Goal: Entertainment & Leisure: Consume media (video, audio)

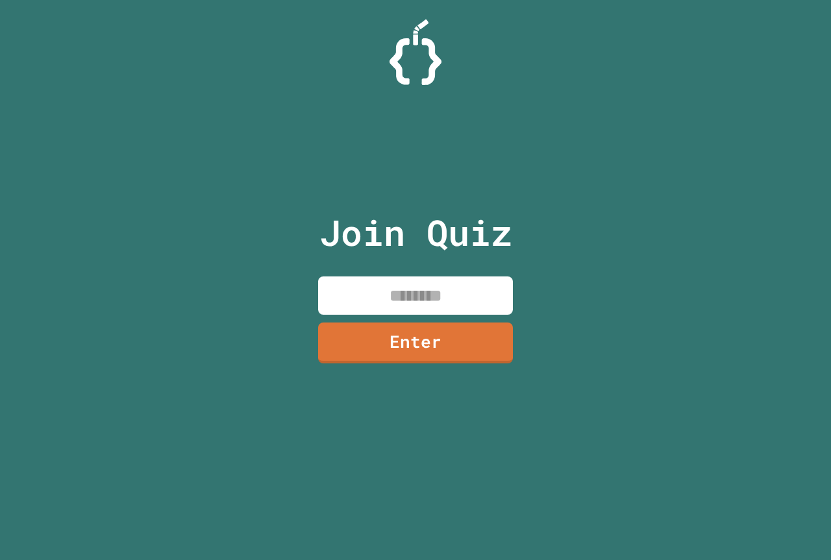
click at [407, 306] on input at bounding box center [415, 295] width 195 height 38
type input "********"
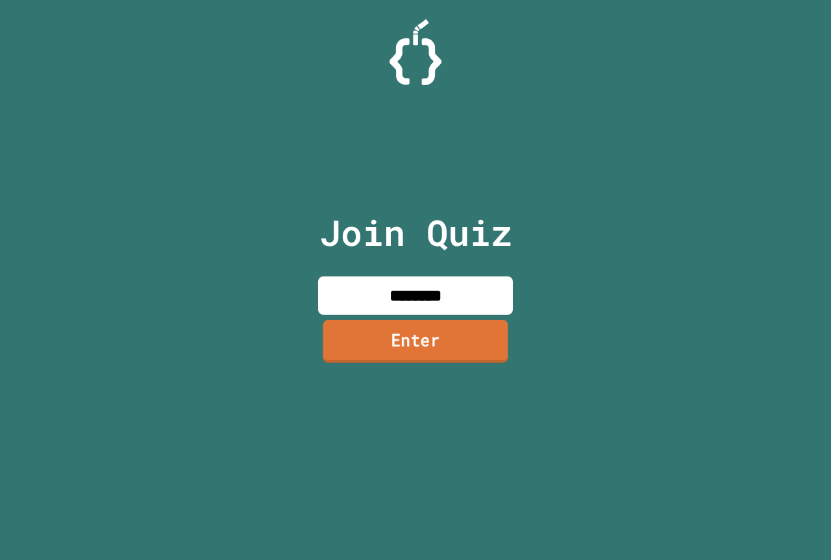
click at [422, 346] on link "Enter" at bounding box center [414, 341] width 185 height 43
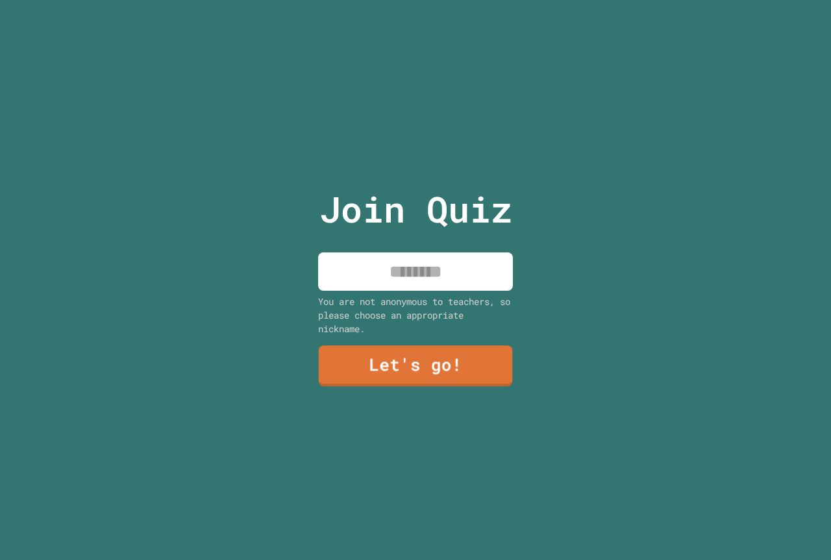
click at [365, 245] on div "Join Quiz You are not anonymous to teachers, so please choose an appropriate ni…" at bounding box center [415, 280] width 219 height 560
click at [377, 256] on input at bounding box center [415, 271] width 195 height 38
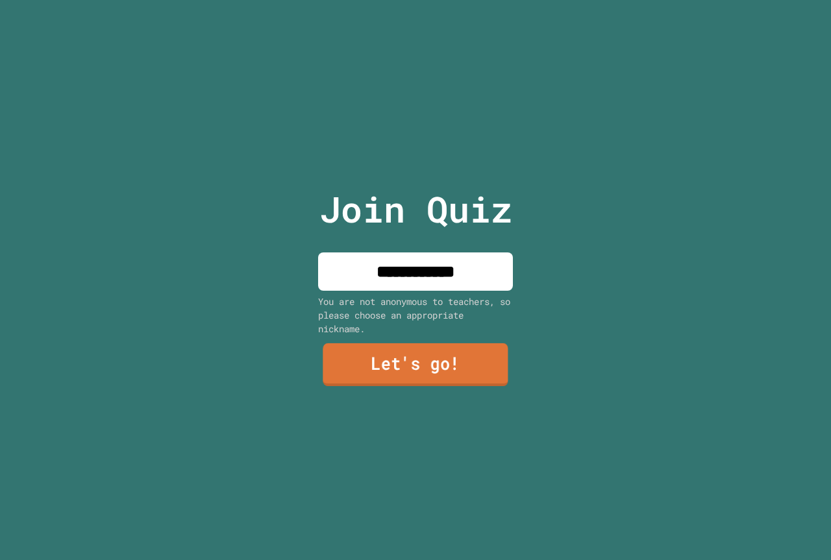
type input "**********"
click at [410, 357] on link "Let's go!" at bounding box center [414, 364] width 185 height 43
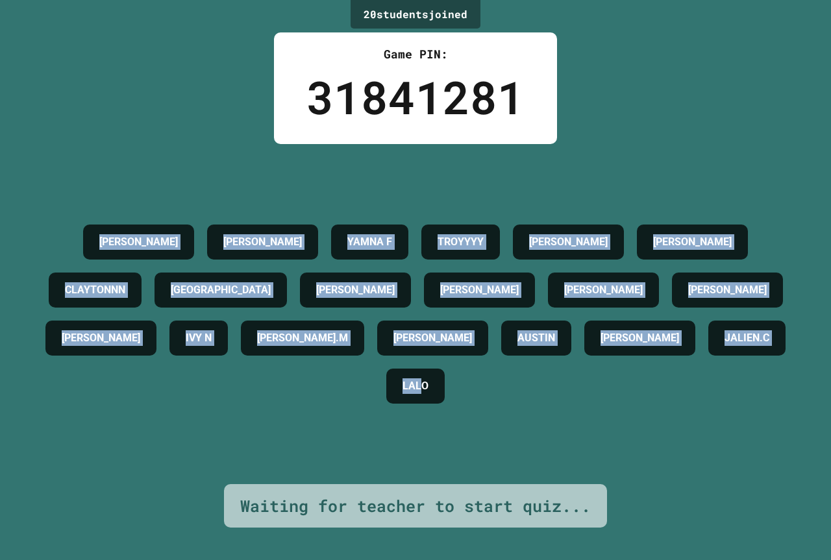
drag, startPoint x: 483, startPoint y: 442, endPoint x: 42, endPoint y: 180, distance: 513.8
click at [42, 218] on div "[PERSON_NAME] YAMNA F TROYYYY [PERSON_NAME] B [PERSON_NAME] [PERSON_NAME] [PERS…" at bounding box center [415, 314] width 766 height 192
drag, startPoint x: 47, startPoint y: 189, endPoint x: 553, endPoint y: 447, distance: 568.2
click at [552, 410] on div "[PERSON_NAME] YAMNA F TROYYYY [PERSON_NAME] B [PERSON_NAME] [PERSON_NAME] [PERS…" at bounding box center [415, 314] width 766 height 192
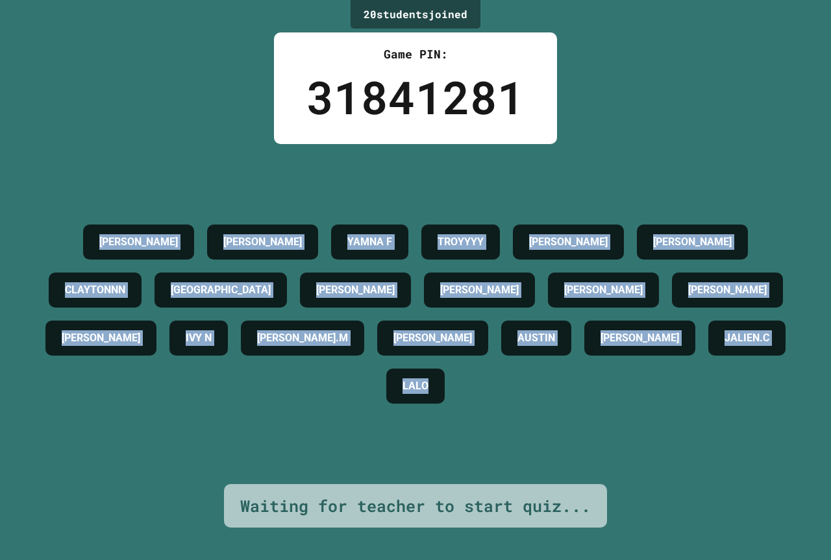
click at [555, 410] on div "[PERSON_NAME] YAMNA F TROYYYY [PERSON_NAME] B [PERSON_NAME] [PERSON_NAME] [PERS…" at bounding box center [415, 314] width 766 height 192
drag, startPoint x: 540, startPoint y: 444, endPoint x: 58, endPoint y: 114, distance: 584.2
click at [58, 112] on div "20 student s joined Game PIN: 31841281 [PERSON_NAME] YAMNA [PERSON_NAME] [PERSO…" at bounding box center [415, 280] width 831 height 560
click at [58, 114] on div "20 student s joined Game PIN: 31841281 [PERSON_NAME] YAMNA [PERSON_NAME] [PERSO…" at bounding box center [415, 280] width 831 height 560
drag, startPoint x: 33, startPoint y: 151, endPoint x: 705, endPoint y: 505, distance: 759.3
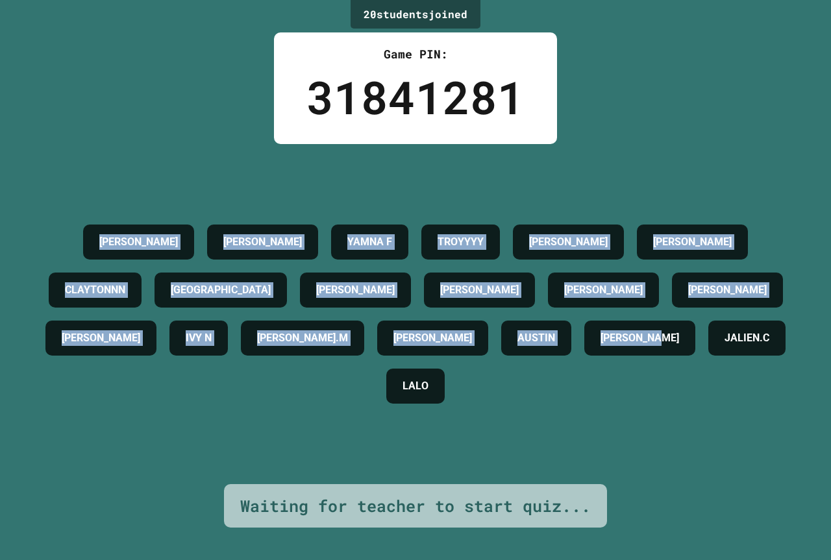
click at [696, 522] on div "20 student s joined Game PIN: 31841281 [PERSON_NAME] YAMNA [PERSON_NAME] [PERSO…" at bounding box center [415, 280] width 831 height 560
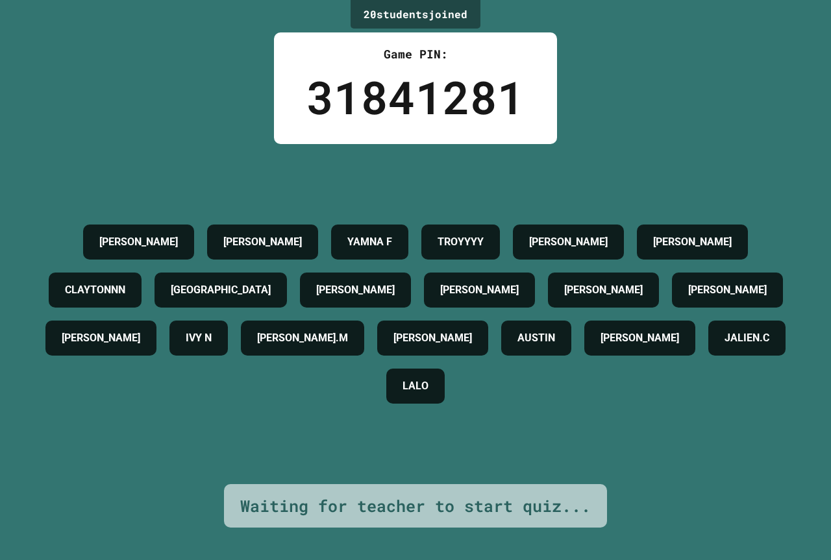
click at [702, 504] on div "20 student s joined Game PIN: 31841281 [PERSON_NAME] YAMNA [PERSON_NAME] [PERSO…" at bounding box center [415, 280] width 831 height 560
click at [644, 410] on div "[PERSON_NAME] YAMNA F TROYYYY [PERSON_NAME] B [PERSON_NAME] [PERSON_NAME] [PERS…" at bounding box center [415, 314] width 766 height 192
drag, startPoint x: 762, startPoint y: 319, endPoint x: 593, endPoint y: 322, distance: 168.7
click at [593, 322] on div "[PERSON_NAME] YAMNA F TROYYYY [PERSON_NAME] B [PERSON_NAME] [PERSON_NAME] [PERS…" at bounding box center [415, 314] width 766 height 192
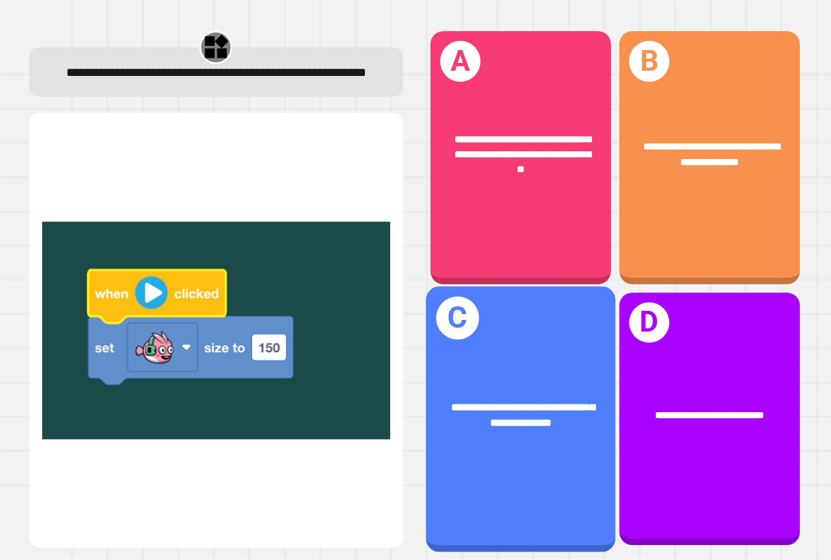
click at [535, 421] on div "**********" at bounding box center [520, 415] width 189 height 73
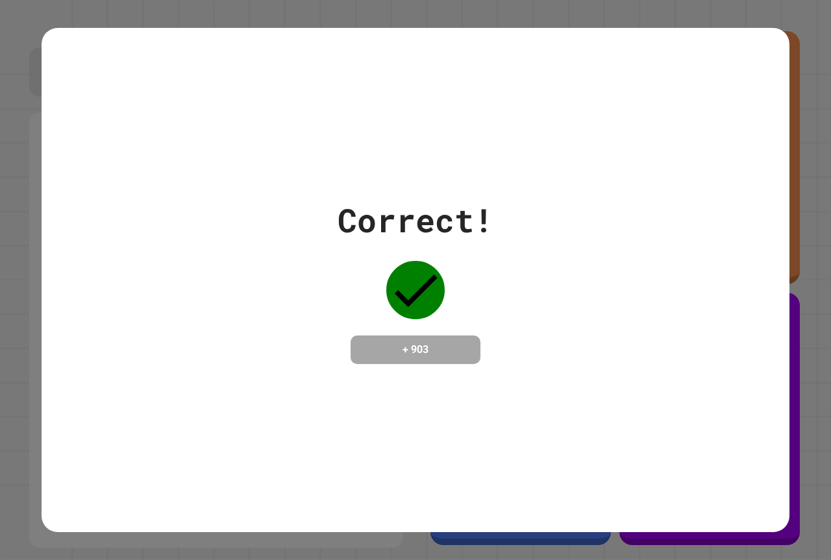
click at [535, 417] on div "Correct! + 903" at bounding box center [415, 280] width 747 height 504
click at [424, 404] on div "Correct! + 903" at bounding box center [415, 280] width 747 height 504
click at [452, 408] on div "Correct! + 903" at bounding box center [415, 280] width 747 height 504
drag, startPoint x: 419, startPoint y: 366, endPoint x: 423, endPoint y: 356, distance: 10.5
click at [422, 366] on div "Correct! + 903" at bounding box center [415, 280] width 747 height 504
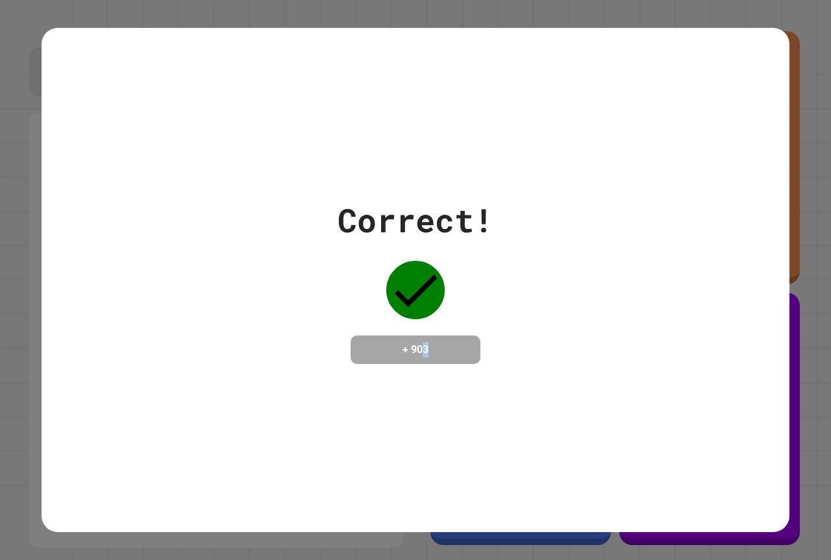
drag, startPoint x: 428, startPoint y: 351, endPoint x: 442, endPoint y: 348, distance: 14.6
click at [433, 348] on h4 "+ 903" at bounding box center [415, 350] width 104 height 16
click at [429, 345] on h4 "+ 903" at bounding box center [415, 350] width 104 height 16
click at [527, 348] on div "Correct! + 903" at bounding box center [415, 280] width 747 height 168
click at [513, 369] on div "Correct! + 903" at bounding box center [415, 280] width 747 height 504
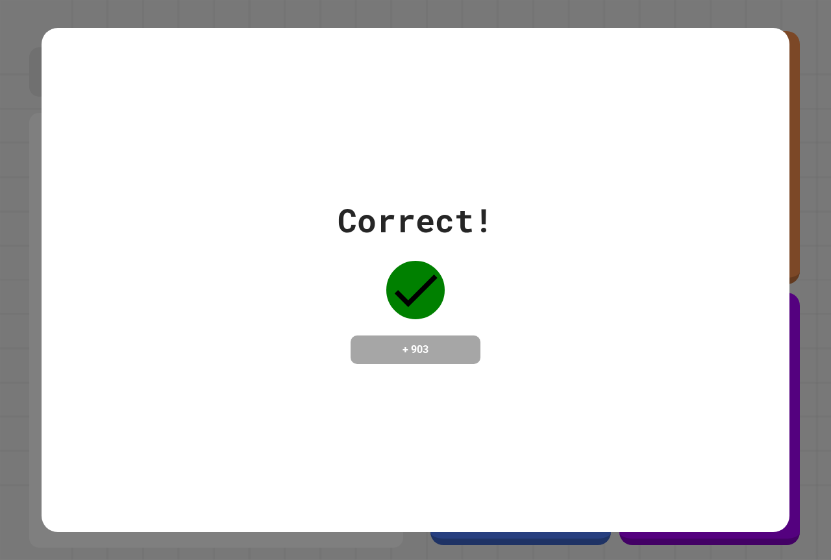
drag, startPoint x: 529, startPoint y: 423, endPoint x: 517, endPoint y: 459, distance: 38.2
click at [523, 448] on div "Correct! + 903" at bounding box center [415, 280] width 747 height 504
click at [525, 457] on div "Correct! + 903" at bounding box center [415, 280] width 747 height 504
drag, startPoint x: 524, startPoint y: 459, endPoint x: 433, endPoint y: 466, distance: 91.1
click at [503, 465] on div "Correct! + 903" at bounding box center [415, 280] width 747 height 504
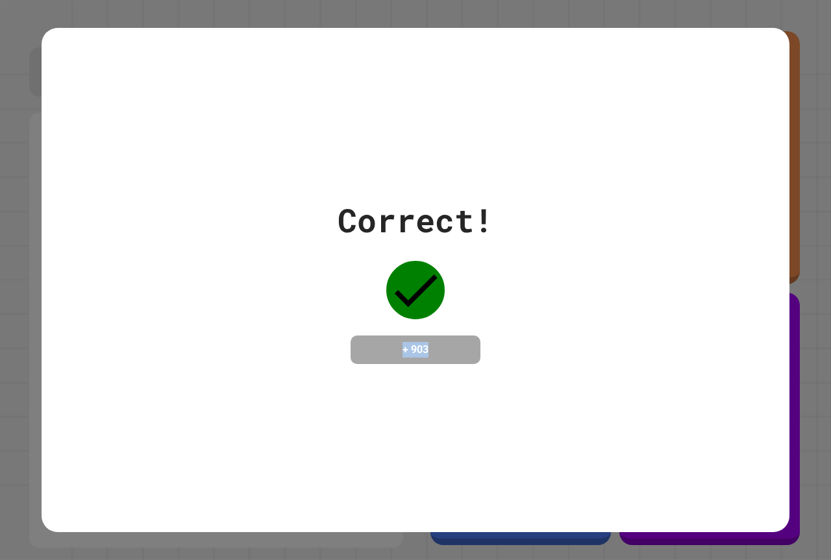
drag, startPoint x: 435, startPoint y: 346, endPoint x: 452, endPoint y: 297, distance: 52.1
click at [452, 297] on div "Correct! + 903" at bounding box center [415, 280] width 156 height 168
drag, startPoint x: 450, startPoint y: 297, endPoint x: 426, endPoint y: 292, distance: 23.9
click at [449, 297] on div "Correct! + 903" at bounding box center [415, 280] width 156 height 168
drag, startPoint x: 405, startPoint y: 288, endPoint x: 601, endPoint y: 330, distance: 200.4
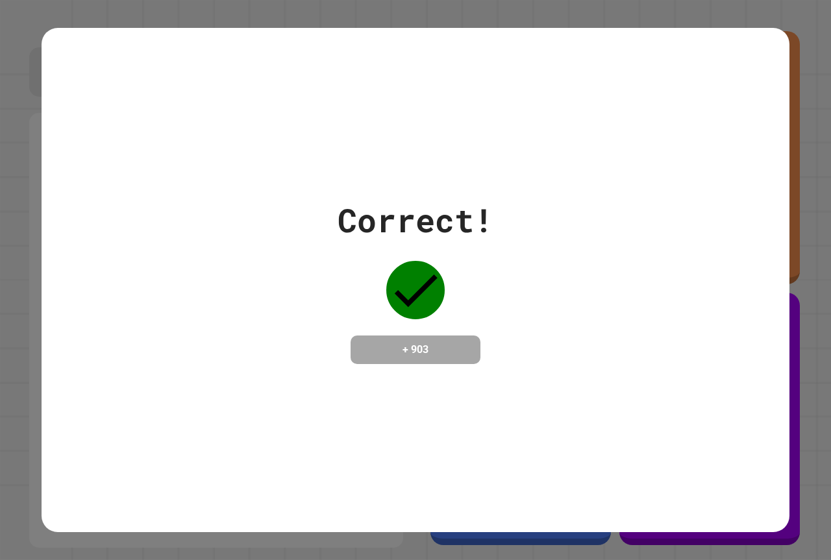
click at [586, 328] on div "Correct! + 903" at bounding box center [415, 280] width 747 height 168
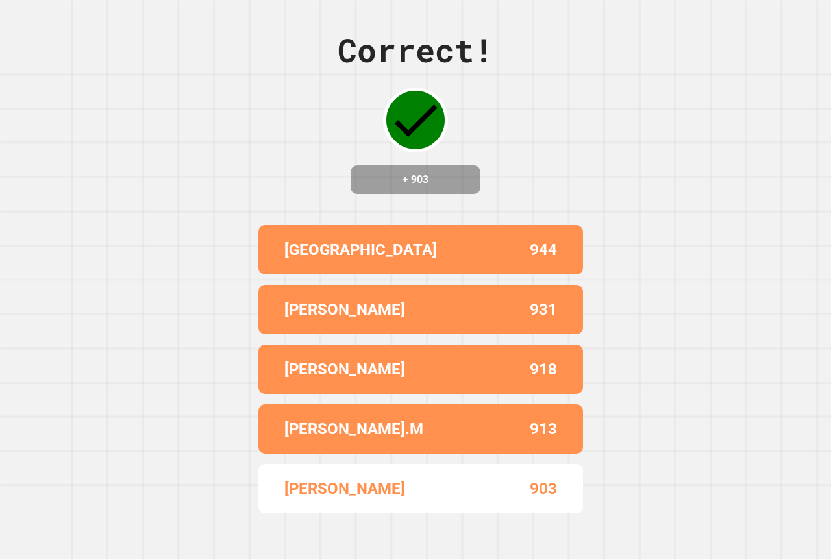
click at [459, 492] on div "903" at bounding box center [488, 488] width 136 height 23
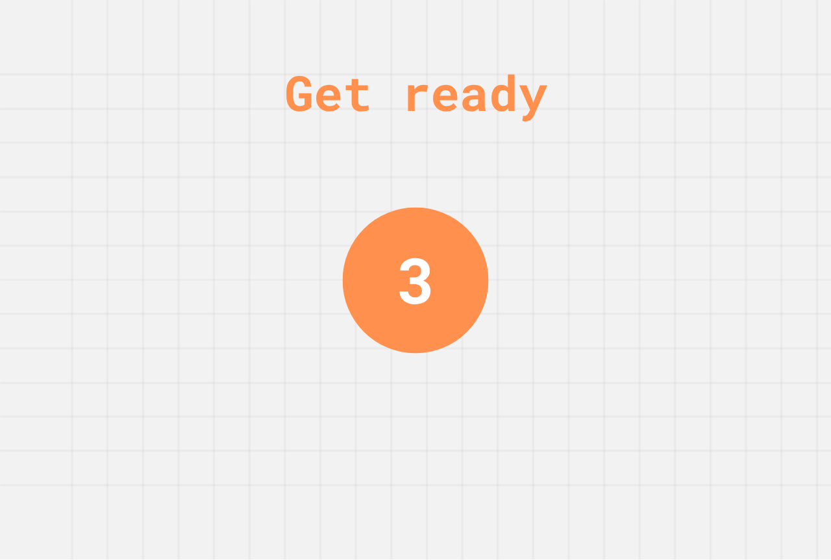
click at [421, 302] on div "3" at bounding box center [415, 279] width 38 height 95
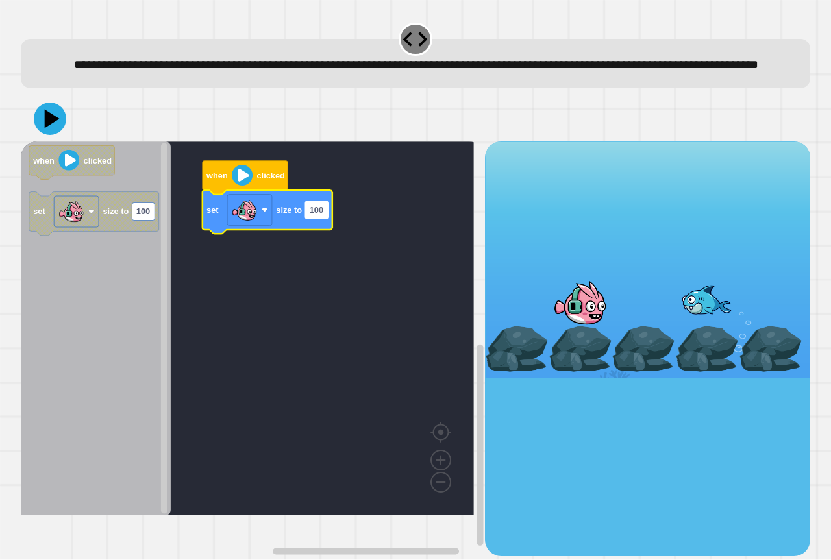
click at [322, 219] on rect "Blockly Workspace" at bounding box center [316, 210] width 23 height 18
type input "***"
drag, startPoint x: 44, startPoint y: 146, endPoint x: 39, endPoint y: 134, distance: 12.8
click at [45, 138] on icon at bounding box center [49, 118] width 39 height 39
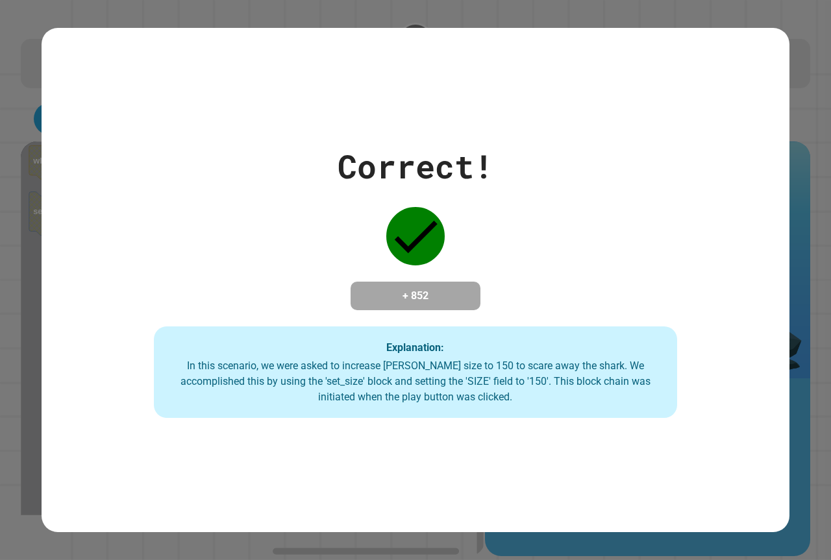
drag, startPoint x: 426, startPoint y: 242, endPoint x: 433, endPoint y: 200, distance: 42.0
drag, startPoint x: 430, startPoint y: 197, endPoint x: 429, endPoint y: 203, distance: 6.6
click at [430, 202] on div "Correct! + 852 Explanation: In this scenario, we were asked to increase [PERSON…" at bounding box center [415, 280] width 747 height 276
click at [429, 207] on icon at bounding box center [415, 236] width 58 height 58
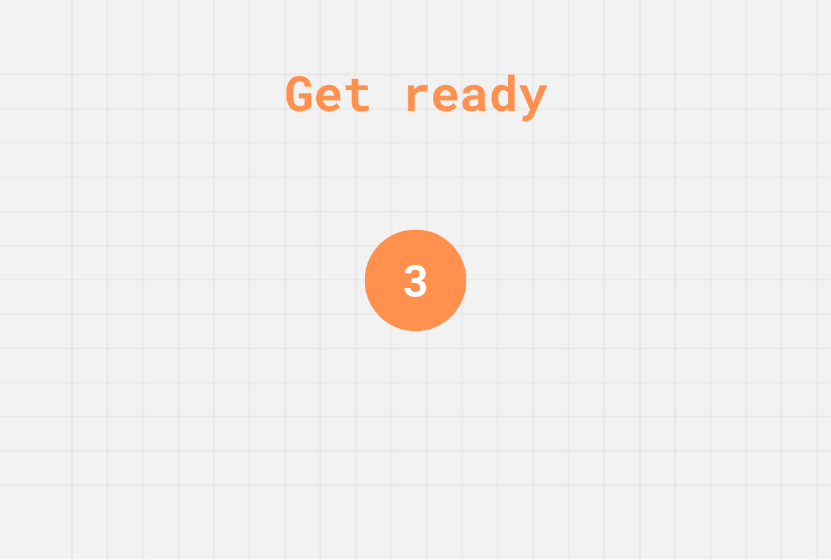
click at [382, 266] on div "3" at bounding box center [416, 280] width 102 height 102
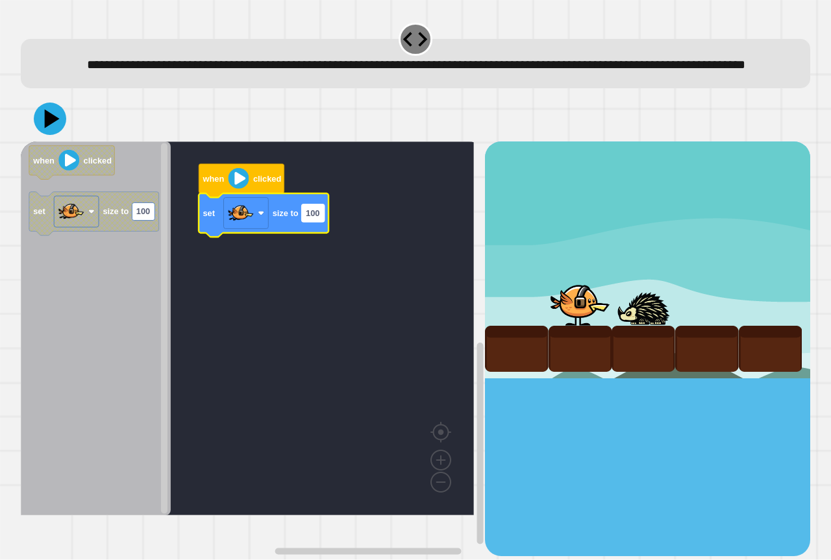
click at [311, 222] on rect "Blockly Workspace" at bounding box center [313, 213] width 23 height 18
click at [318, 237] on input "***" at bounding box center [313, 234] width 23 height 18
type input "***"
click at [56, 136] on icon at bounding box center [49, 118] width 39 height 39
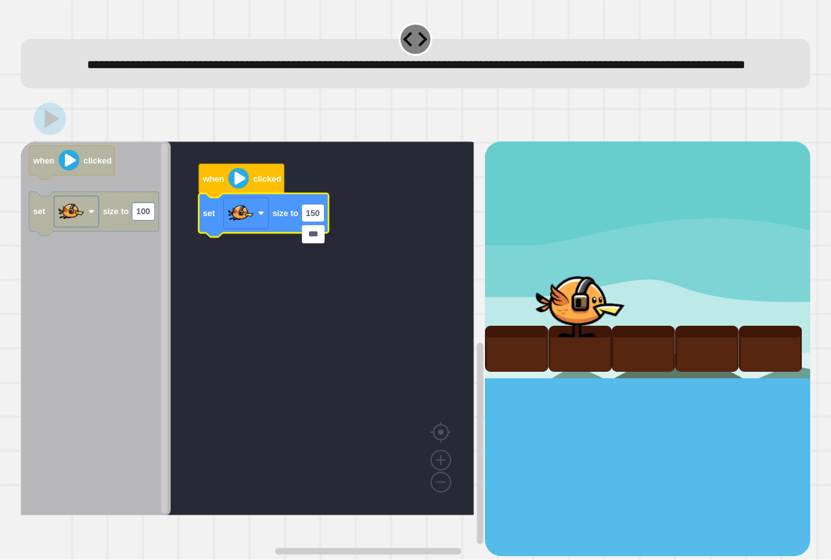
click at [540, 337] on div at bounding box center [579, 303] width 95 height 69
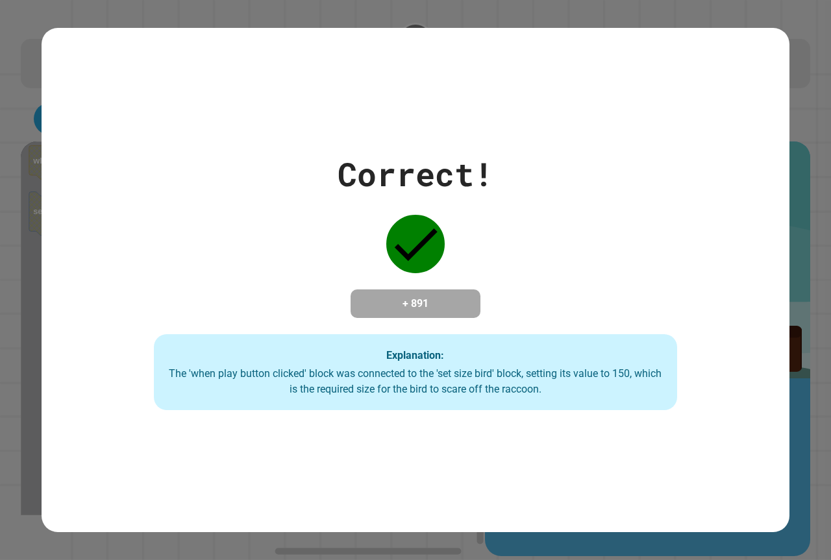
click at [375, 352] on div "Explanation: The 'when play button clicked' block was connected to the 'set siz…" at bounding box center [415, 372] width 523 height 77
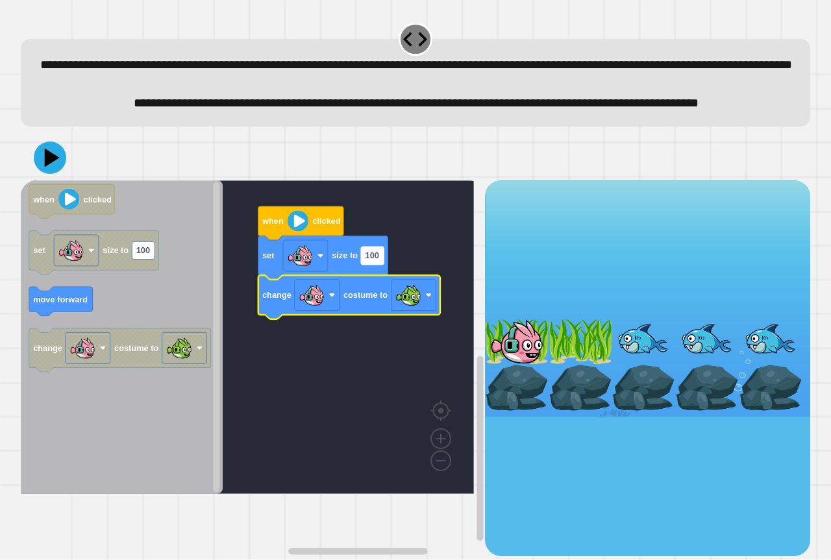
click at [376, 264] on rect "Blockly Workspace" at bounding box center [372, 256] width 23 height 18
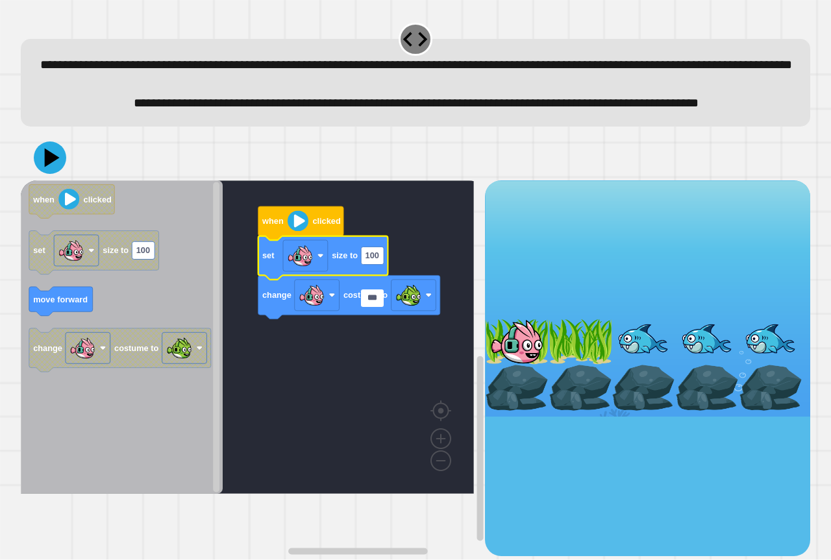
click at [375, 302] on input "***" at bounding box center [372, 298] width 23 height 18
click at [376, 300] on input "***" at bounding box center [372, 298] width 23 height 18
click at [379, 299] on input "***" at bounding box center [372, 298] width 23 height 18
type input "***"
click at [42, 177] on icon at bounding box center [49, 157] width 39 height 39
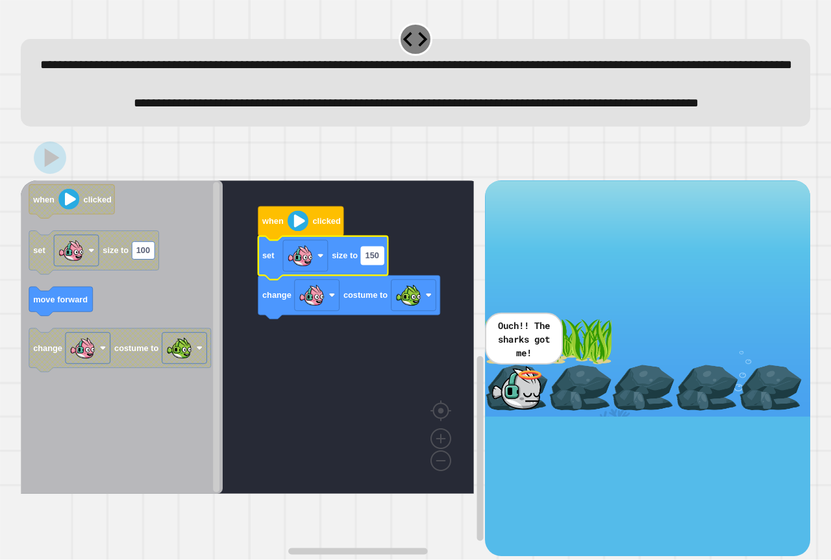
click at [378, 261] on text "150" at bounding box center [372, 256] width 14 height 10
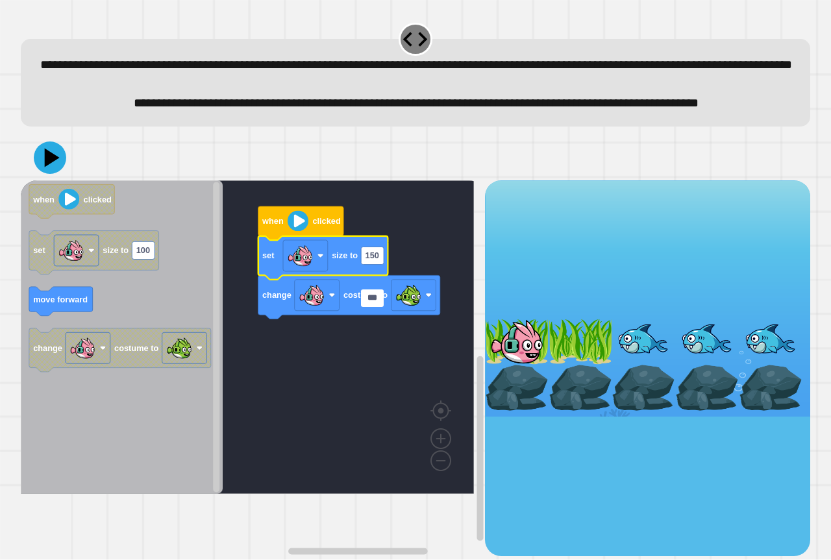
click at [369, 297] on input "***" at bounding box center [372, 298] width 23 height 18
type input "**"
click at [43, 177] on icon at bounding box center [49, 157] width 39 height 39
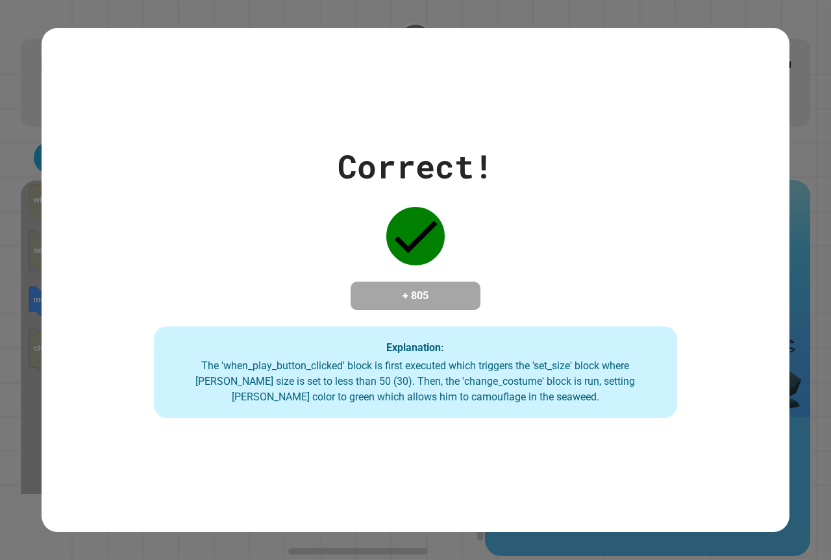
click at [628, 250] on div "Correct! + 805 Explanation: The 'when_play_button_clicked' block is first execu…" at bounding box center [415, 280] width 747 height 276
click at [332, 239] on div "Correct! + 805 Explanation: The 'when_play_button_clicked' block is first execu…" at bounding box center [415, 280] width 747 height 276
click at [395, 288] on h4 "+ 805" at bounding box center [415, 296] width 104 height 16
drag, startPoint x: 389, startPoint y: 291, endPoint x: 446, endPoint y: 289, distance: 57.1
click at [446, 289] on h4 "+ 805" at bounding box center [415, 296] width 104 height 16
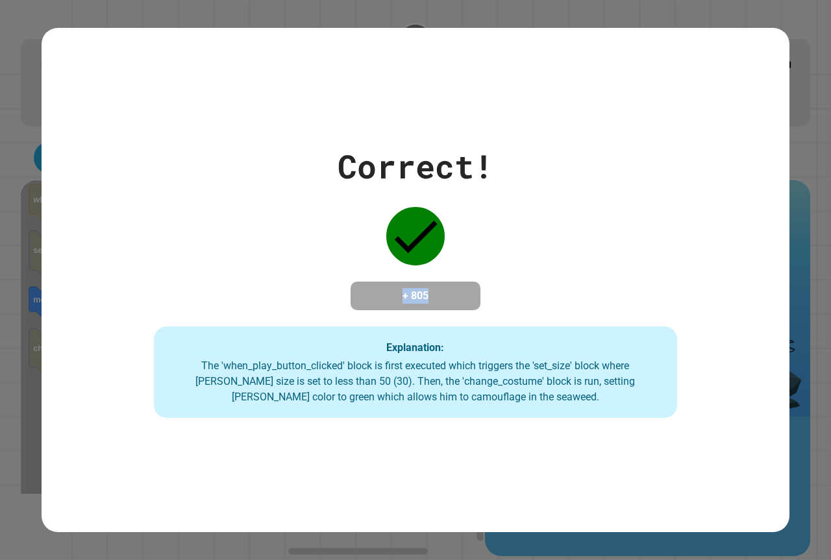
click at [446, 288] on h4 "+ 805" at bounding box center [415, 296] width 104 height 16
drag, startPoint x: 276, startPoint y: 269, endPoint x: 255, endPoint y: 269, distance: 20.8
click at [275, 269] on div "Correct! + 805 Explanation: The 'when_play_button_clicked' block is first execu…" at bounding box center [415, 280] width 747 height 276
drag, startPoint x: 454, startPoint y: 203, endPoint x: 464, endPoint y: 224, distance: 22.9
click at [455, 223] on div "Correct! + 805 Explanation: The 'when_play_button_clicked' block is first execu…" at bounding box center [415, 280] width 747 height 276
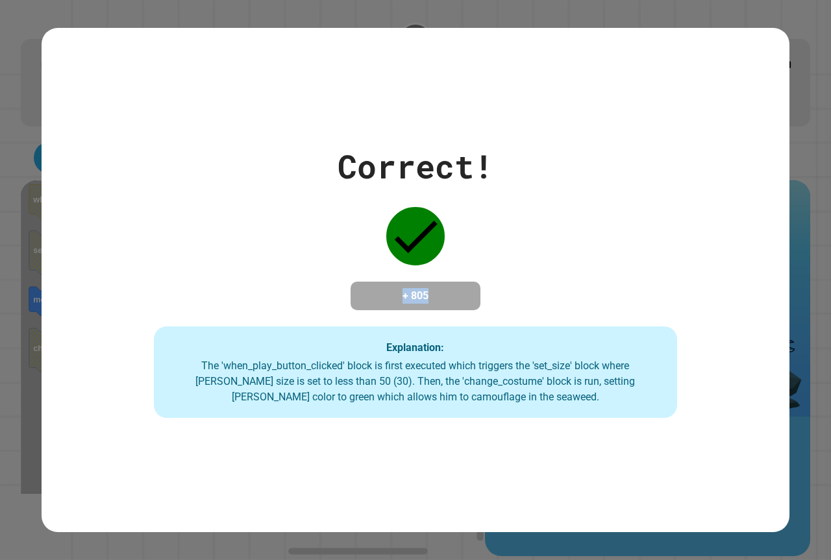
drag, startPoint x: 366, startPoint y: 290, endPoint x: 458, endPoint y: 290, distance: 92.1
click at [458, 290] on h4 "+ 805" at bounding box center [415, 296] width 104 height 16
click at [297, 289] on div "Correct! + 805 Explanation: The 'when_play_button_clicked' block is first execu…" at bounding box center [415, 280] width 747 height 276
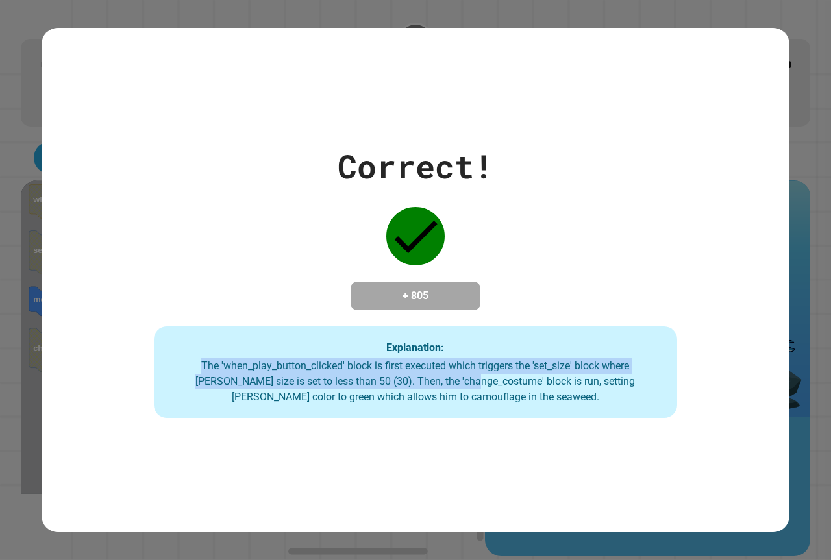
drag, startPoint x: 644, startPoint y: 289, endPoint x: 379, endPoint y: 360, distance: 274.8
click at [380, 367] on div "Correct! + 805 Explanation: The 'when_play_button_clicked' block is first execu…" at bounding box center [415, 280] width 747 height 276
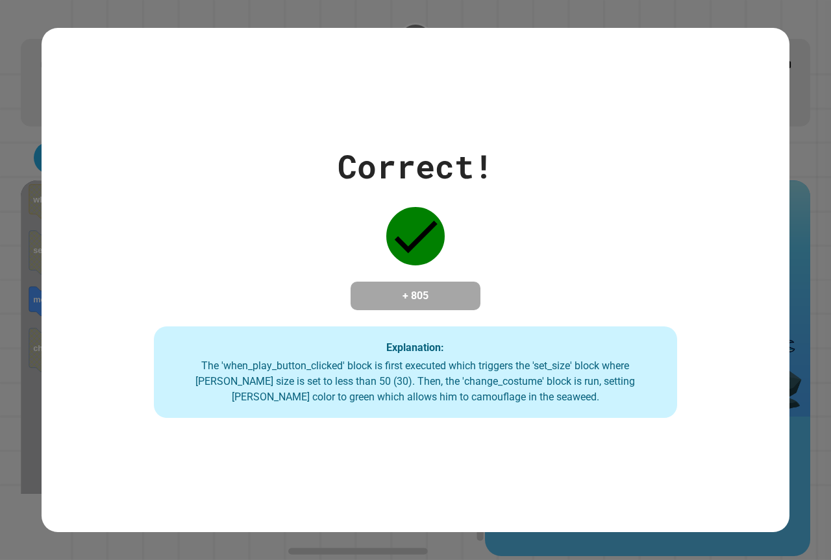
click at [228, 345] on div "Explanation: The 'when_play_button_clicked' block is first executed which trigg…" at bounding box center [415, 372] width 523 height 92
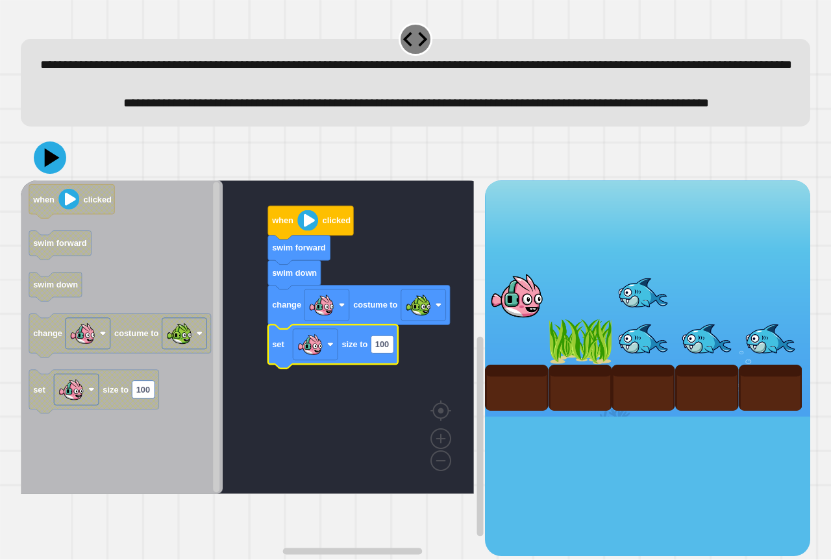
click at [383, 368] on icon "Blockly Workspace" at bounding box center [333, 345] width 130 height 43
click at [387, 349] on text "100" at bounding box center [382, 344] width 14 height 10
type input "**"
click at [40, 180] on div at bounding box center [415, 157] width 789 height 45
click at [41, 177] on icon at bounding box center [49, 157] width 39 height 39
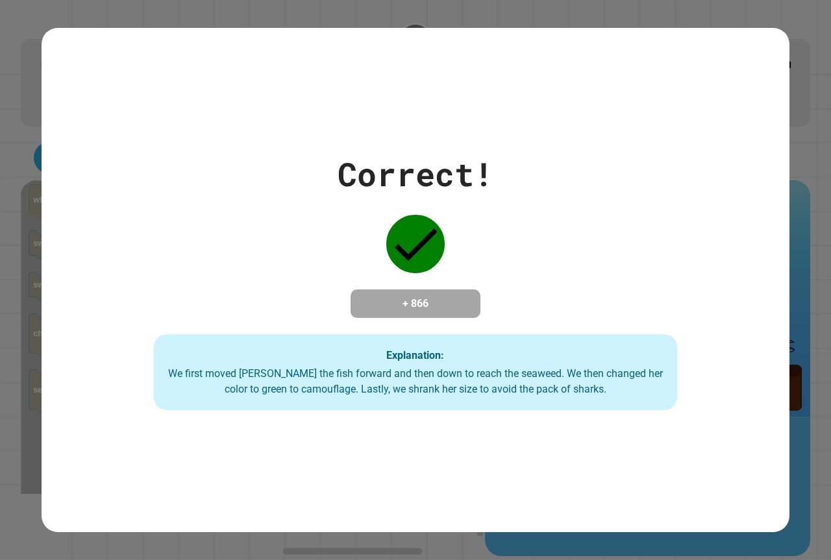
click at [634, 341] on div "Explanation: We first moved [PERSON_NAME] the fish forward and then down to rea…" at bounding box center [415, 372] width 523 height 77
drag, startPoint x: 612, startPoint y: 306, endPoint x: 579, endPoint y: 235, distance: 78.1
drag, startPoint x: 579, startPoint y: 235, endPoint x: 507, endPoint y: 256, distance: 75.1
click at [497, 256] on div "Correct! + 866 Explanation: We first moved [PERSON_NAME] the fish forward and t…" at bounding box center [415, 280] width 747 height 261
drag, startPoint x: 569, startPoint y: 253, endPoint x: 635, endPoint y: 189, distance: 91.8
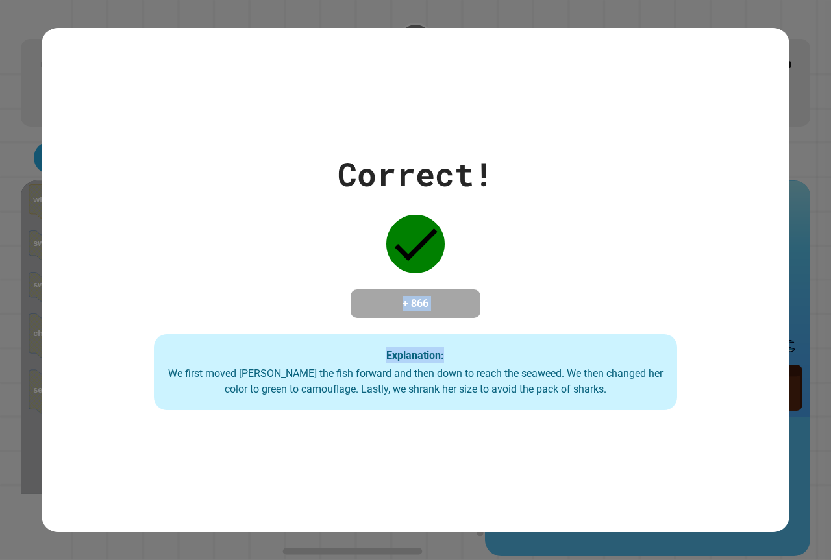
click at [625, 200] on div "Correct! + 866 Explanation: We first moved [PERSON_NAME] the fish forward and t…" at bounding box center [415, 280] width 747 height 261
drag, startPoint x: 385, startPoint y: 173, endPoint x: 405, endPoint y: 164, distance: 21.8
click at [393, 170] on div "Correct!" at bounding box center [415, 174] width 156 height 49
drag, startPoint x: 520, startPoint y: 182, endPoint x: 553, endPoint y: 176, distance: 34.1
click at [526, 182] on div "Correct! + 866 Explanation: We first moved [PERSON_NAME] the fish forward and t…" at bounding box center [415, 280] width 747 height 261
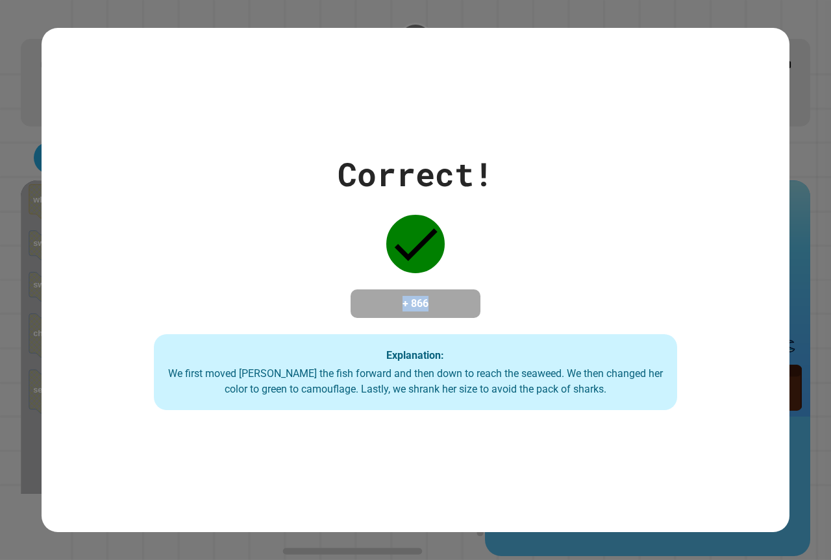
drag, startPoint x: 558, startPoint y: 175, endPoint x: 90, endPoint y: 188, distance: 468.6
click at [91, 188] on div "Correct! + 866 Explanation: We first moved [PERSON_NAME] the fish forward and t…" at bounding box center [415, 280] width 747 height 261
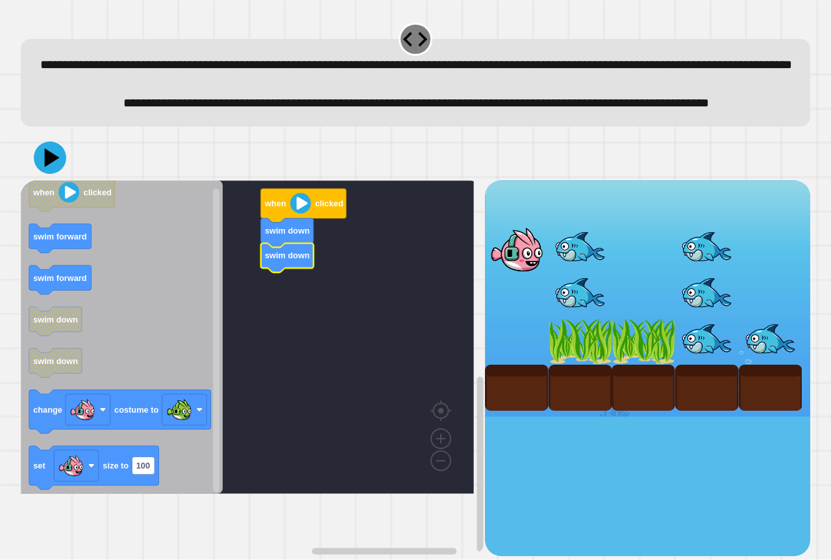
click at [176, 345] on div "when clicked swim down swim down when clicked swim forward swim forward swim do…" at bounding box center [253, 368] width 464 height 376
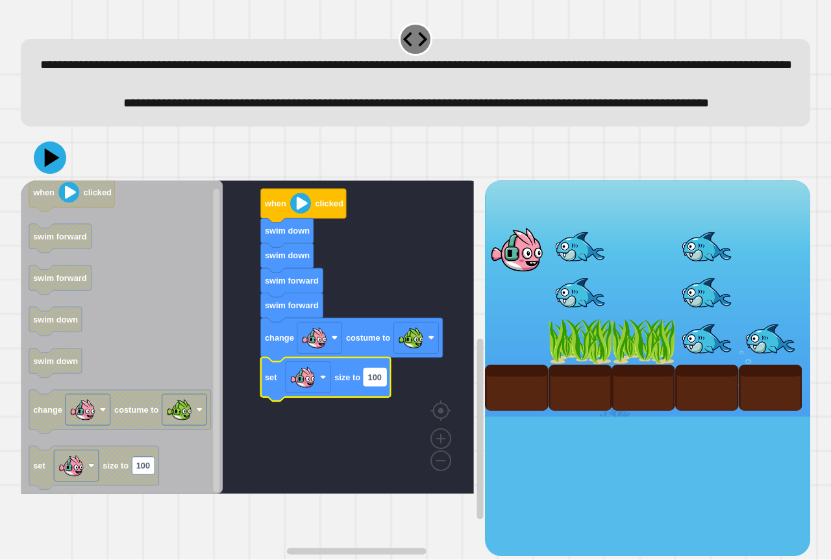
click at [382, 386] on rect "Blockly Workspace" at bounding box center [374, 378] width 23 height 18
type input "**"
click at [57, 177] on icon at bounding box center [49, 157] width 39 height 39
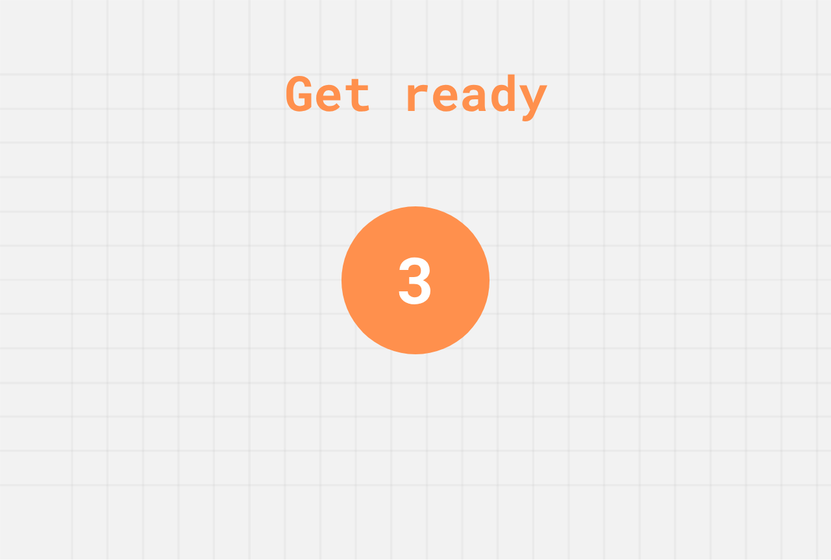
drag, startPoint x: 470, startPoint y: 352, endPoint x: 365, endPoint y: 348, distance: 105.2
click at [454, 352] on div "Get ready 3" at bounding box center [415, 280] width 831 height 560
click at [372, 331] on div "Get ready 2" at bounding box center [415, 280] width 97 height 560
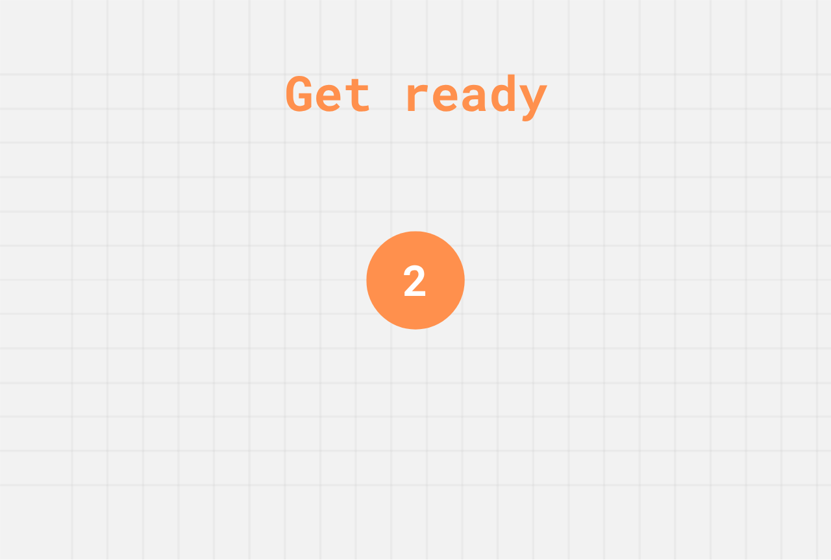
click at [374, 331] on div "Get ready 2" at bounding box center [415, 280] width 97 height 560
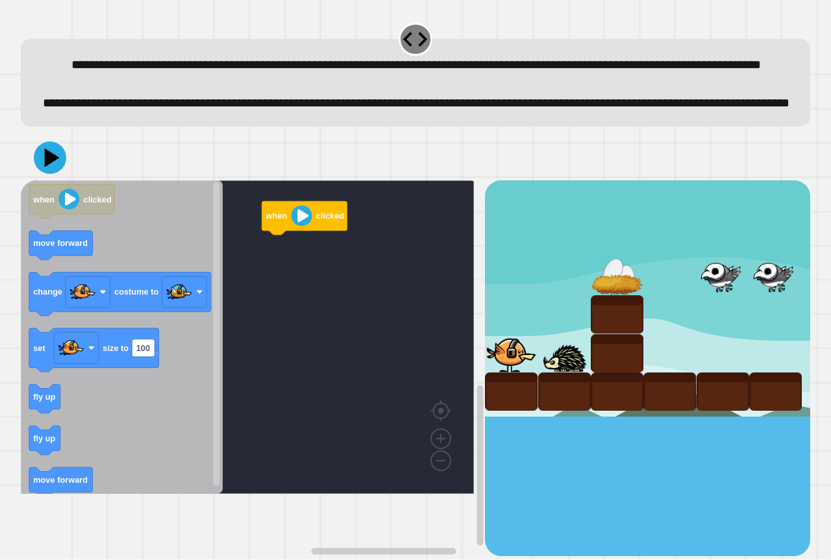
click at [380, 316] on rect "Blockly Workspace" at bounding box center [247, 336] width 453 height 313
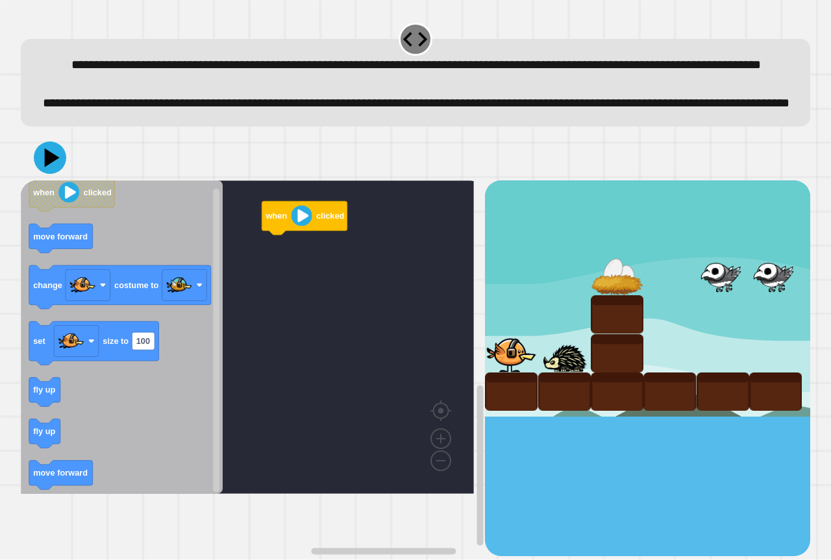
click at [98, 280] on icon "when clicked move forward change costume to set size to 100 fly up fly up move …" at bounding box center [122, 336] width 202 height 313
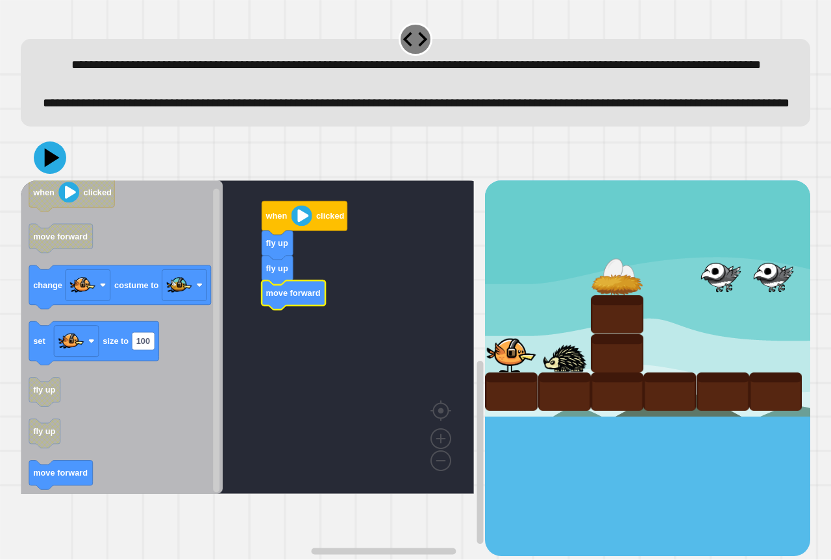
click at [174, 406] on icon "Blockly Workspace" at bounding box center [122, 336] width 202 height 313
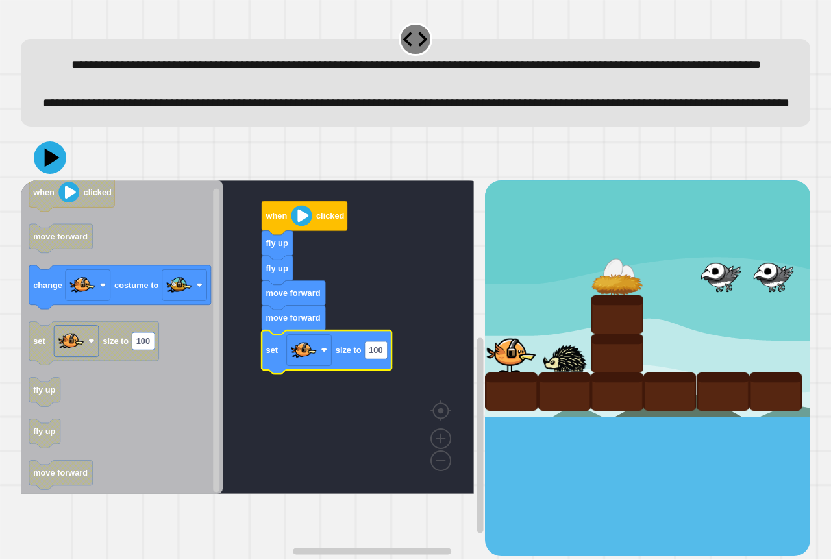
click at [383, 374] on g "set size to 100" at bounding box center [326, 351] width 130 height 43
click at [385, 359] on rect "Blockly Workspace" at bounding box center [376, 350] width 23 height 18
type input "**"
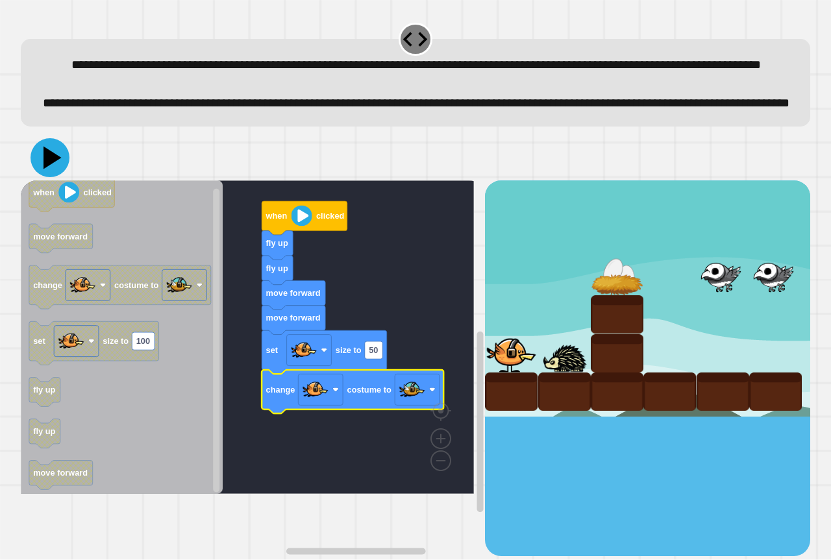
click at [52, 180] on div at bounding box center [415, 157] width 789 height 45
click at [44, 174] on button at bounding box center [50, 157] width 32 height 32
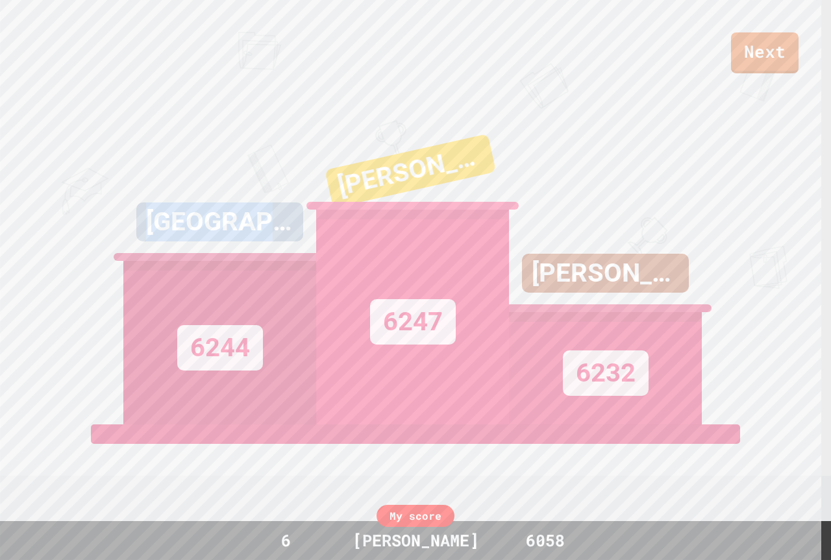
drag, startPoint x: 55, startPoint y: 254, endPoint x: 3, endPoint y: 418, distance: 172.2
click at [0, 404] on div "Next KINGSTON 6244 [PERSON_NAME] 6247 [PERSON_NAME] 6232 View leaderboard" at bounding box center [415, 280] width 831 height 560
drag, startPoint x: 465, startPoint y: 459, endPoint x: 476, endPoint y: 398, distance: 61.2
click at [466, 445] on div "View leaderboard" at bounding box center [415, 482] width 221 height 116
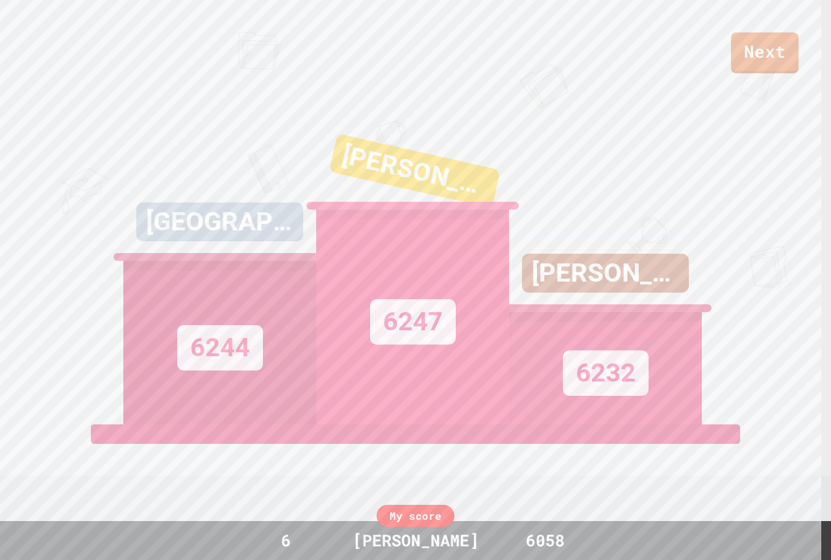
drag, startPoint x: 596, startPoint y: 276, endPoint x: 563, endPoint y: 282, distance: 33.6
click at [587, 278] on div "[PERSON_NAME]" at bounding box center [605, 273] width 167 height 39
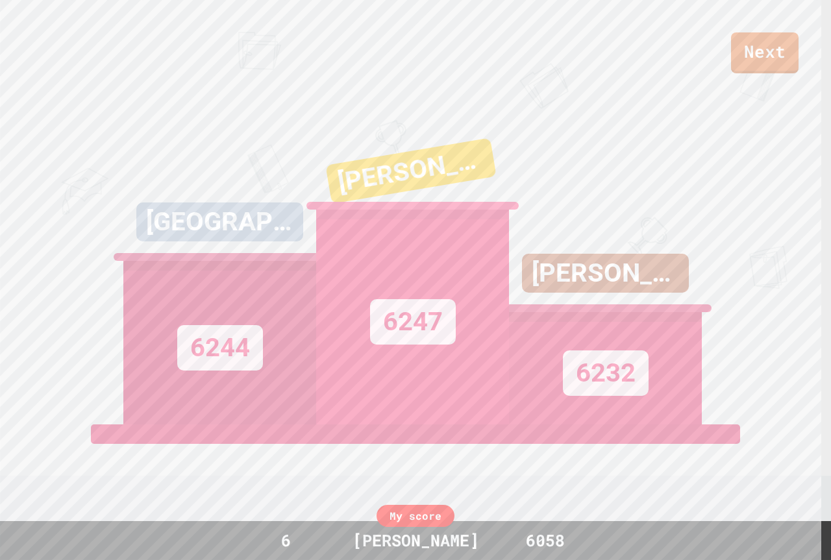
drag, startPoint x: 546, startPoint y: 308, endPoint x: 557, endPoint y: 307, distance: 11.0
click at [548, 293] on div "[PERSON_NAME]" at bounding box center [605, 273] width 167 height 39
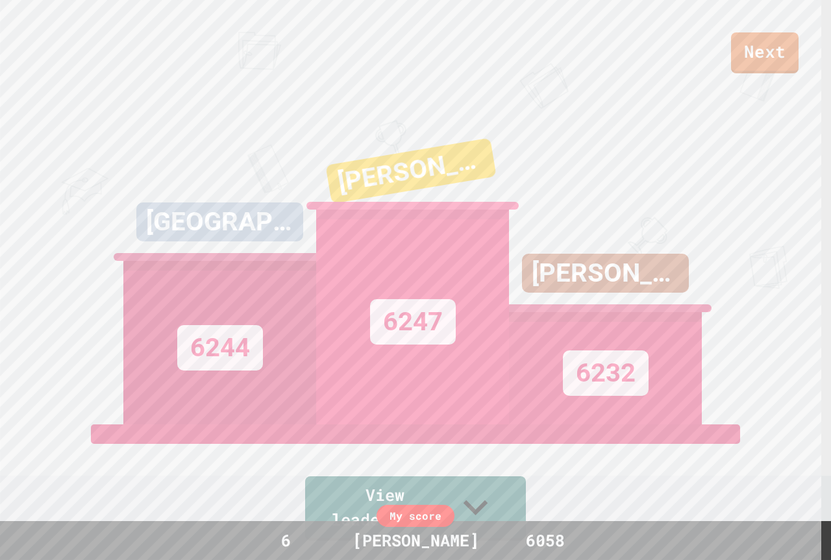
drag, startPoint x: 653, startPoint y: 249, endPoint x: 697, endPoint y: 280, distance: 54.4
click at [695, 278] on div "[PERSON_NAME] 6232" at bounding box center [605, 262] width 193 height 324
drag, startPoint x: 691, startPoint y: 285, endPoint x: 685, endPoint y: 287, distance: 7.0
click at [685, 287] on div "[PERSON_NAME]" at bounding box center [605, 283] width 193 height 58
click at [594, 268] on div "[PERSON_NAME] 6232" at bounding box center [605, 262] width 193 height 324
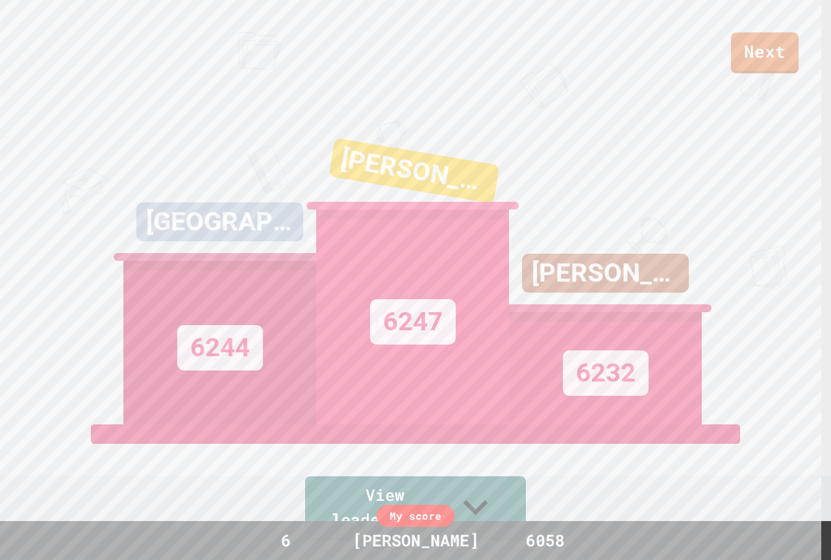
click at [461, 166] on div "[PERSON_NAME] 6247" at bounding box center [412, 262] width 193 height 324
click at [496, 166] on div "[PERSON_NAME]" at bounding box center [412, 179] width 201 height 99
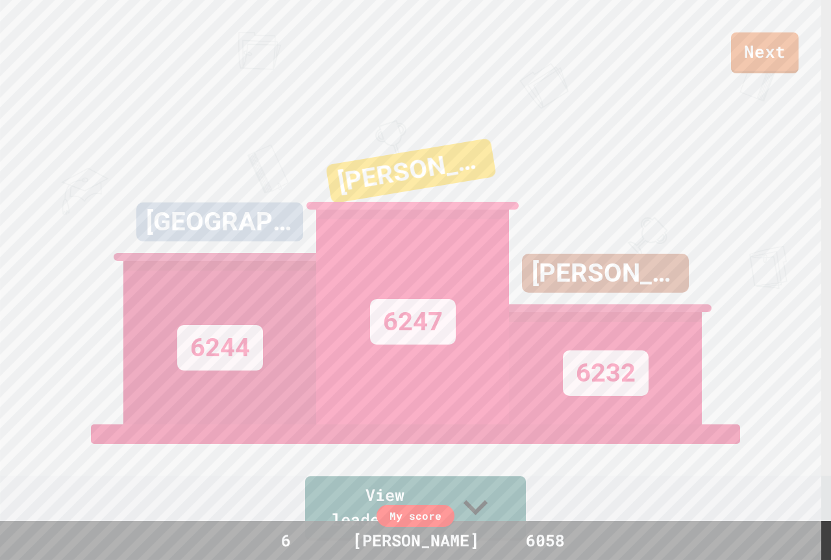
click at [496, 166] on div "[PERSON_NAME]" at bounding box center [413, 181] width 200 height 90
click at [522, 167] on div "[PERSON_NAME] 6232" at bounding box center [605, 262] width 193 height 324
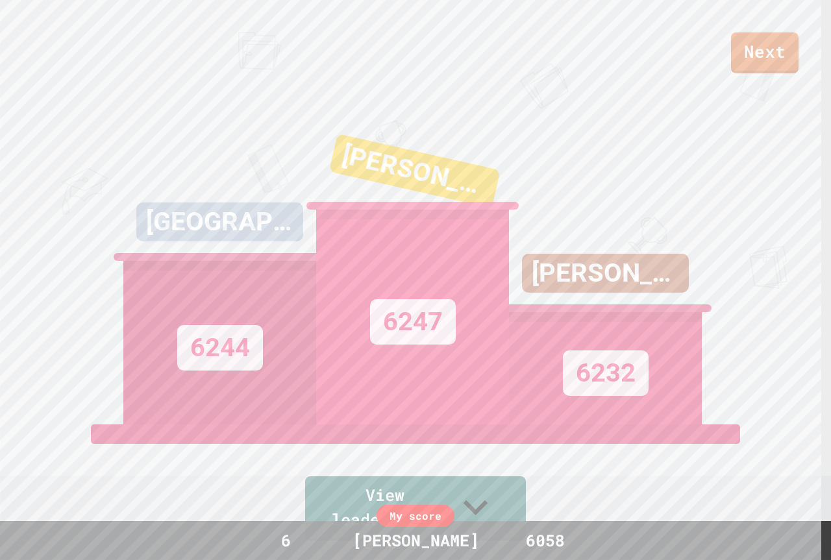
click at [671, 151] on div "[PERSON_NAME] 6232" at bounding box center [605, 262] width 193 height 324
click at [672, 145] on div "[PERSON_NAME] 6232" at bounding box center [605, 262] width 193 height 324
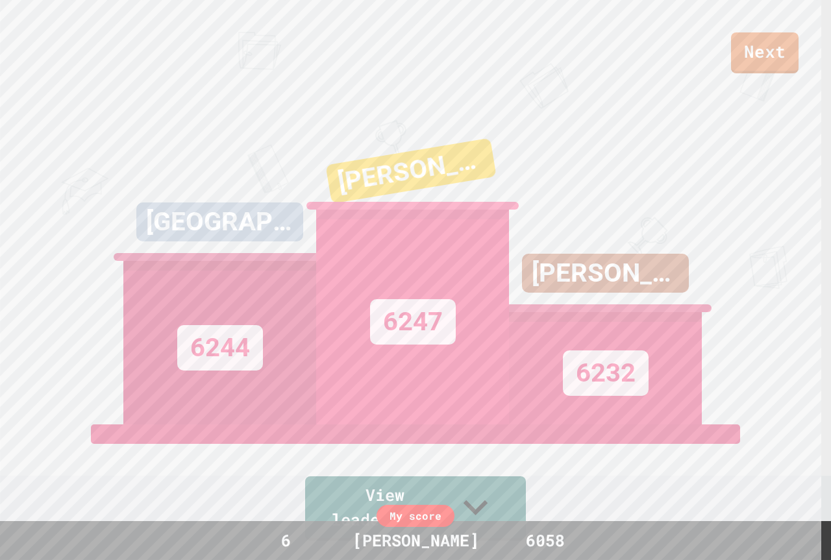
click at [672, 143] on div "[PERSON_NAME] 6232" at bounding box center [605, 262] width 193 height 324
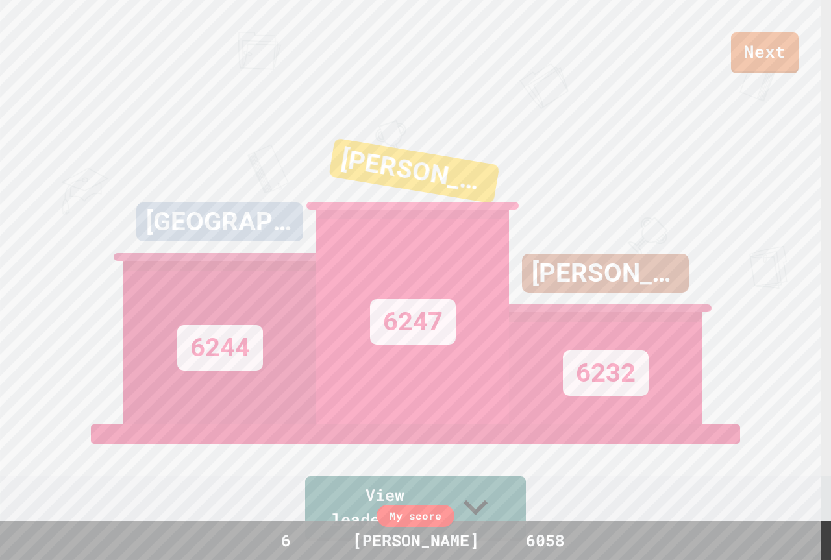
click at [685, 142] on div "[PERSON_NAME] 6232" at bounding box center [605, 262] width 193 height 324
click at [757, 46] on link "Next" at bounding box center [764, 51] width 67 height 43
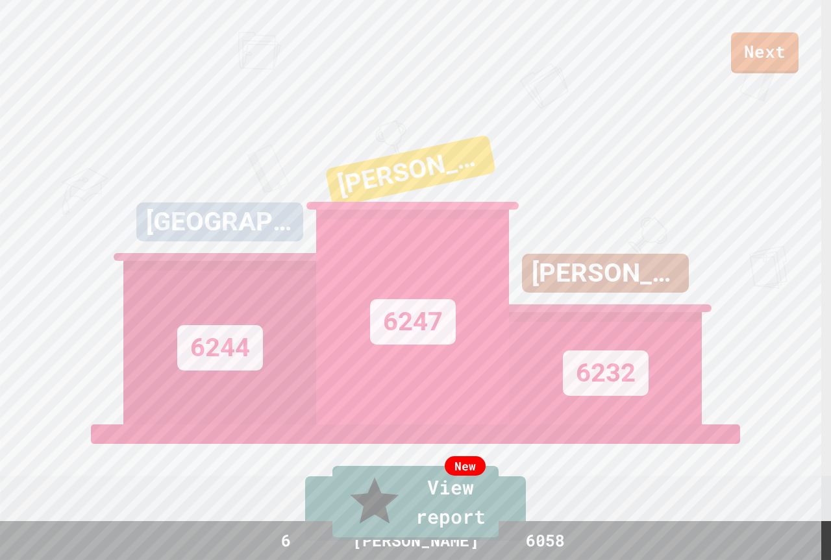
drag, startPoint x: 415, startPoint y: 346, endPoint x: 416, endPoint y: 356, distance: 9.8
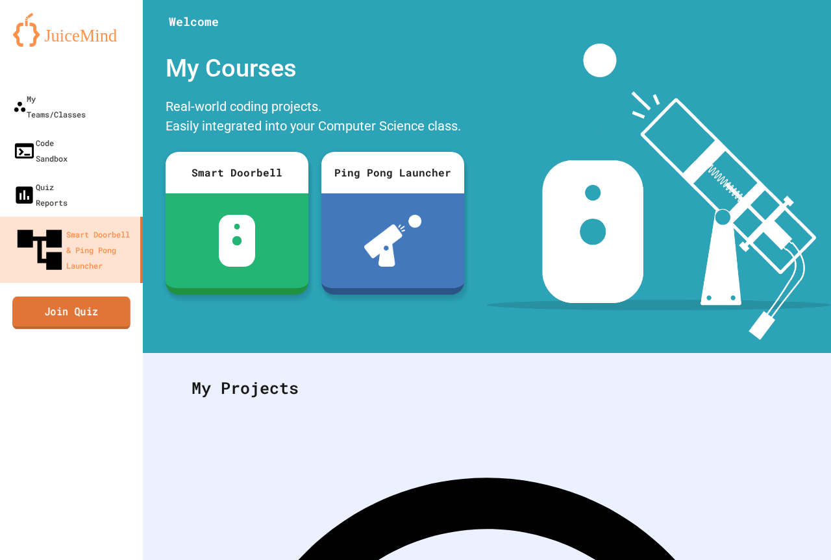
click at [69, 297] on link "Join Quiz" at bounding box center [71, 313] width 118 height 32
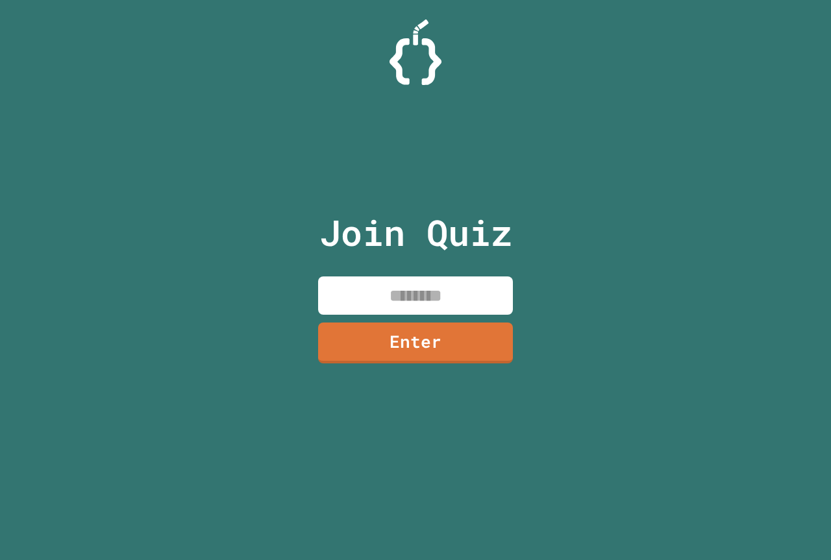
drag, startPoint x: 378, startPoint y: 283, endPoint x: 385, endPoint y: 285, distance: 8.0
click at [386, 285] on input at bounding box center [415, 295] width 195 height 38
type input "********"
click at [408, 334] on link "Enter" at bounding box center [415, 341] width 189 height 43
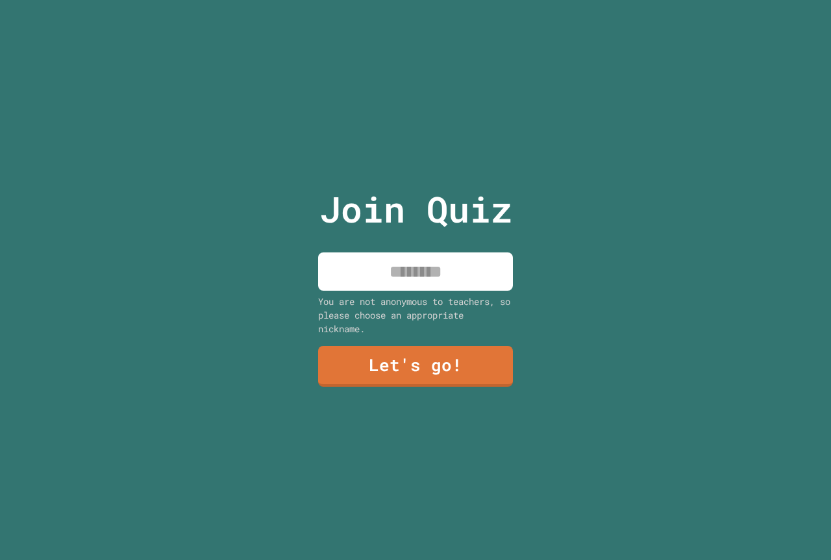
click at [389, 269] on input at bounding box center [415, 271] width 195 height 38
type input "******"
click at [451, 362] on link "Let's go!" at bounding box center [415, 364] width 189 height 43
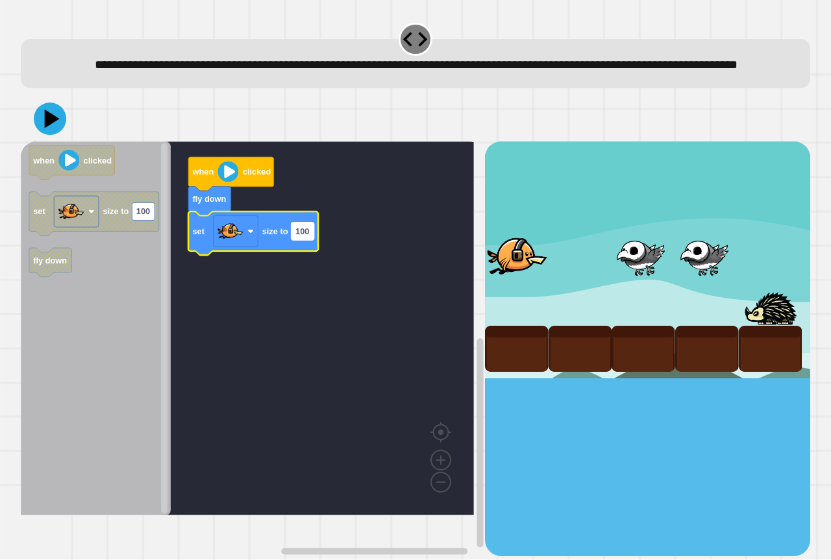
click at [308, 240] on rect "Blockly Workspace" at bounding box center [302, 232] width 23 height 18
click at [303, 251] on input "***" at bounding box center [302, 252] width 23 height 18
click at [308, 254] on input "***" at bounding box center [302, 252] width 23 height 18
type input "***"
click at [55, 133] on icon at bounding box center [49, 118] width 39 height 39
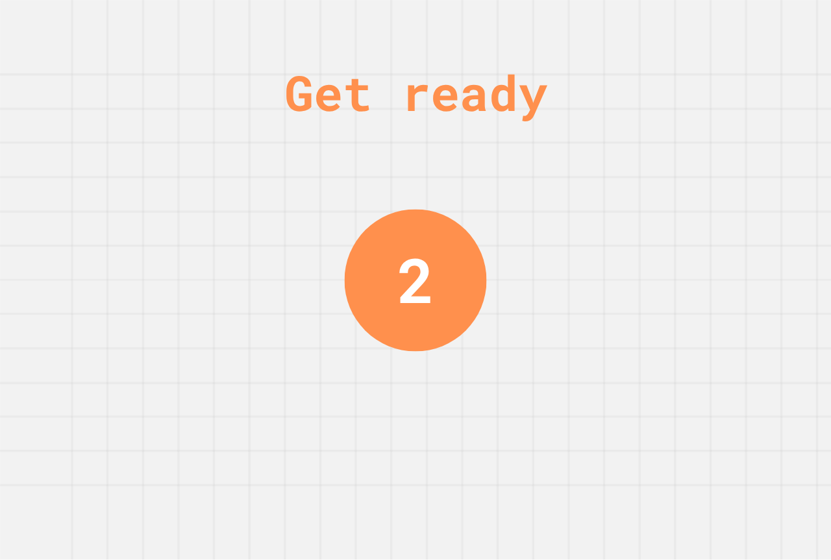
click at [353, 297] on div "Get ready 2" at bounding box center [415, 280] width 831 height 560
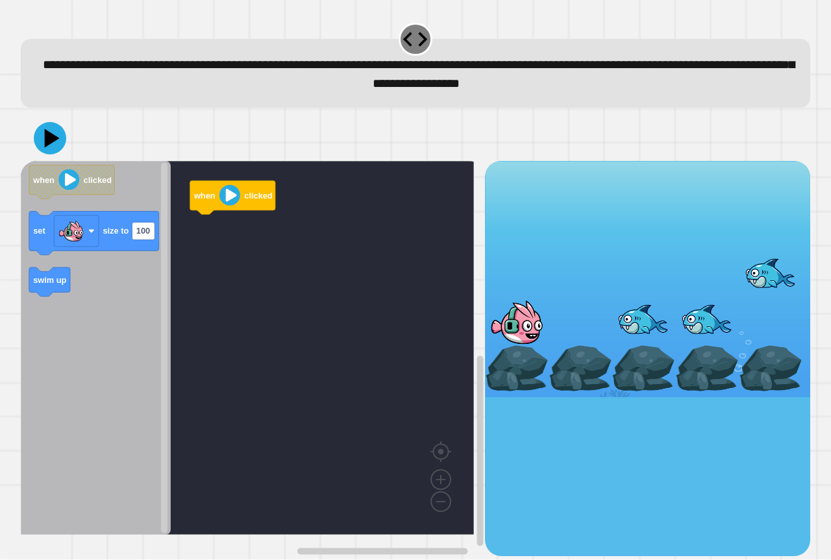
click at [209, 315] on rect "Blockly Workspace" at bounding box center [247, 348] width 453 height 374
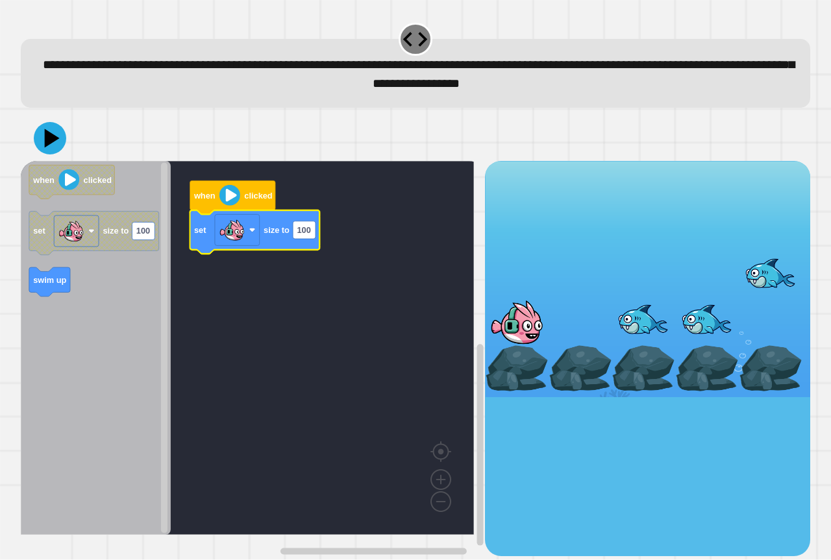
click at [82, 335] on icon "Blockly Workspace" at bounding box center [96, 348] width 150 height 374
click at [300, 241] on icon "Blockly Workspace" at bounding box center [254, 231] width 130 height 43
click at [303, 239] on rect "Blockly Workspace" at bounding box center [304, 230] width 23 height 18
click at [308, 239] on input "***" at bounding box center [304, 232] width 23 height 18
click at [310, 236] on input "***" at bounding box center [304, 232] width 23 height 18
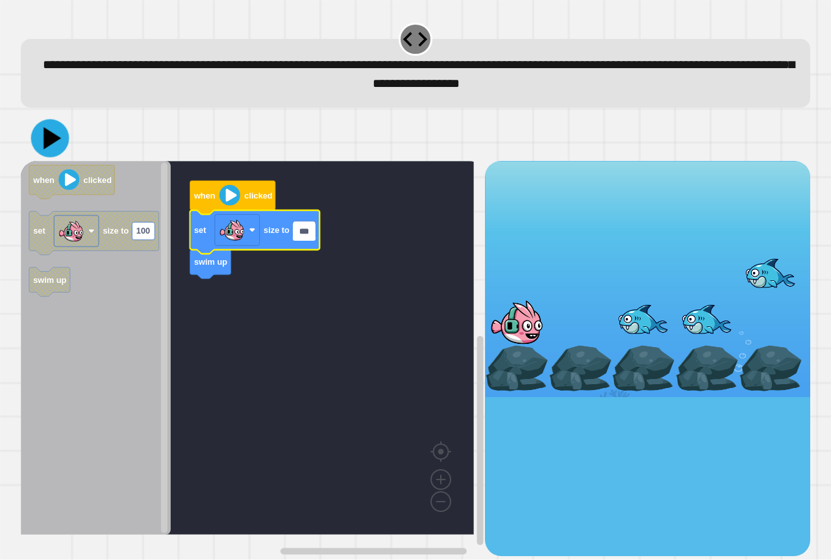
type input "***"
click at [48, 139] on icon at bounding box center [52, 138] width 18 height 22
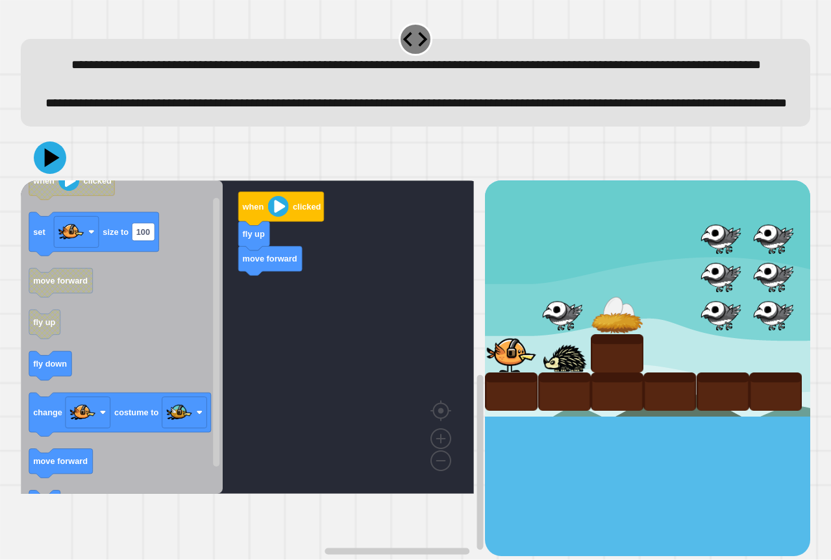
click at [78, 494] on icon "Blockly Workspace" at bounding box center [122, 336] width 202 height 313
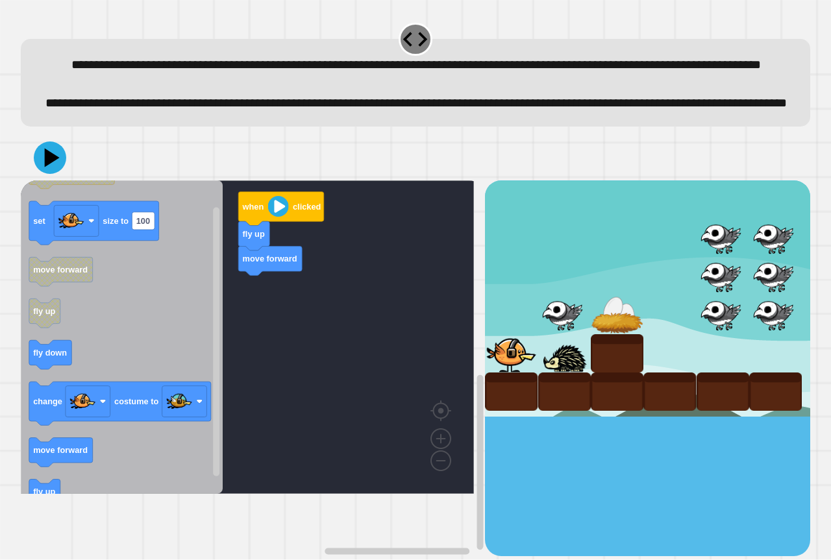
click at [73, 455] on text "move forward" at bounding box center [60, 451] width 55 height 10
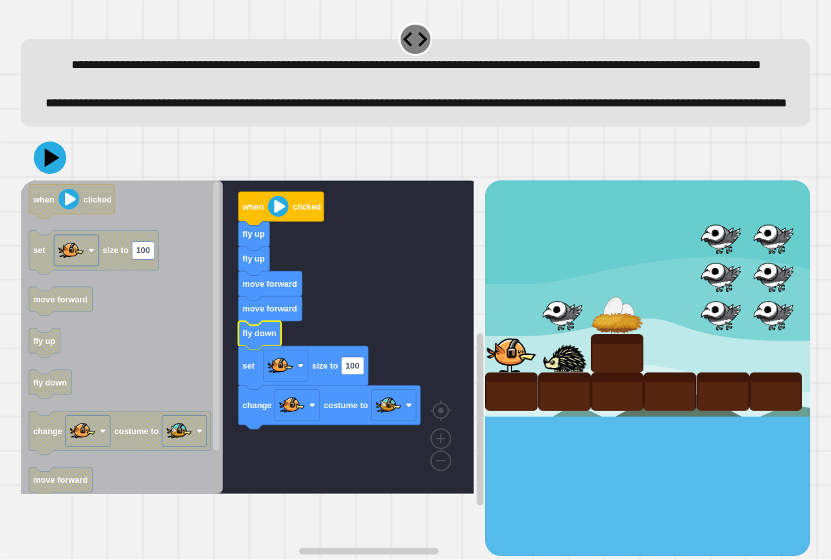
click at [332, 382] on rect "Blockly Workspace" at bounding box center [247, 336] width 453 height 313
click at [354, 374] on rect "Blockly Workspace" at bounding box center [352, 366] width 23 height 18
click at [358, 413] on input "***" at bounding box center [352, 408] width 23 height 18
type input "*"
type input "**"
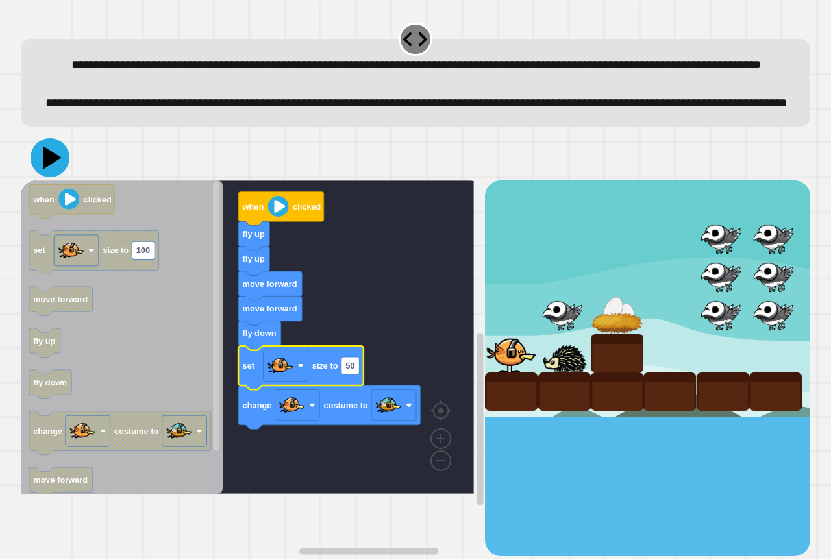
click at [50, 169] on icon at bounding box center [52, 158] width 18 height 23
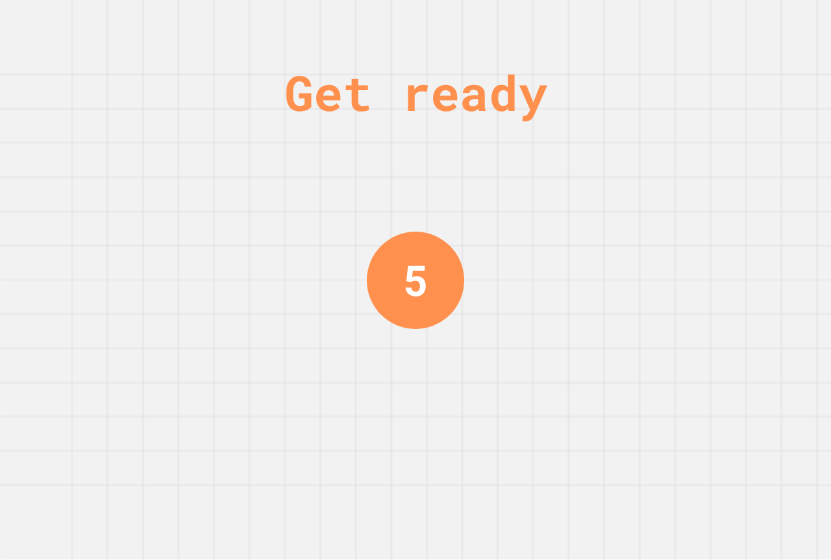
click at [471, 212] on div "Get ready 5" at bounding box center [415, 280] width 831 height 560
click at [466, 260] on div "Get ready 4" at bounding box center [415, 280] width 831 height 560
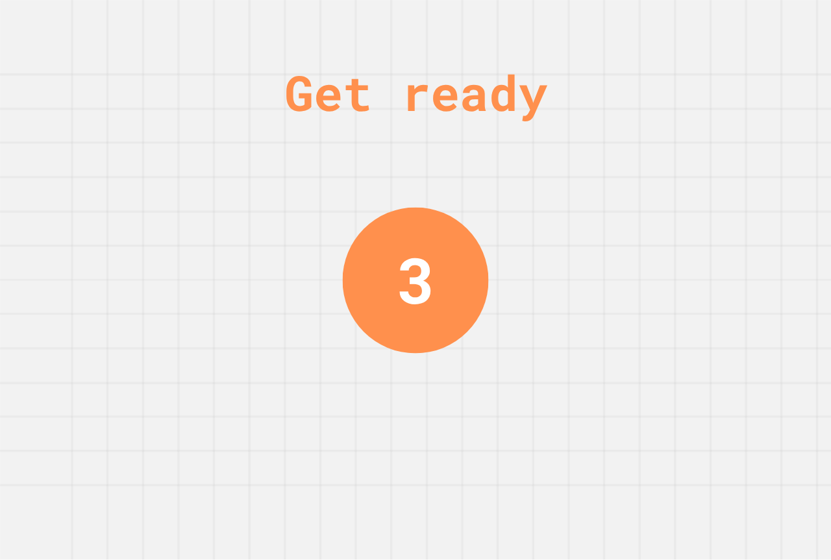
drag, startPoint x: 379, startPoint y: 313, endPoint x: 381, endPoint y: 284, distance: 29.3
click at [379, 298] on div "3" at bounding box center [416, 280] width 146 height 146
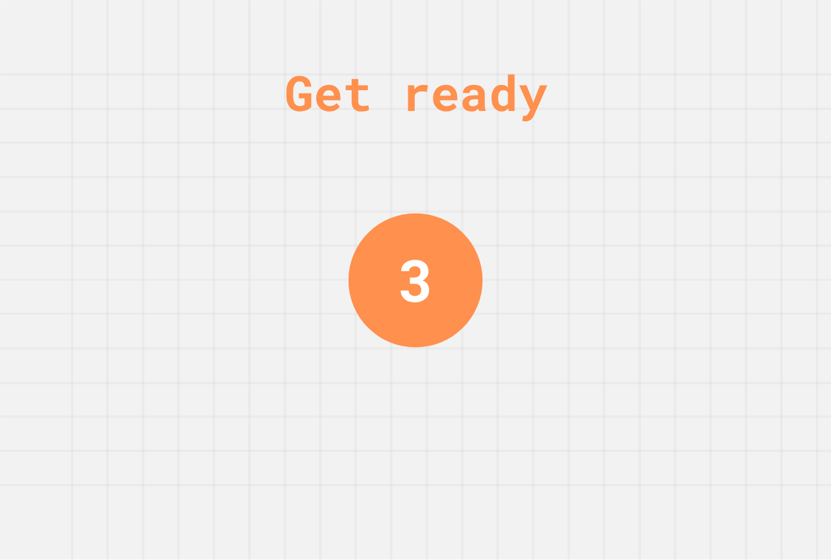
drag, startPoint x: 398, startPoint y: 301, endPoint x: 422, endPoint y: 297, distance: 23.7
click at [400, 303] on div "3" at bounding box center [415, 279] width 35 height 87
drag, startPoint x: 409, startPoint y: 293, endPoint x: 385, endPoint y: 233, distance: 65.2
click at [346, 261] on div "Get ready 2" at bounding box center [415, 280] width 831 height 560
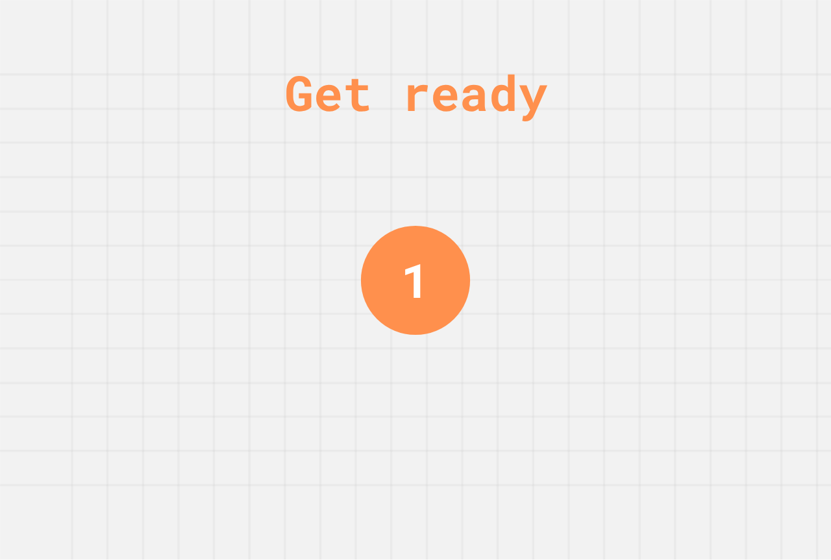
click at [367, 235] on div "Get ready 1" at bounding box center [415, 280] width 97 height 560
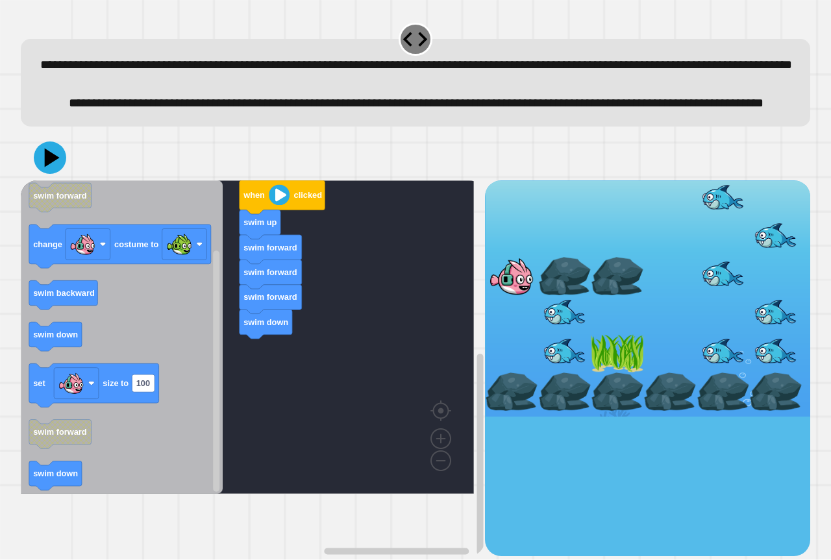
click at [91, 364] on icon "Blockly Workspace" at bounding box center [122, 336] width 202 height 313
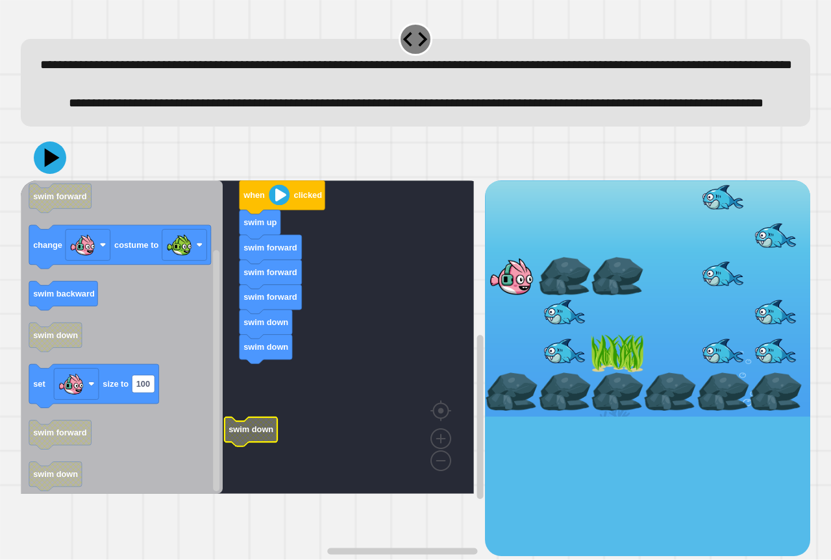
click at [291, 440] on rect "Blockly Workspace" at bounding box center [247, 336] width 453 height 313
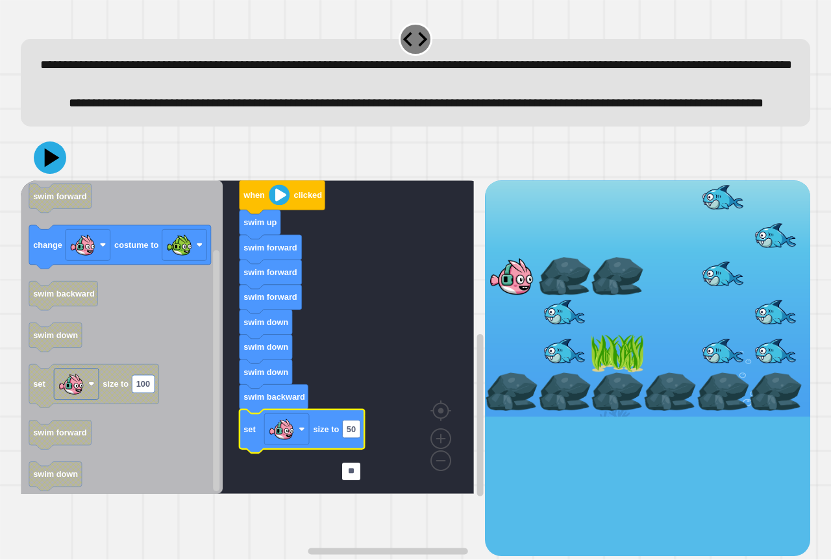
type input "**"
drag, startPoint x: 19, startPoint y: 285, endPoint x: 29, endPoint y: 295, distance: 13.8
click at [27, 293] on div "when clicked swim up swim forward swim forward swim forward swim down swim down…" at bounding box center [415, 345] width 797 height 429
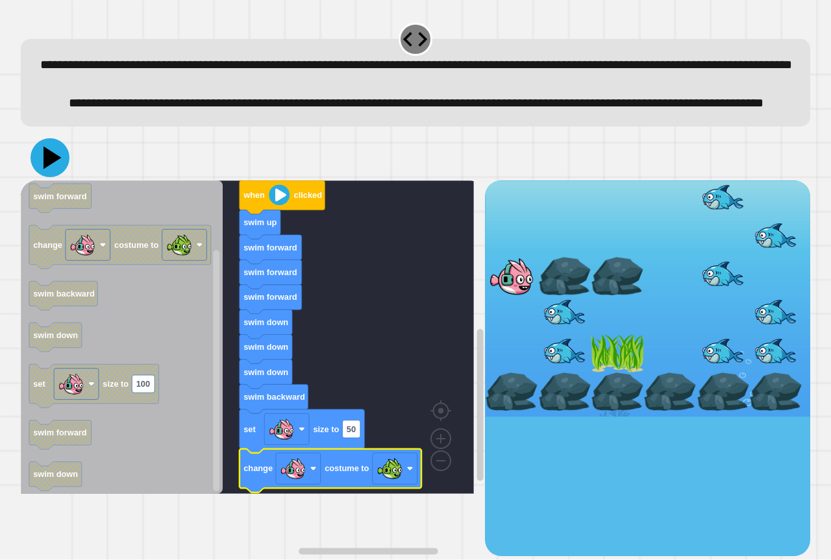
drag, startPoint x: 21, startPoint y: 187, endPoint x: 45, endPoint y: 200, distance: 26.7
click at [45, 200] on div "**********" at bounding box center [415, 280] width 831 height 560
click at [45, 169] on icon at bounding box center [52, 158] width 18 height 23
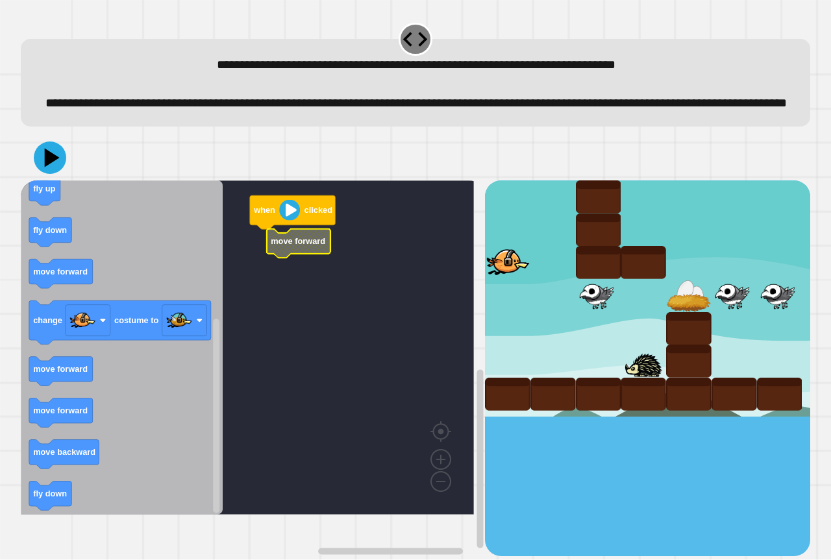
click at [41, 274] on icon "Blockly Workspace" at bounding box center [122, 347] width 202 height 334
click at [42, 269] on icon "Blockly Workspace" at bounding box center [122, 347] width 202 height 334
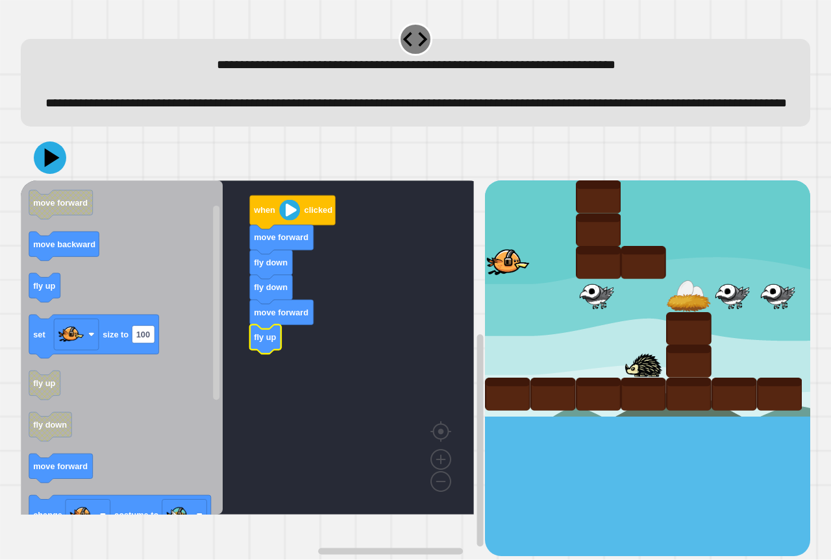
click at [56, 324] on icon "Blockly Workspace" at bounding box center [122, 347] width 202 height 334
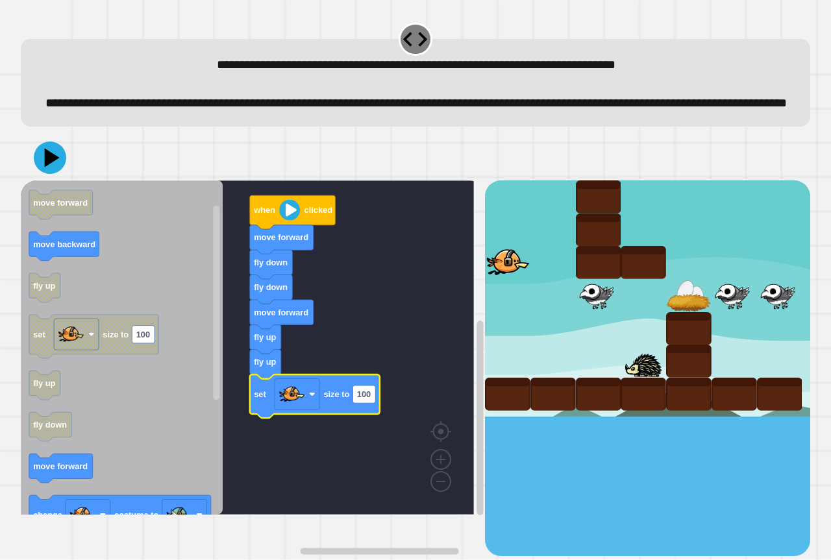
click at [385, 421] on rect "Blockly Workspace" at bounding box center [247, 347] width 453 height 334
click at [378, 418] on icon "Blockly Workspace" at bounding box center [315, 395] width 130 height 43
click at [383, 418] on rect "Blockly Workspace" at bounding box center [247, 347] width 453 height 334
click at [380, 417] on rect "Blockly Workspace" at bounding box center [247, 347] width 453 height 334
click at [365, 399] on text "100" at bounding box center [364, 394] width 14 height 10
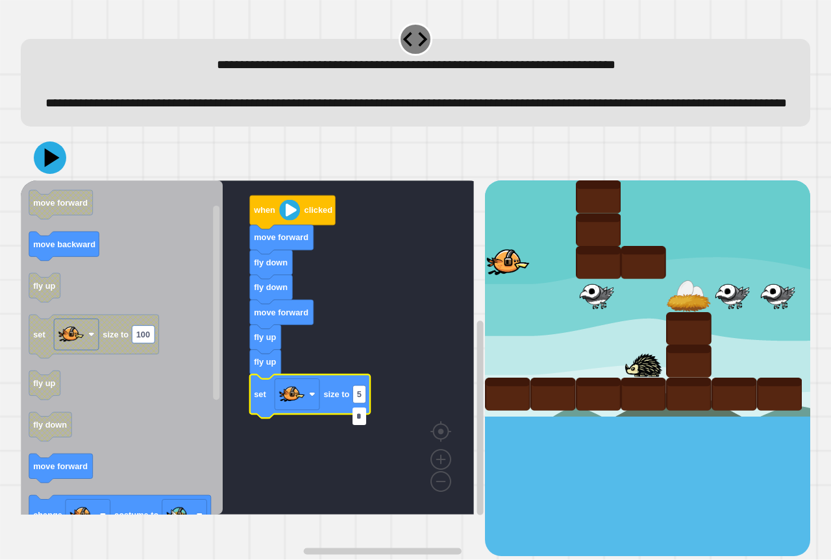
type input "**"
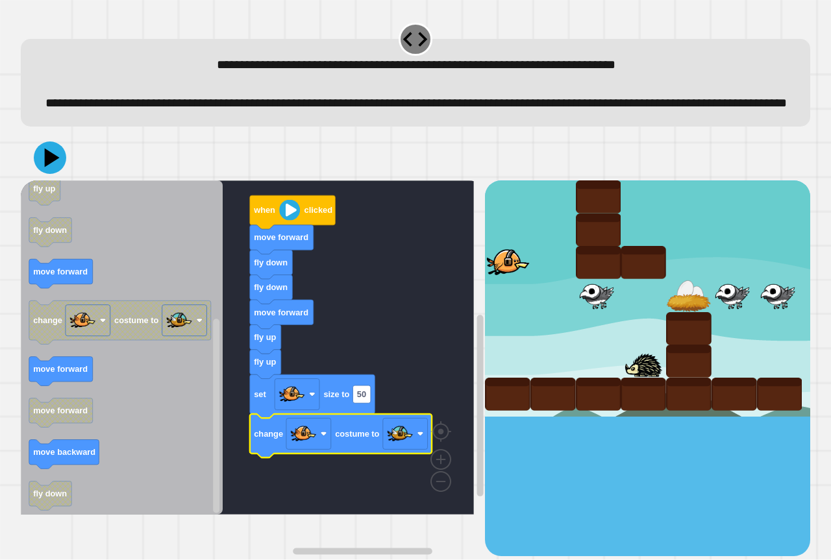
click at [51, 162] on div at bounding box center [415, 157] width 789 height 45
click at [52, 169] on icon at bounding box center [49, 157] width 35 height 35
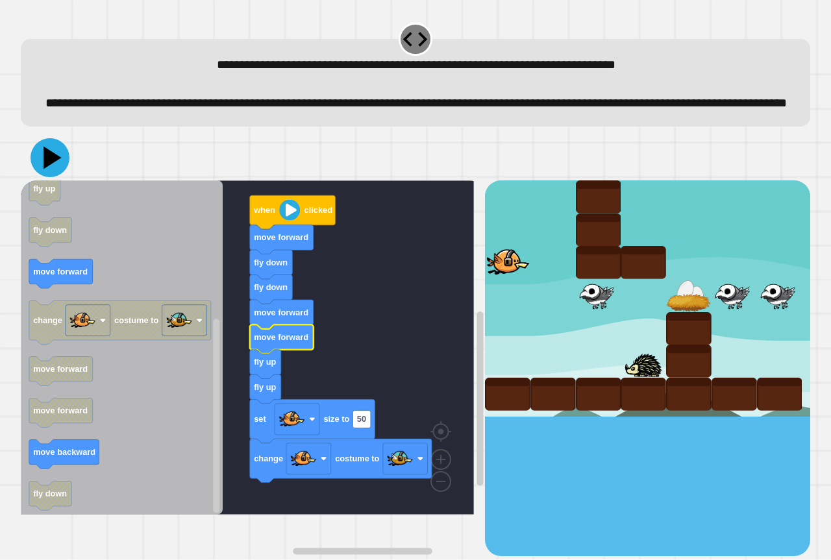
click at [48, 169] on icon at bounding box center [52, 158] width 18 height 23
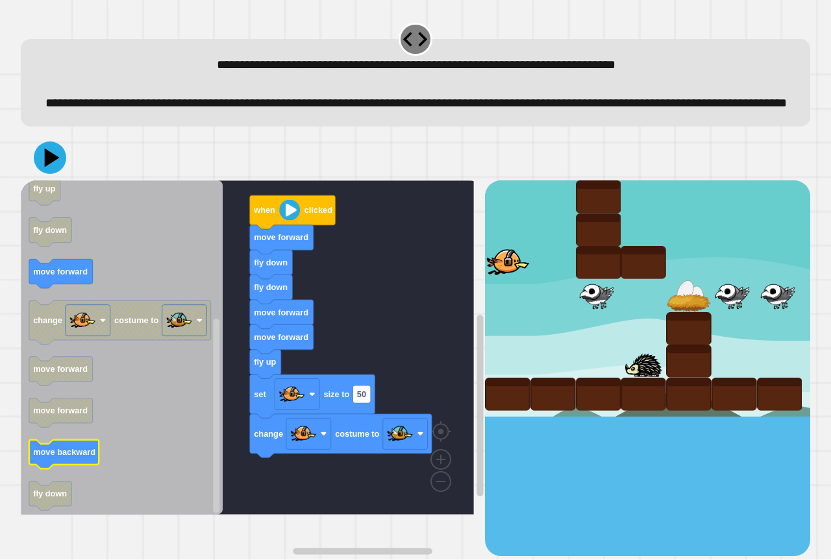
click at [62, 468] on g "move backward" at bounding box center [64, 454] width 70 height 29
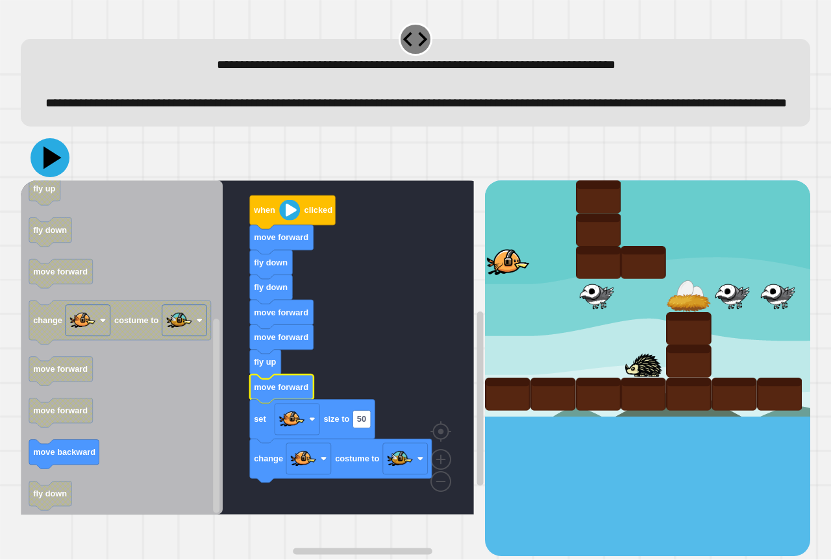
click at [40, 177] on icon at bounding box center [49, 157] width 39 height 39
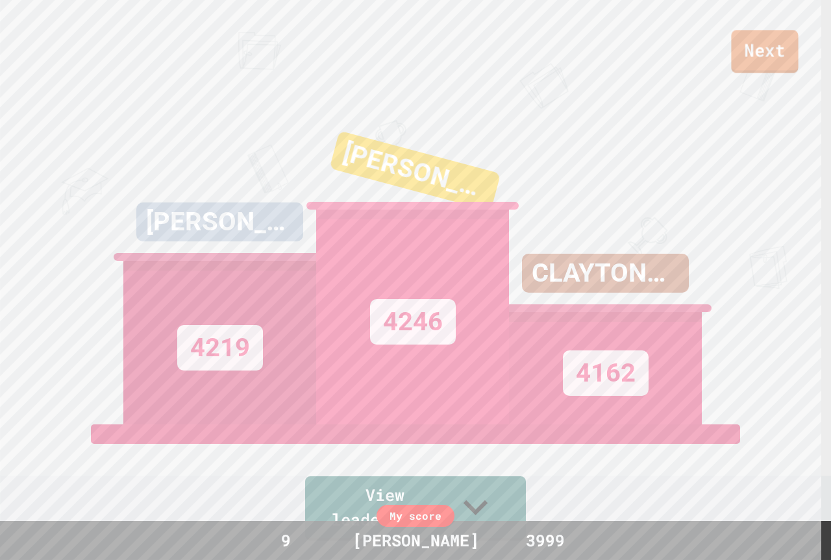
click at [783, 53] on link "Next" at bounding box center [764, 51] width 67 height 43
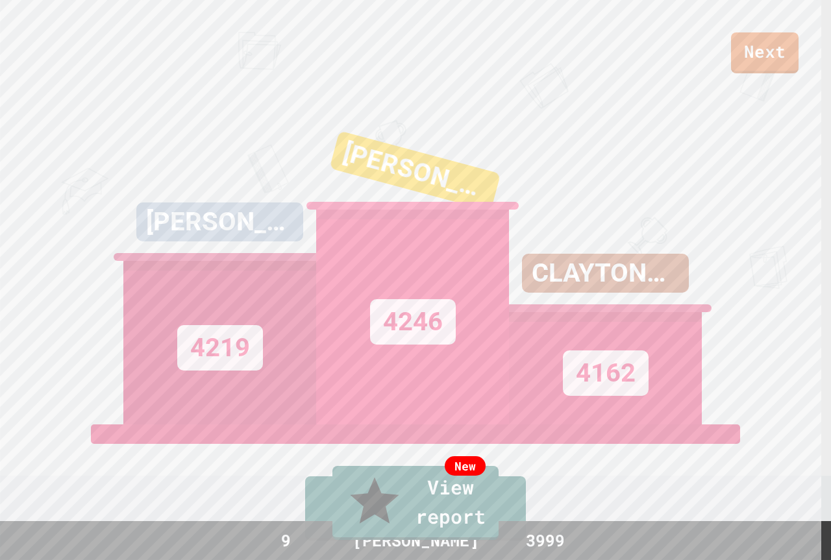
drag, startPoint x: 437, startPoint y: 297, endPoint x: 428, endPoint y: 315, distance: 20.0
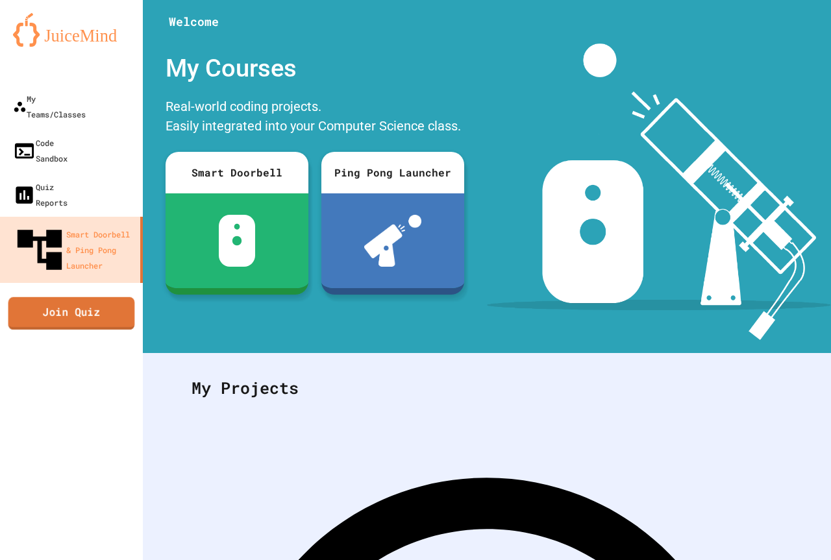
click at [59, 297] on link "Join Quiz" at bounding box center [71, 313] width 127 height 32
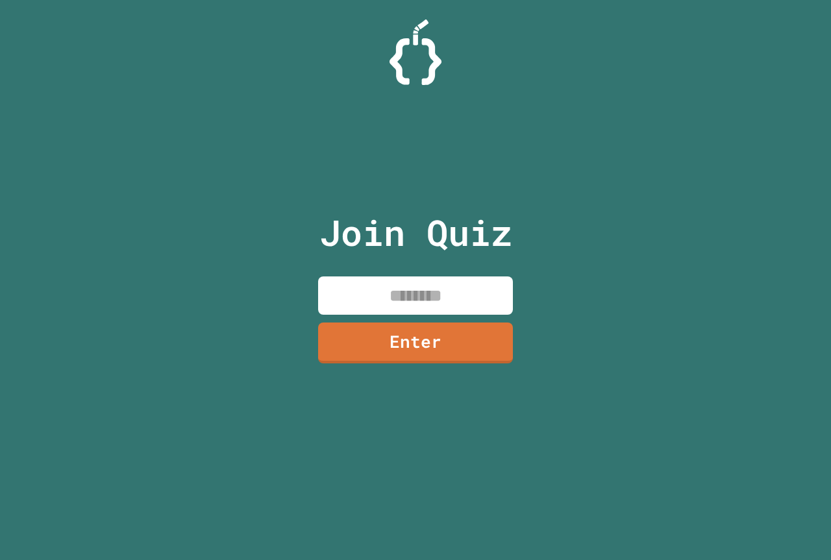
click at [385, 287] on input at bounding box center [415, 295] width 195 height 38
type input "********"
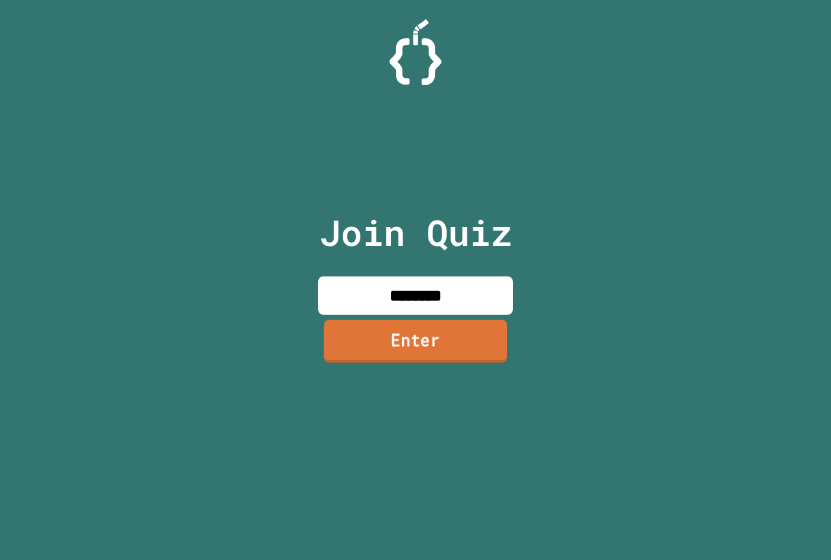
click at [370, 346] on link "Enter" at bounding box center [415, 341] width 183 height 43
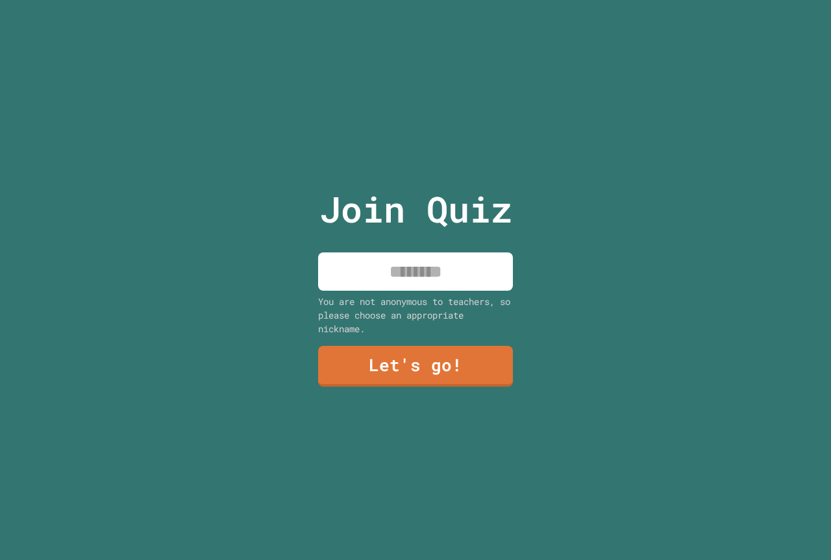
click at [335, 261] on input at bounding box center [415, 271] width 195 height 38
type input "**********"
click at [351, 372] on link "Let's go!" at bounding box center [415, 365] width 193 height 43
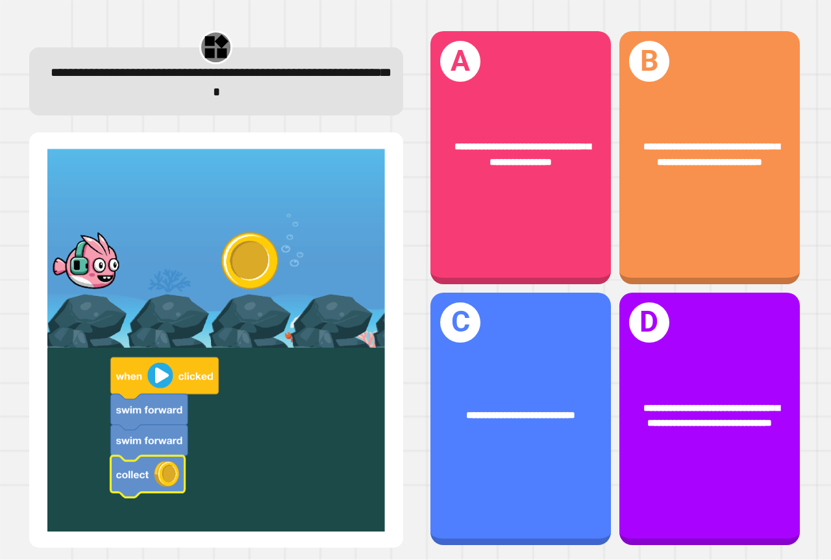
click at [139, 90] on span "**********" at bounding box center [221, 83] width 341 height 32
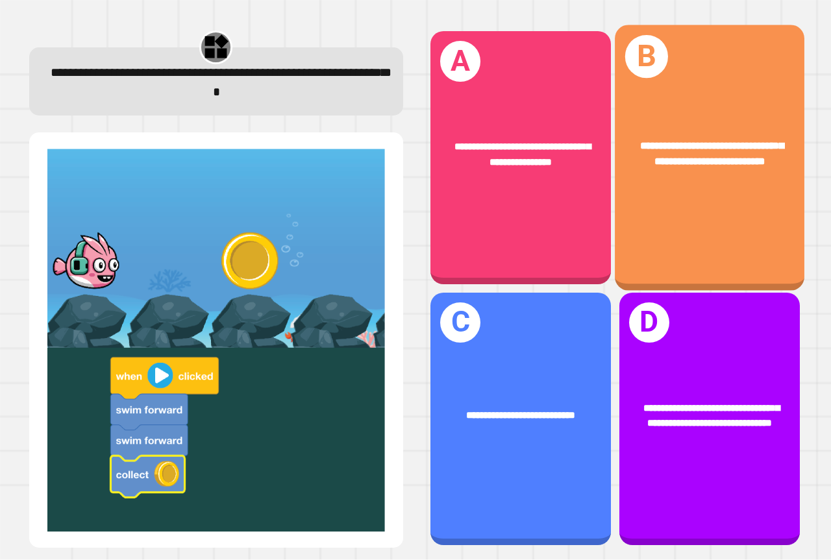
click at [714, 211] on div "**********" at bounding box center [708, 157] width 189 height 265
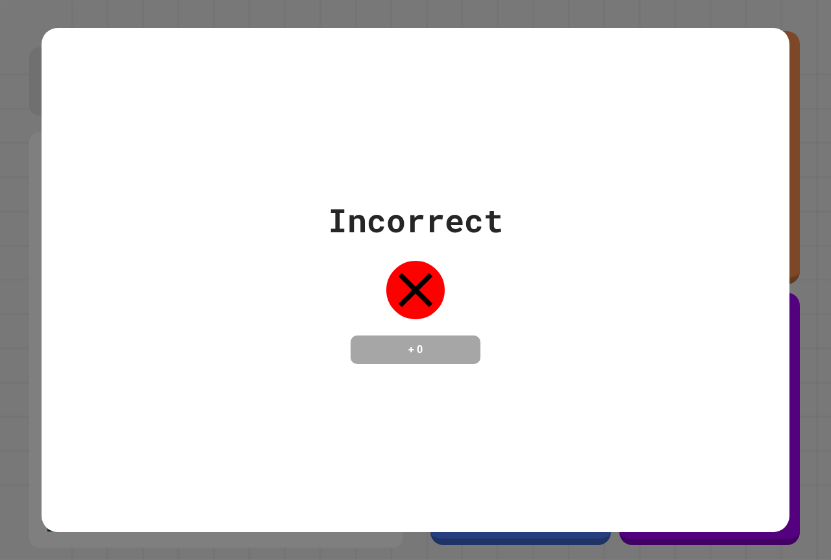
click at [643, 324] on div "Incorrect + 0" at bounding box center [415, 280] width 747 height 168
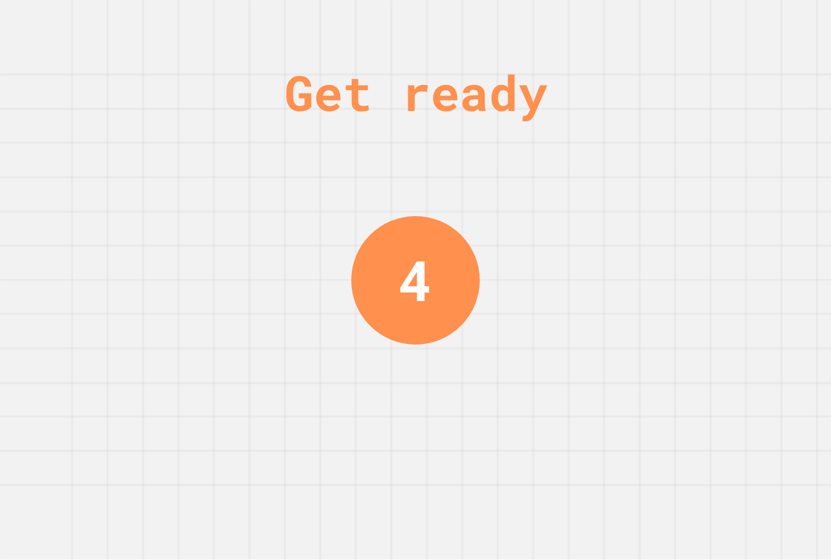
drag, startPoint x: 475, startPoint y: 311, endPoint x: 461, endPoint y: 310, distance: 14.3
click at [461, 311] on div "Get ready 4" at bounding box center [415, 280] width 831 height 560
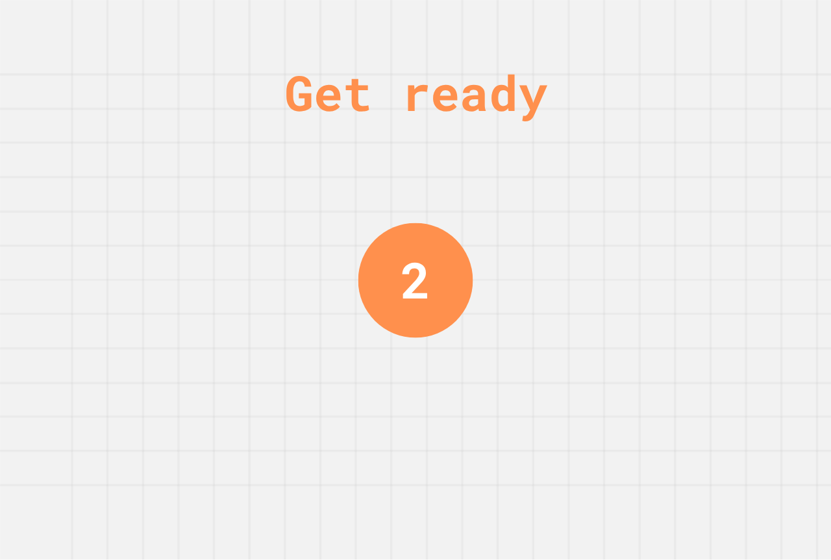
drag, startPoint x: 426, startPoint y: 284, endPoint x: 384, endPoint y: 278, distance: 42.6
click at [384, 278] on div "2" at bounding box center [415, 280] width 115 height 115
drag, startPoint x: 397, startPoint y: 278, endPoint x: 450, endPoint y: 292, distance: 54.9
click at [450, 292] on div "1" at bounding box center [415, 280] width 115 height 115
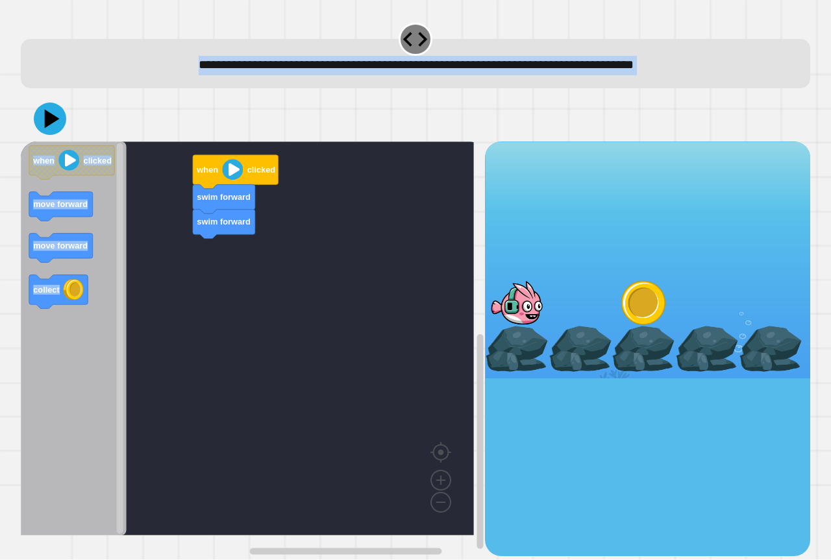
drag, startPoint x: 450, startPoint y: 292, endPoint x: 393, endPoint y: 284, distance: 58.4
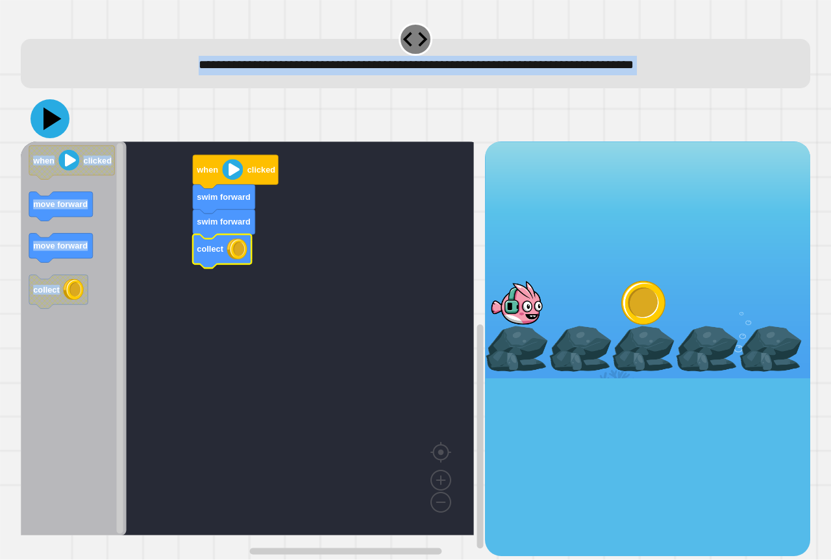
click at [42, 126] on icon at bounding box center [49, 118] width 39 height 39
click at [501, 306] on div "swim forward collect swim forward when clicked when clicked move forward move f…" at bounding box center [415, 348] width 789 height 414
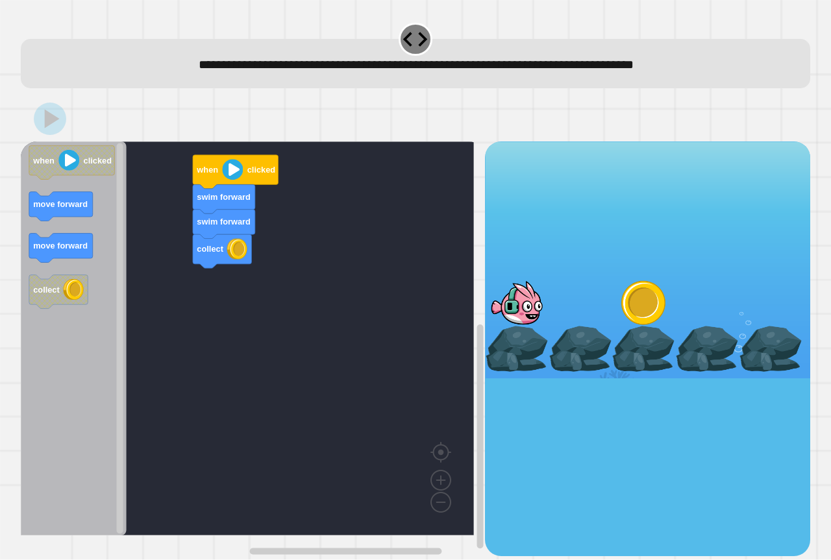
drag, startPoint x: 498, startPoint y: 300, endPoint x: 677, endPoint y: 297, distance: 179.7
click at [682, 297] on div at bounding box center [647, 259] width 325 height 236
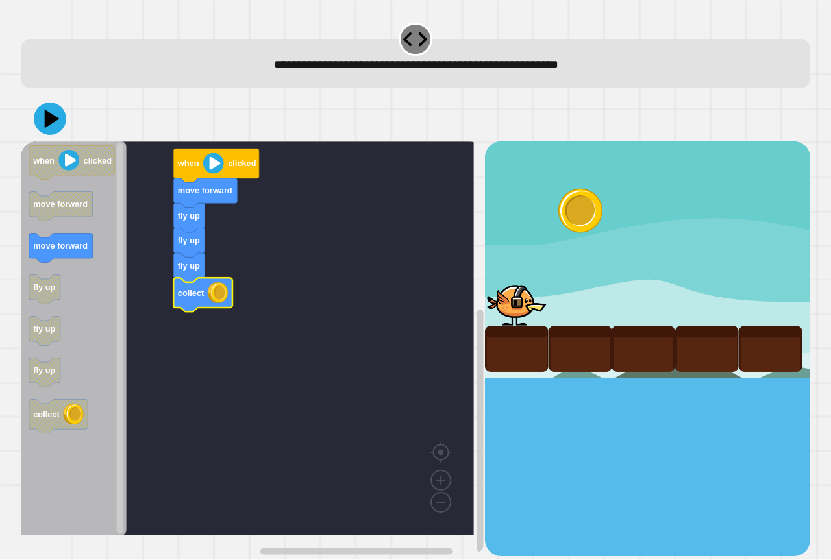
click at [189, 277] on icon "Blockly Workspace" at bounding box center [188, 267] width 31 height 29
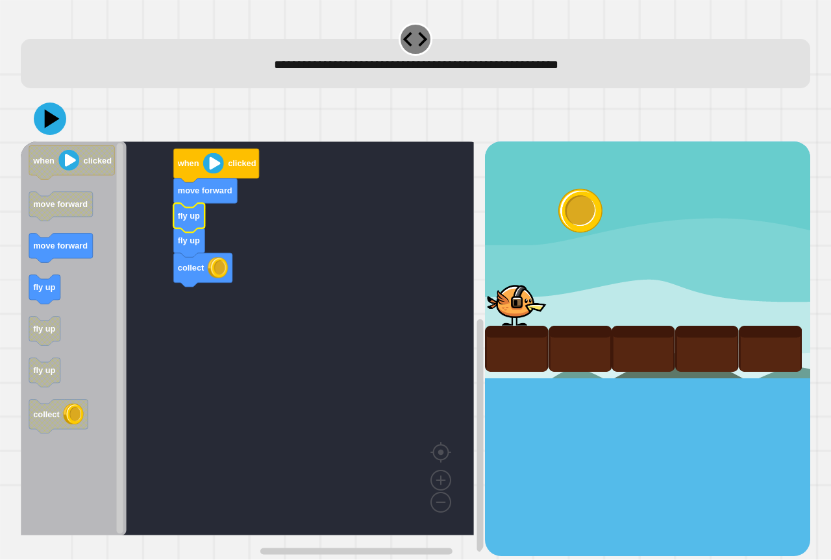
click at [53, 138] on div at bounding box center [415, 118] width 789 height 45
click at [50, 133] on icon at bounding box center [50, 119] width 38 height 38
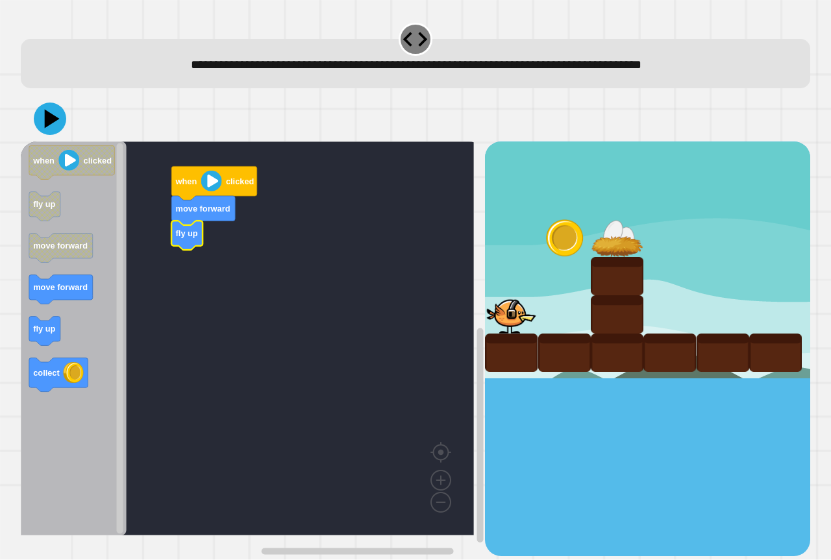
click at [42, 317] on icon "Blockly Workspace" at bounding box center [74, 338] width 106 height 394
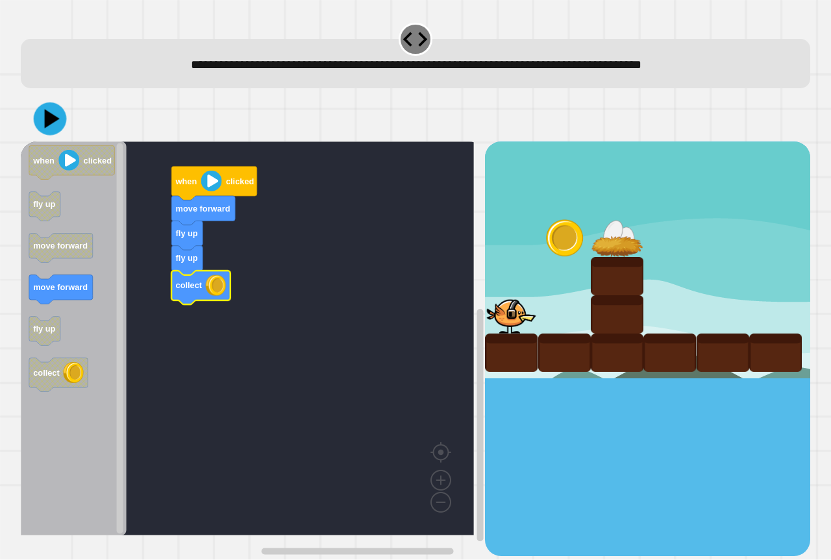
click at [47, 107] on icon at bounding box center [50, 119] width 33 height 33
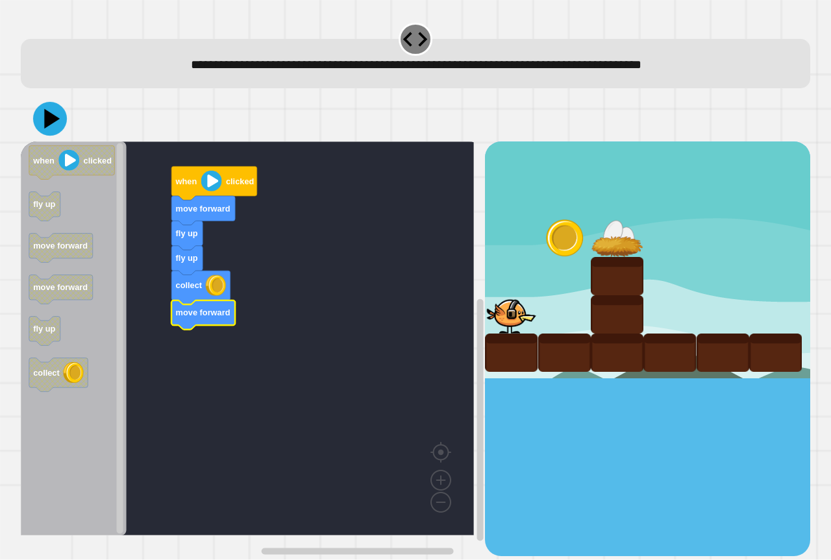
click at [44, 130] on icon at bounding box center [50, 119] width 34 height 34
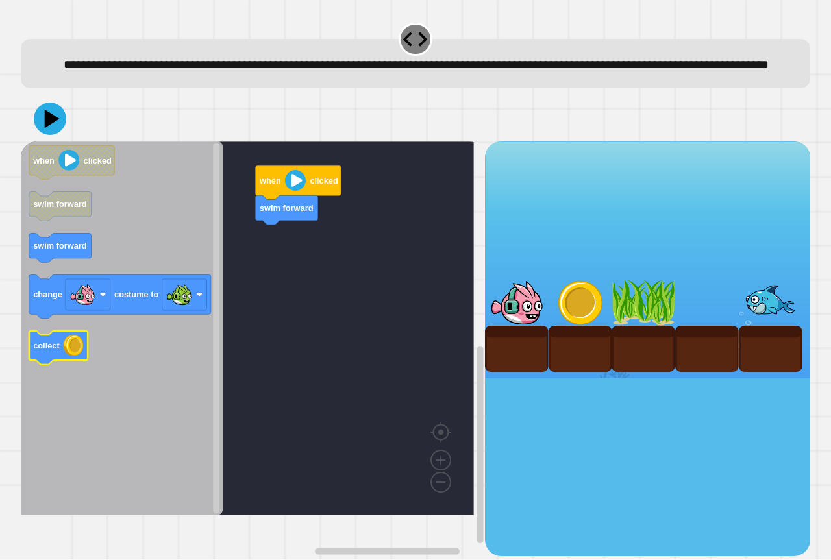
click at [60, 372] on icon "when clicked swim forward swim forward change costume to collect" at bounding box center [122, 328] width 202 height 374
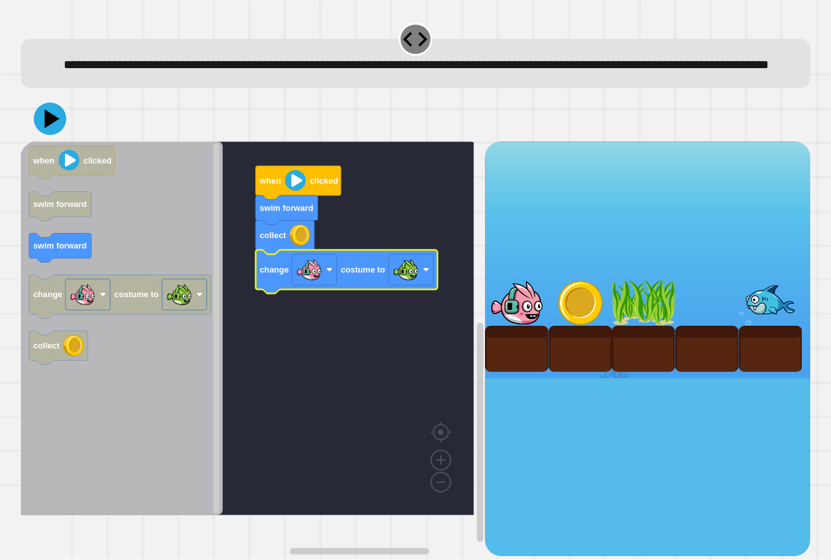
click at [119, 280] on icon "Blockly Workspace" at bounding box center [122, 328] width 202 height 374
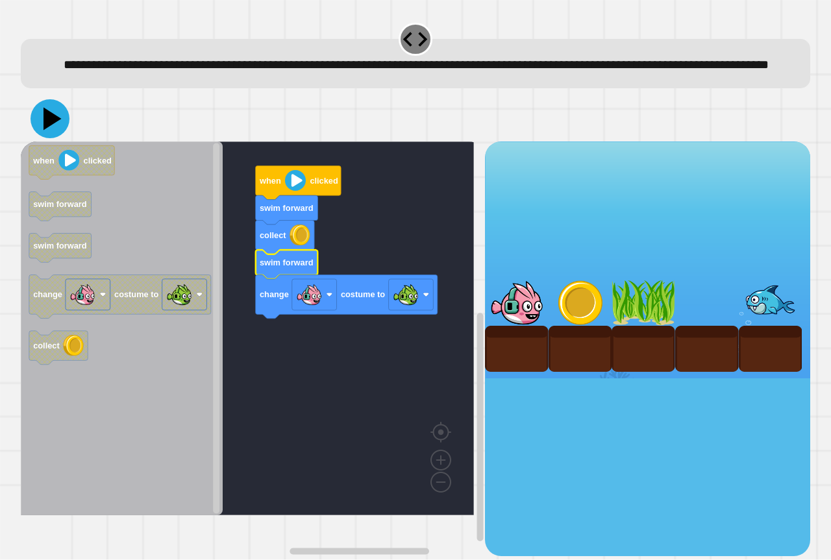
click at [40, 138] on icon at bounding box center [49, 118] width 39 height 39
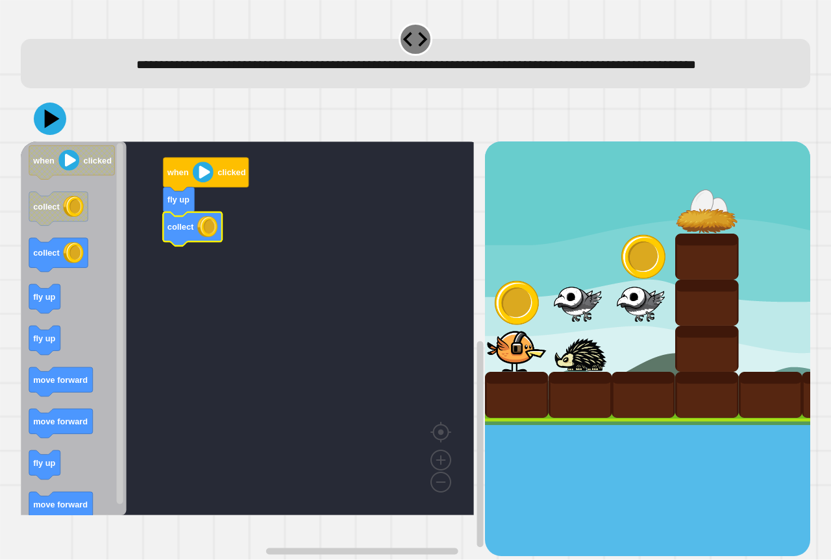
click at [47, 356] on icon "when clicked collect collect fly up fly up move forward move forward fly up mov…" at bounding box center [74, 328] width 106 height 374
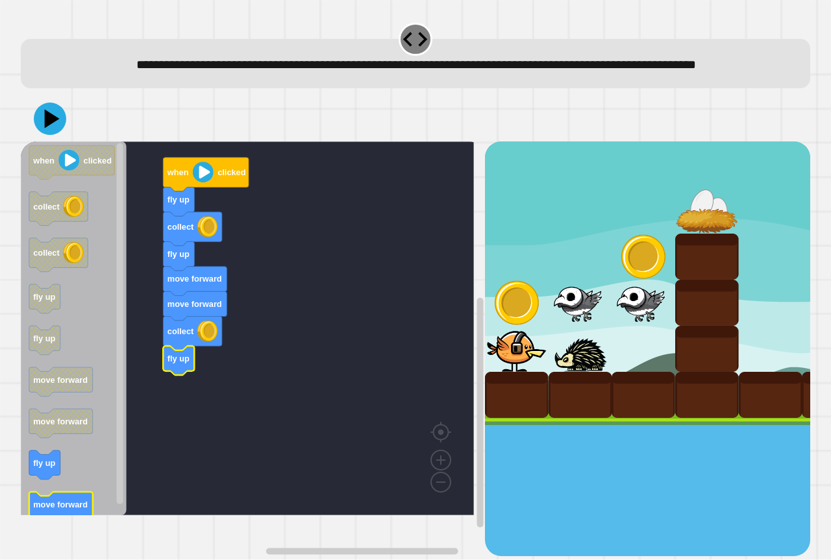
click at [71, 509] on text "move forward" at bounding box center [60, 505] width 55 height 10
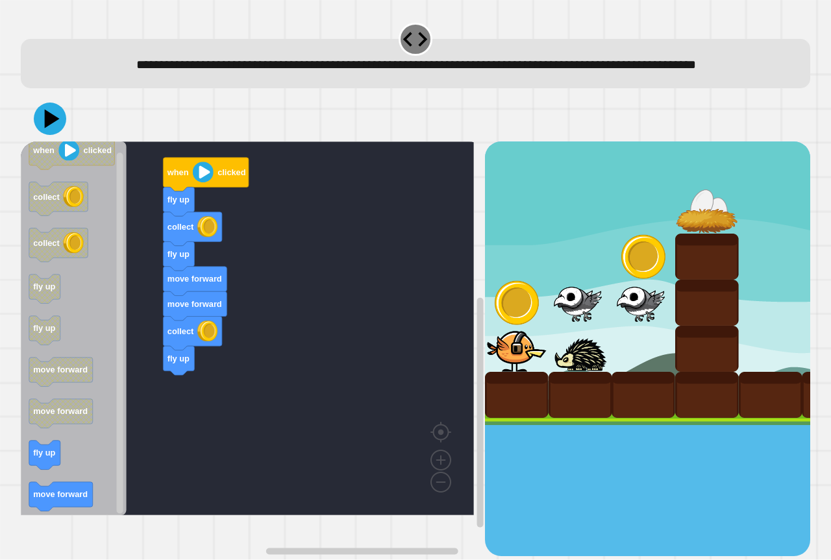
click at [151, 438] on div "fly up collect fly up move forward move forward collect fly up when clicked whe…" at bounding box center [253, 348] width 464 height 414
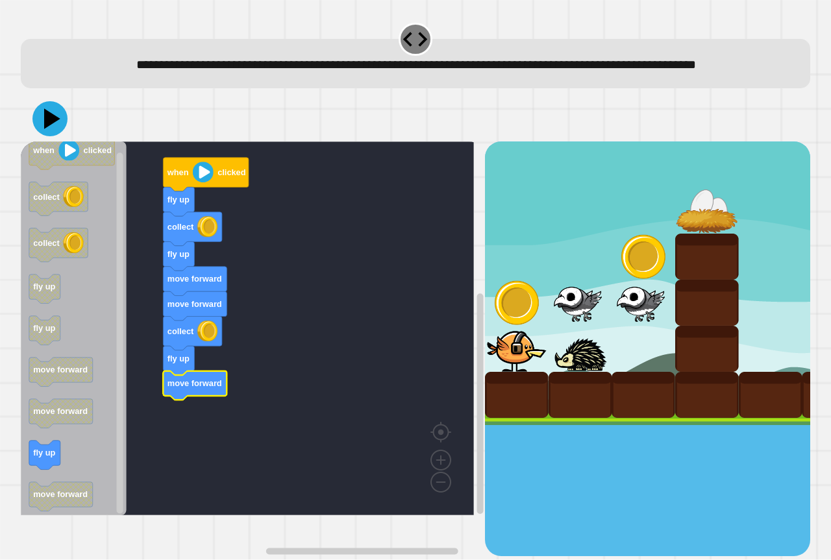
click at [45, 136] on icon at bounding box center [49, 118] width 35 height 35
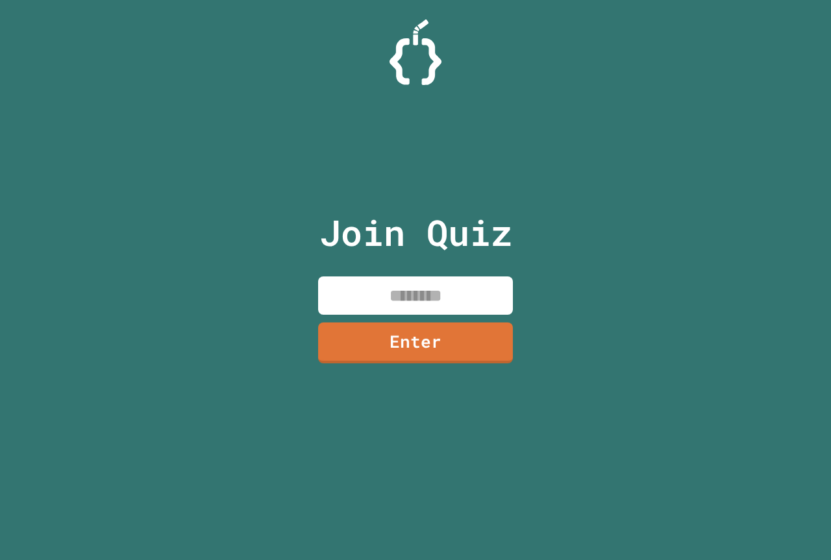
click at [422, 306] on input at bounding box center [415, 295] width 195 height 38
type input "********"
click at [423, 315] on div "Join Quiz ******** Enter" at bounding box center [415, 279] width 219 height 495
click at [429, 328] on link "Enter" at bounding box center [415, 342] width 197 height 43
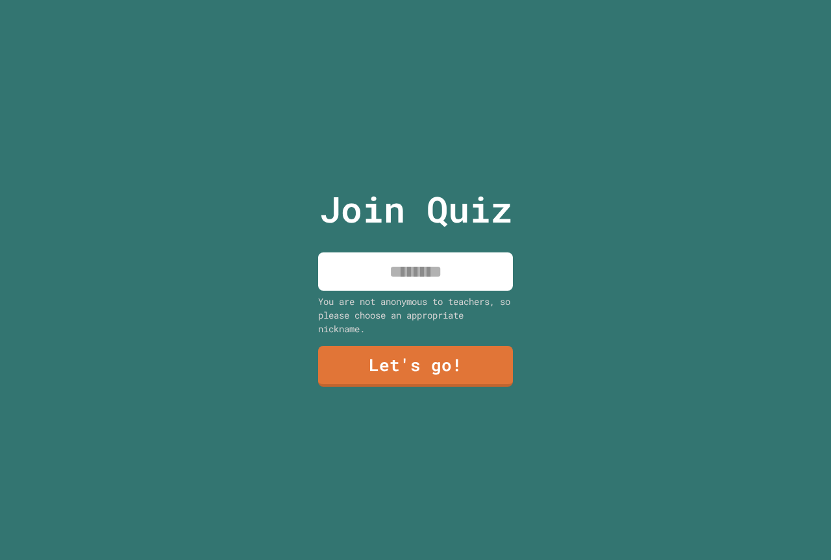
click at [385, 258] on input at bounding box center [415, 271] width 195 height 38
type input "**********"
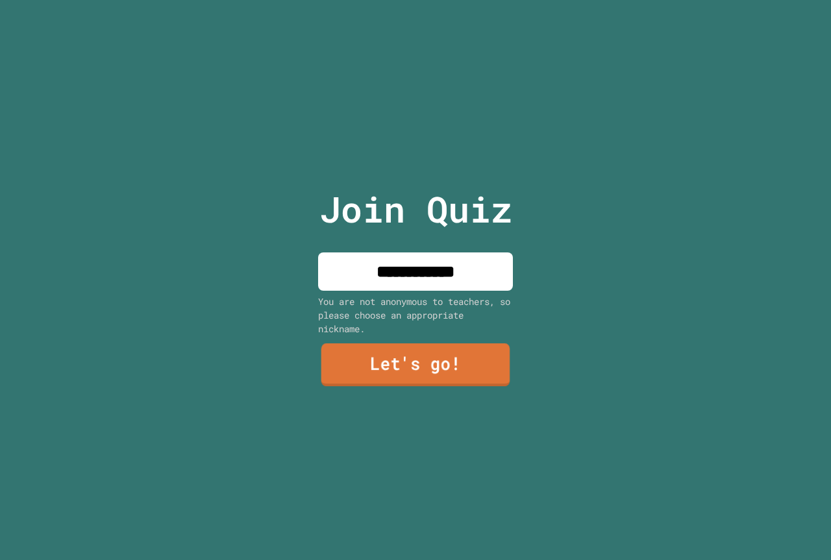
click at [422, 364] on link "Let's go!" at bounding box center [415, 364] width 189 height 43
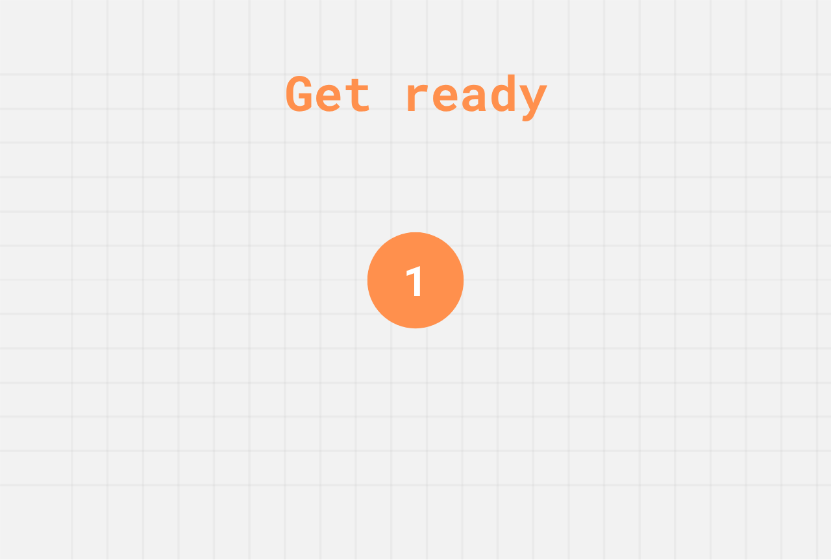
click at [409, 271] on div "1" at bounding box center [415, 280] width 25 height 63
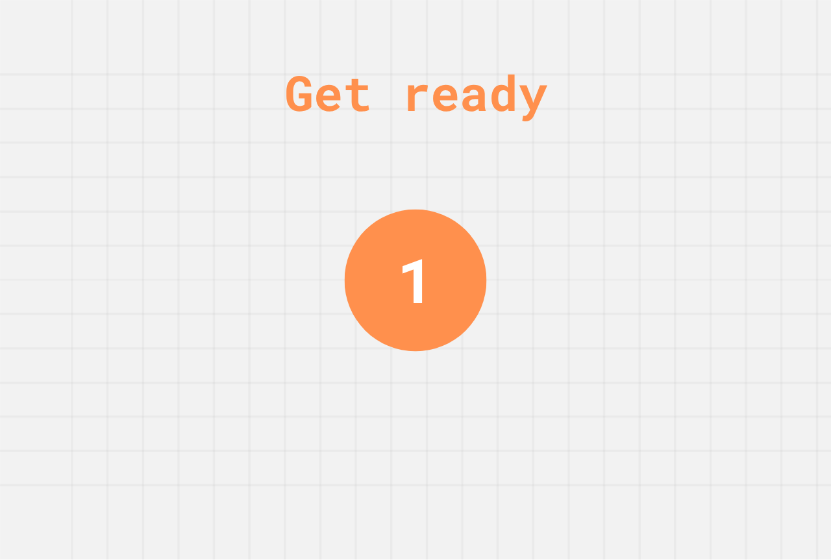
click at [409, 278] on div "1" at bounding box center [415, 280] width 37 height 92
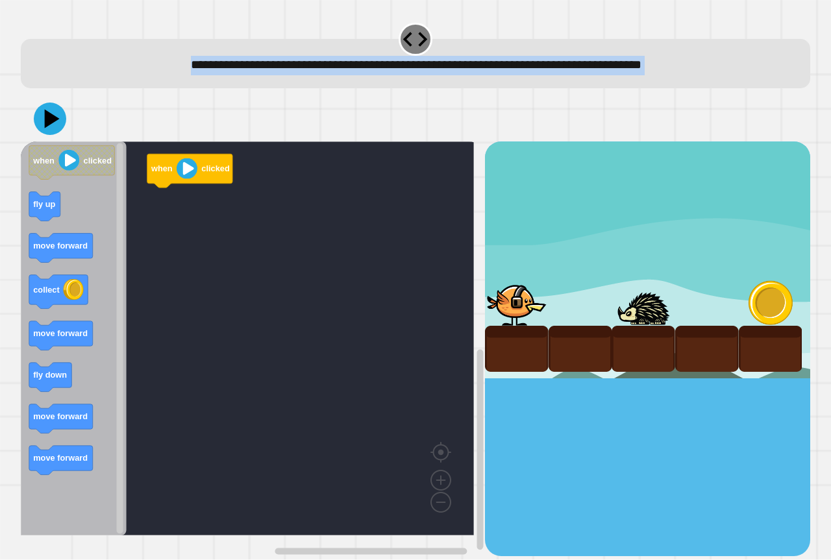
drag, startPoint x: 409, startPoint y: 279, endPoint x: 436, endPoint y: 293, distance: 29.9
click at [40, 215] on icon "Blockly Workspace" at bounding box center [44, 206] width 31 height 29
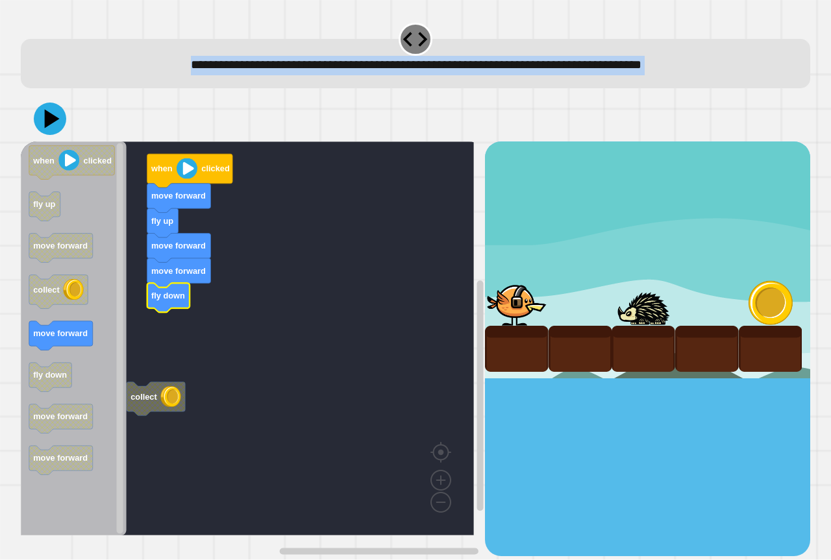
click at [71, 354] on icon "Blockly Workspace" at bounding box center [74, 338] width 106 height 394
click at [160, 345] on rect "Blockly Workspace" at bounding box center [247, 338] width 453 height 394
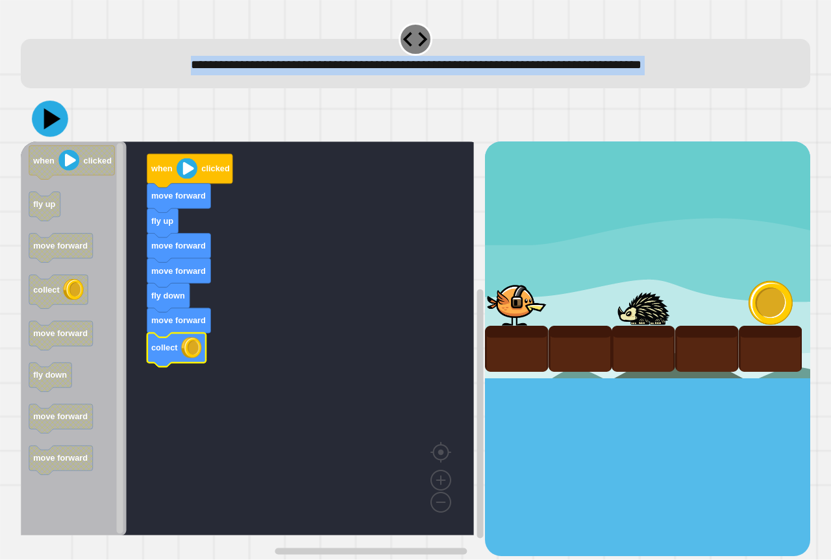
click at [51, 117] on icon at bounding box center [52, 118] width 17 height 21
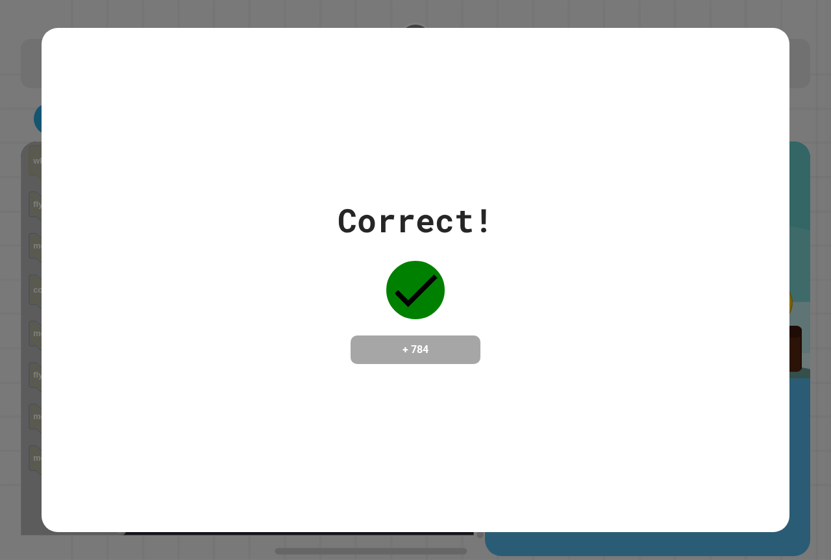
click at [781, 304] on div "Correct! + 784" at bounding box center [415, 280] width 831 height 560
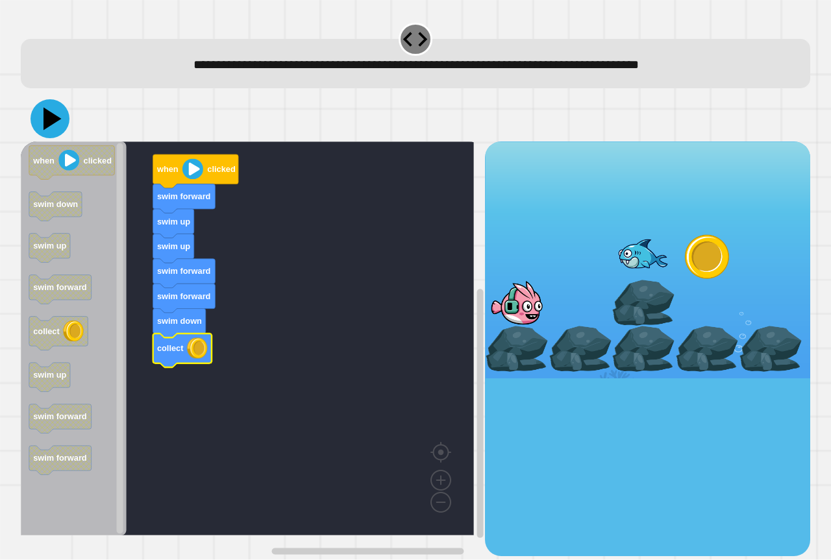
click at [52, 124] on icon at bounding box center [52, 119] width 18 height 23
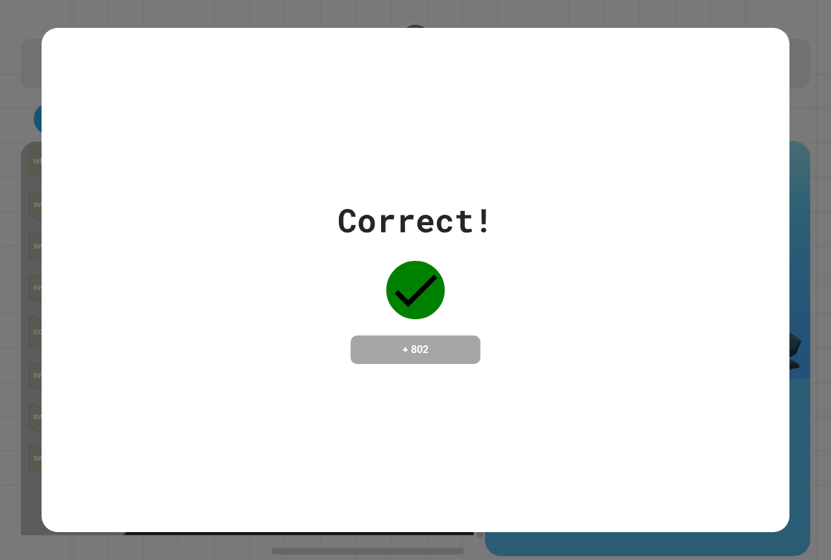
drag, startPoint x: 195, startPoint y: 221, endPoint x: 203, endPoint y: 230, distance: 12.4
click at [196, 229] on div "Correct! + 802" at bounding box center [415, 280] width 747 height 168
click at [204, 230] on div "Correct! + 802" at bounding box center [415, 280] width 747 height 168
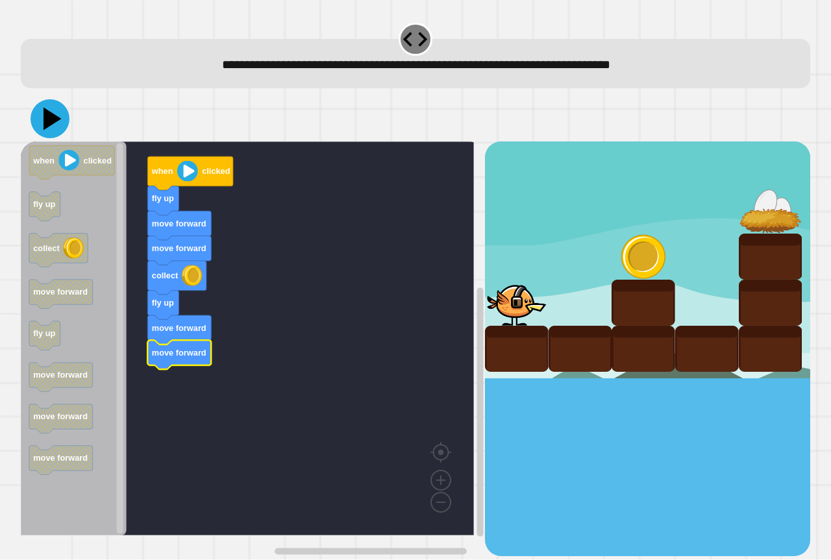
click at [37, 119] on icon at bounding box center [49, 118] width 39 height 39
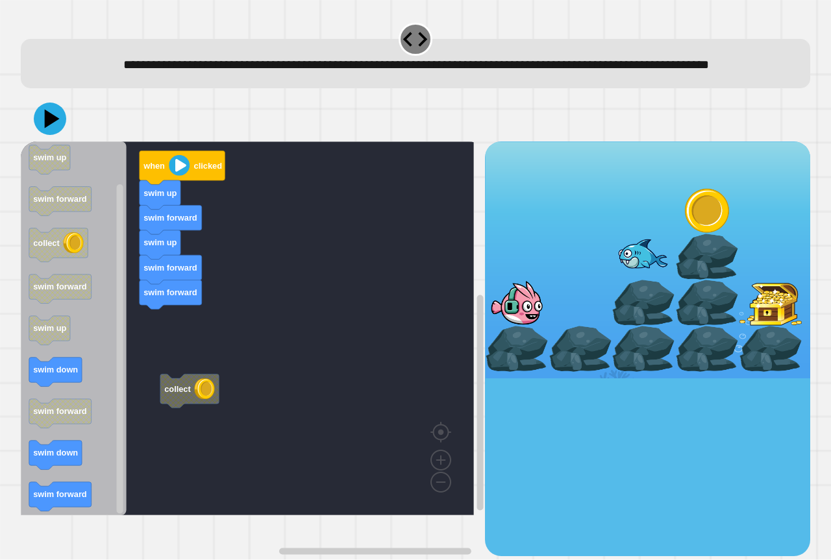
click at [89, 503] on icon "Blockly Workspace" at bounding box center [74, 328] width 106 height 374
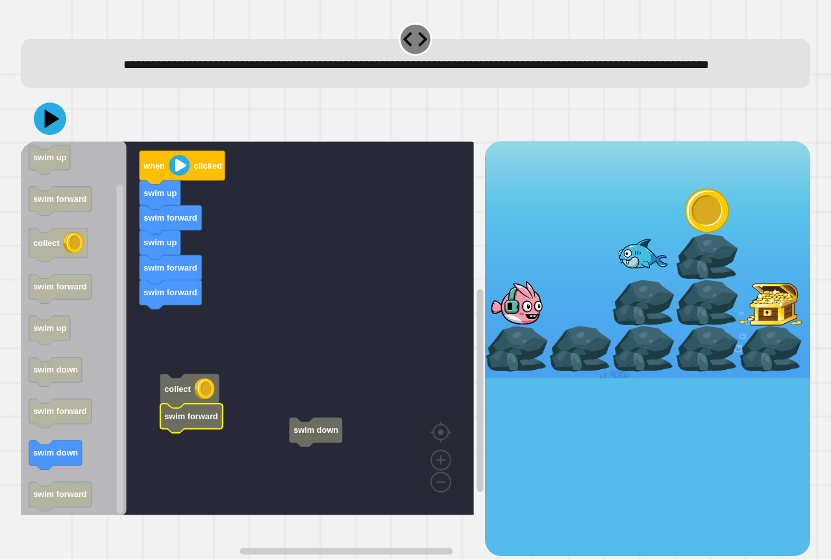
click at [250, 474] on rect "Blockly Workspace" at bounding box center [247, 328] width 453 height 374
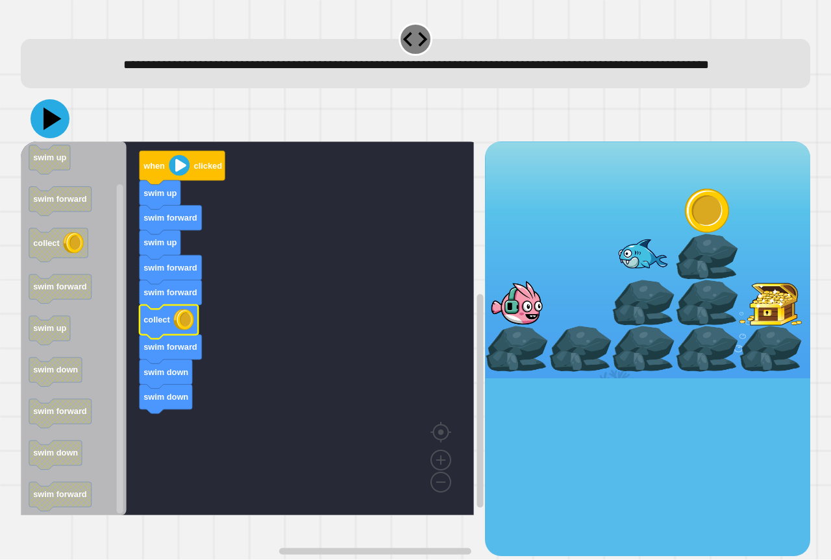
click at [50, 138] on icon at bounding box center [49, 118] width 39 height 39
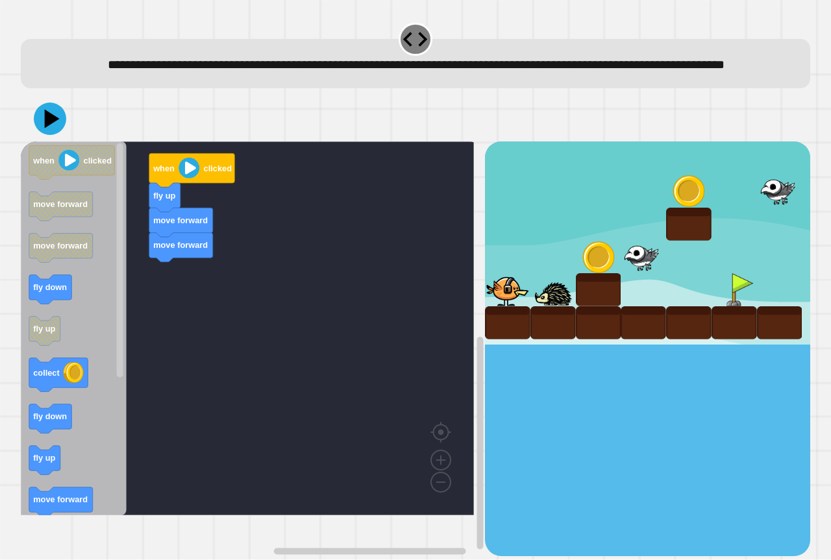
click at [72, 391] on icon "when clicked move forward move forward fly down fly up collect fly down fly up …" at bounding box center [74, 328] width 106 height 374
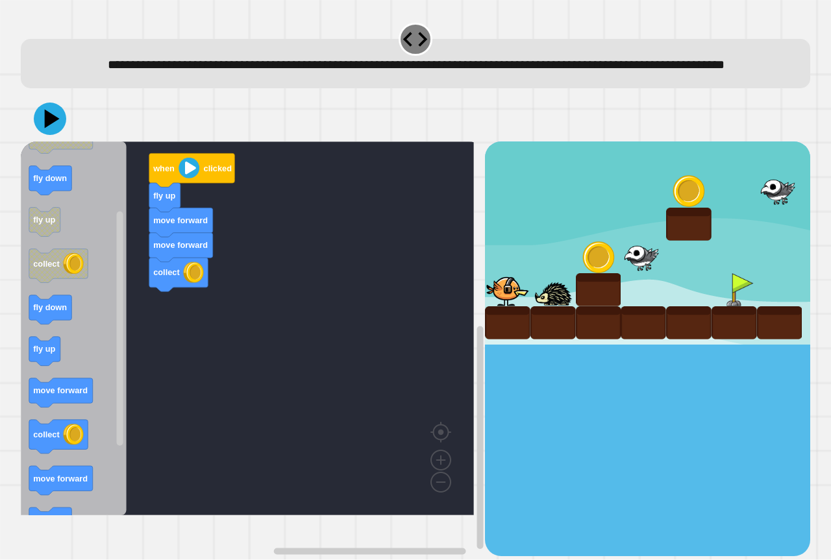
click at [123, 418] on div "when clicked fly up move forward move forward collect when clicked move forward…" at bounding box center [253, 348] width 464 height 414
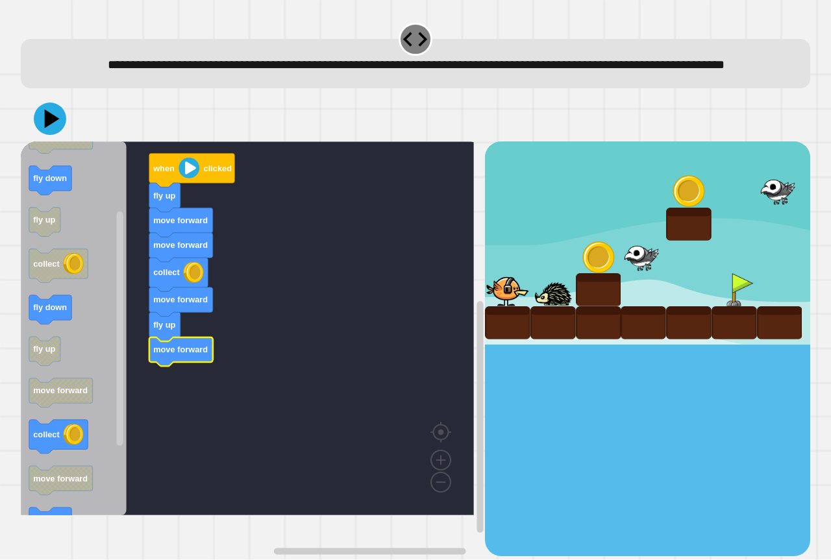
click at [197, 355] on text "move forward" at bounding box center [180, 350] width 55 height 10
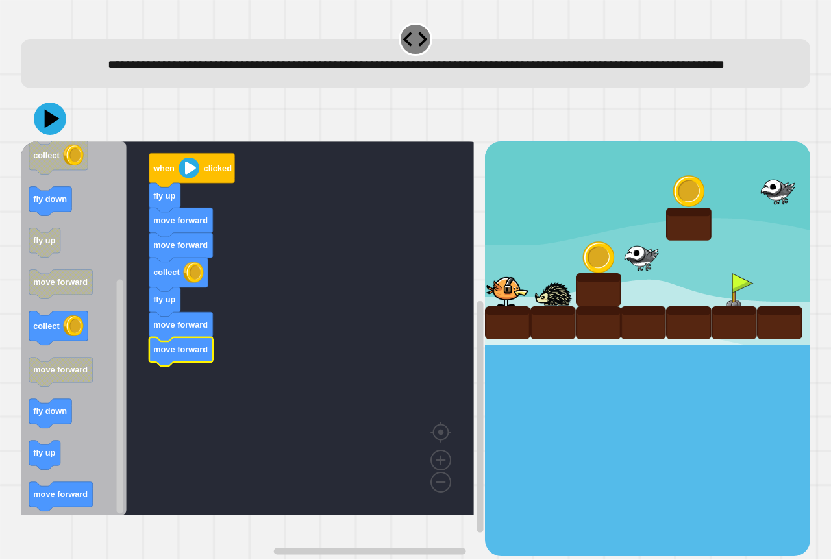
click at [32, 511] on g "when clicked move forward move forward fly down fly up collect fly down fly up …" at bounding box center [72, 220] width 86 height 583
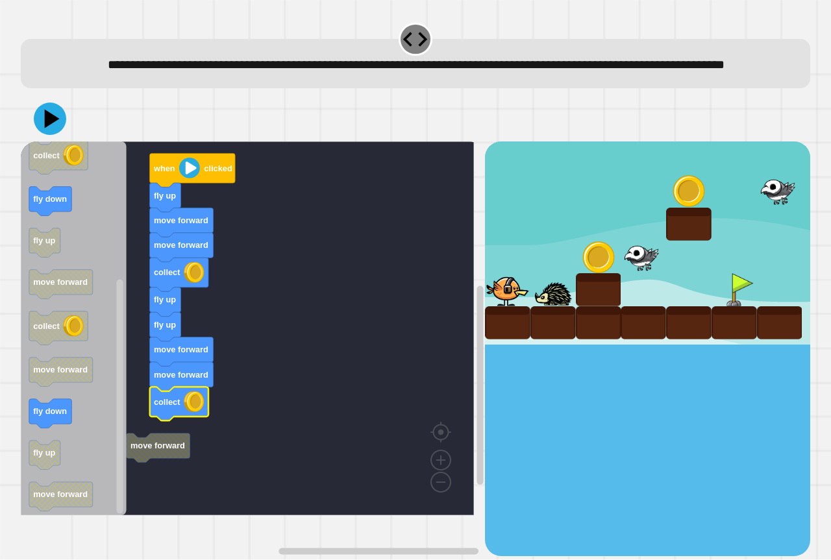
click at [160, 472] on g "move forward when clicked fly up move forward move forward collect fly up fly u…" at bounding box center [257, 328] width 472 height 374
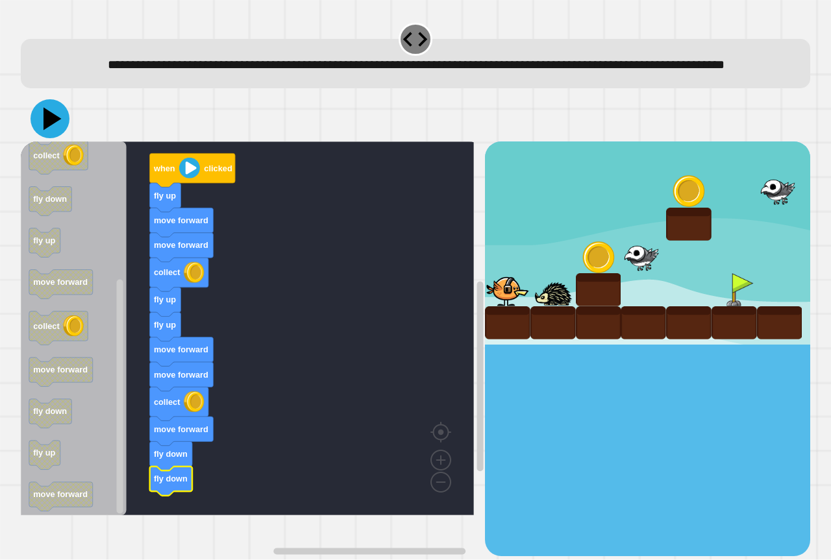
click at [47, 130] on icon at bounding box center [52, 119] width 18 height 23
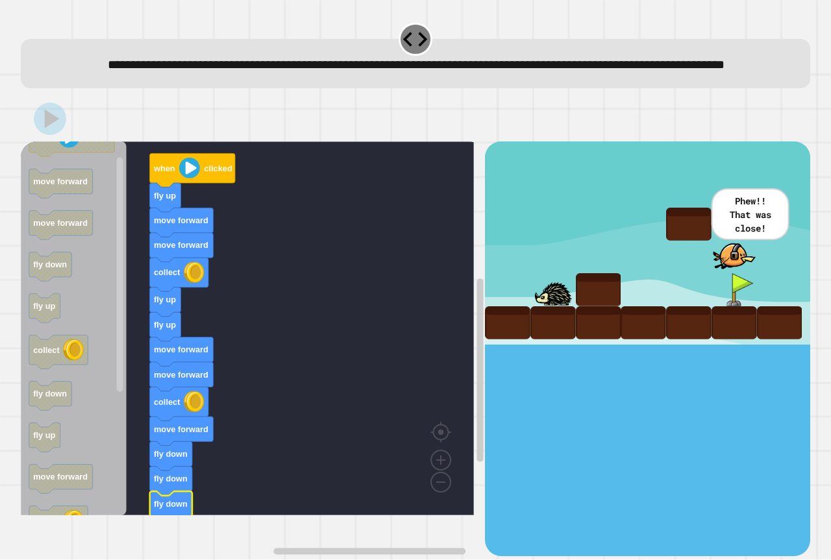
click at [350, 378] on rect "Blockly Workspace" at bounding box center [247, 328] width 453 height 374
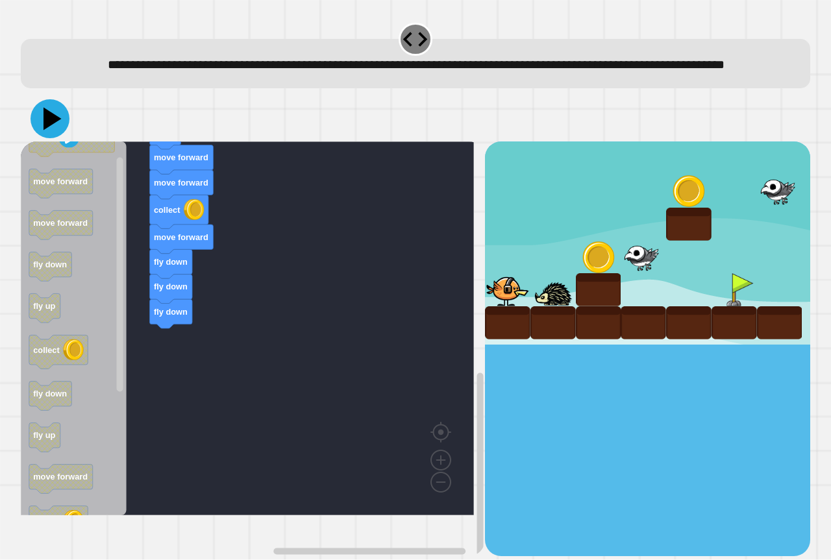
click at [47, 130] on icon at bounding box center [52, 119] width 18 height 23
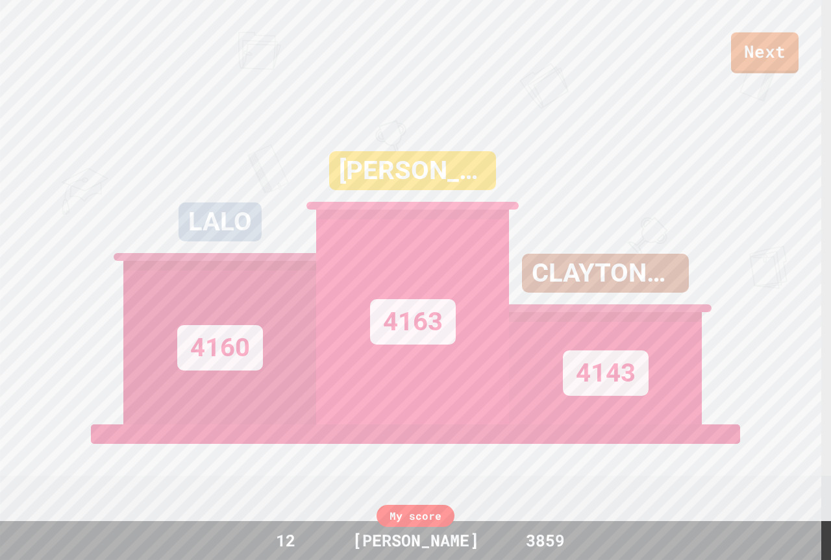
click at [725, 63] on div "Next" at bounding box center [415, 36] width 831 height 73
click at [739, 63] on link "Next" at bounding box center [764, 51] width 69 height 43
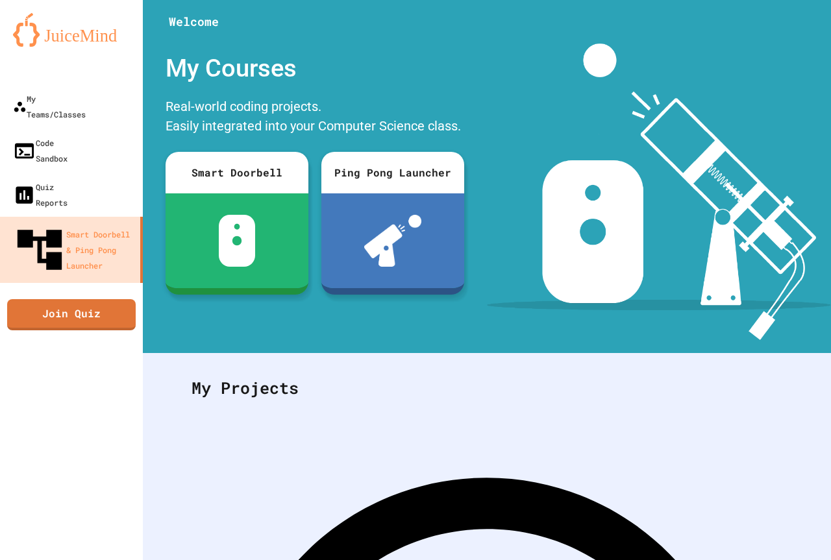
click at [773, 249] on img at bounding box center [659, 191] width 344 height 297
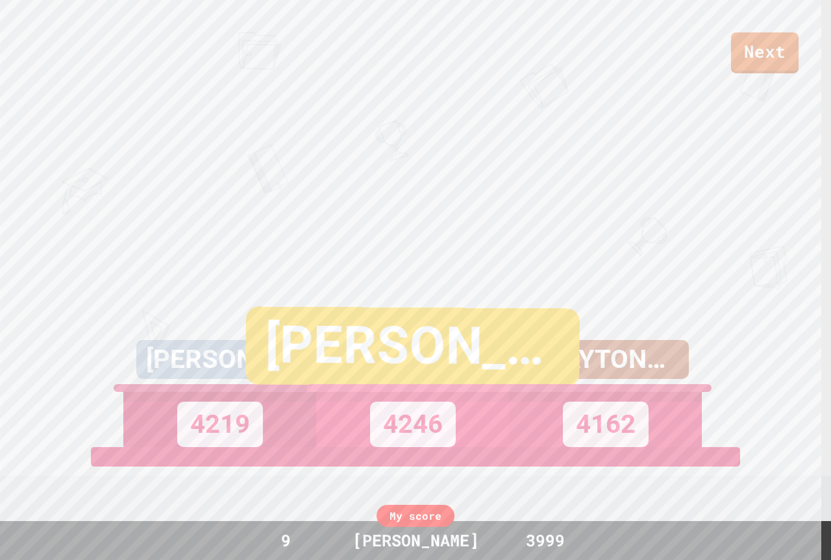
scroll to position [65, 0]
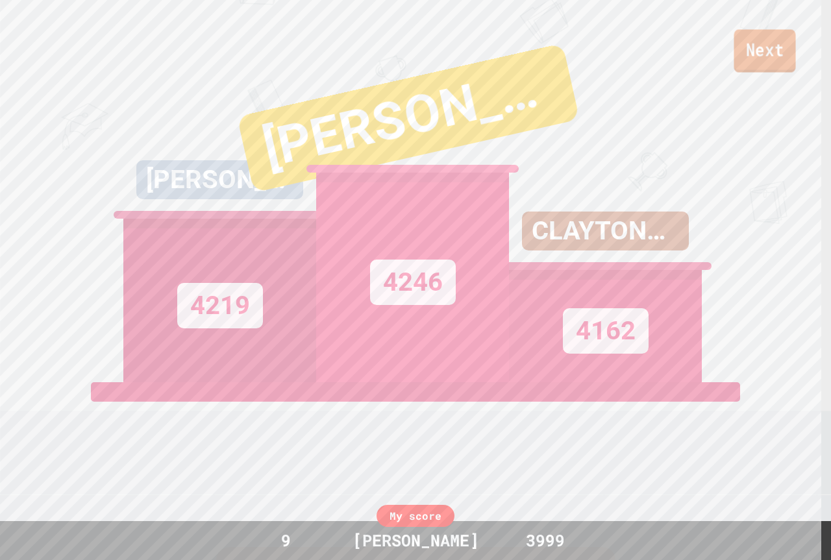
click at [741, 56] on link "Next" at bounding box center [764, 50] width 62 height 43
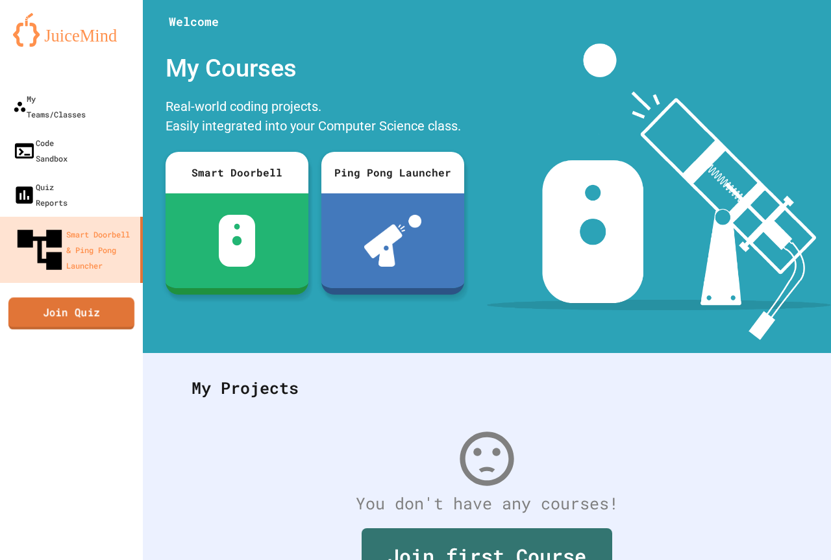
click at [85, 297] on link "Join Quiz" at bounding box center [71, 313] width 126 height 32
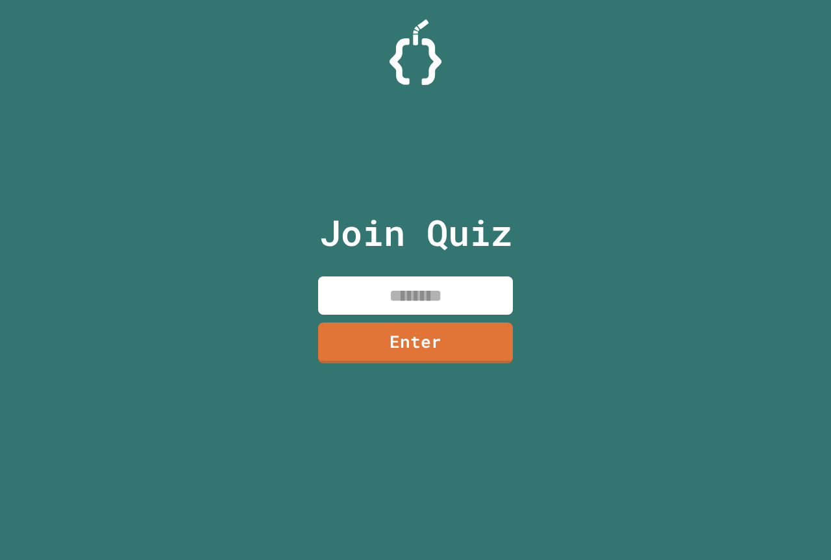
click at [406, 285] on input at bounding box center [415, 295] width 195 height 38
paste input
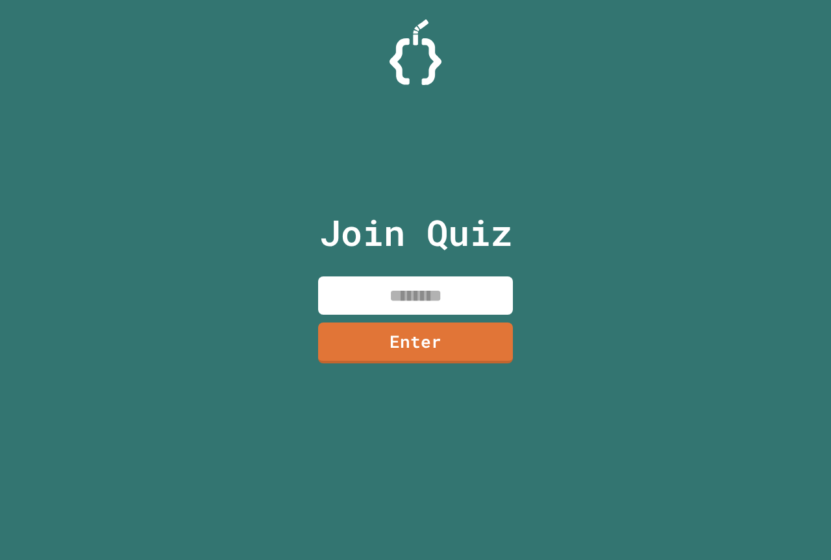
paste input
click at [389, 299] on input at bounding box center [415, 295] width 195 height 38
click at [393, 297] on input at bounding box center [415, 295] width 195 height 38
click at [417, 302] on input at bounding box center [415, 295] width 195 height 38
type input "********"
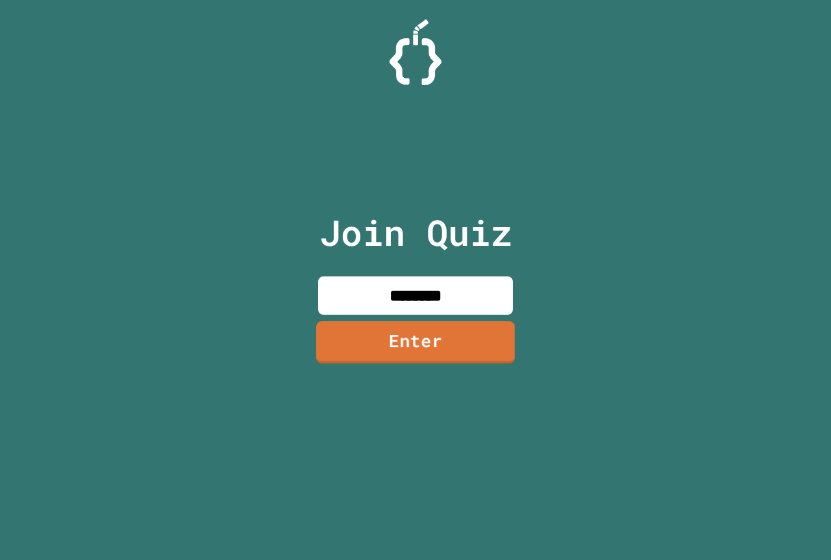
click at [411, 353] on link "Enter" at bounding box center [415, 342] width 199 height 42
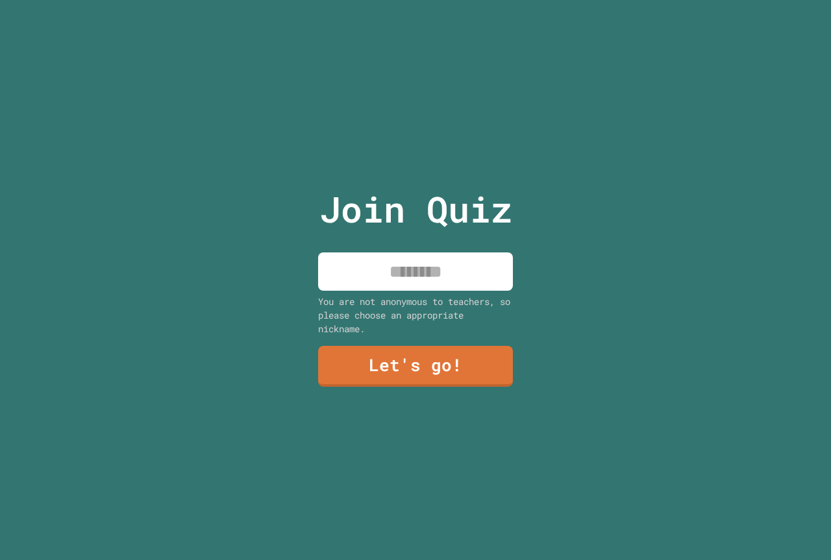
click at [385, 288] on div "Join Quiz You are not anonymous to teachers, so please choose an appropriate ni…" at bounding box center [415, 280] width 219 height 560
click at [383, 276] on input at bounding box center [415, 271] width 195 height 38
type input "**********"
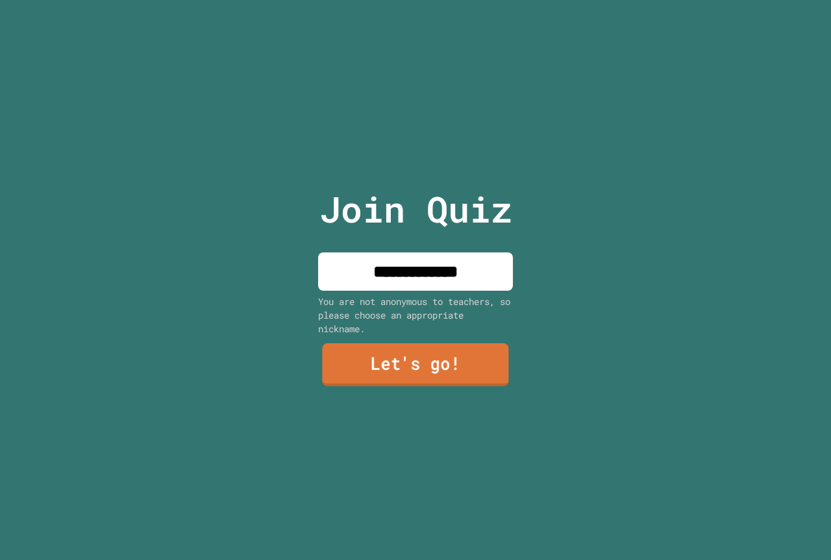
click at [437, 368] on link "Let's go!" at bounding box center [415, 364] width 186 height 43
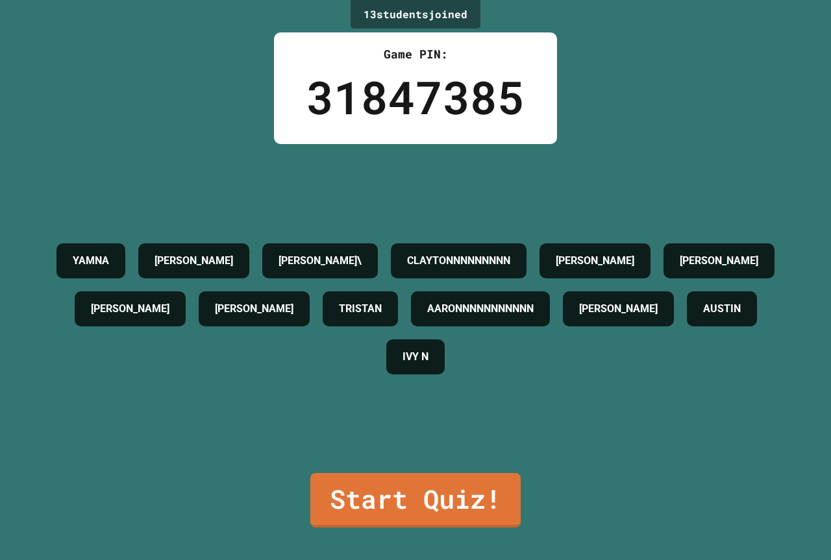
click at [453, 479] on link "Start Quiz!" at bounding box center [415, 500] width 210 height 55
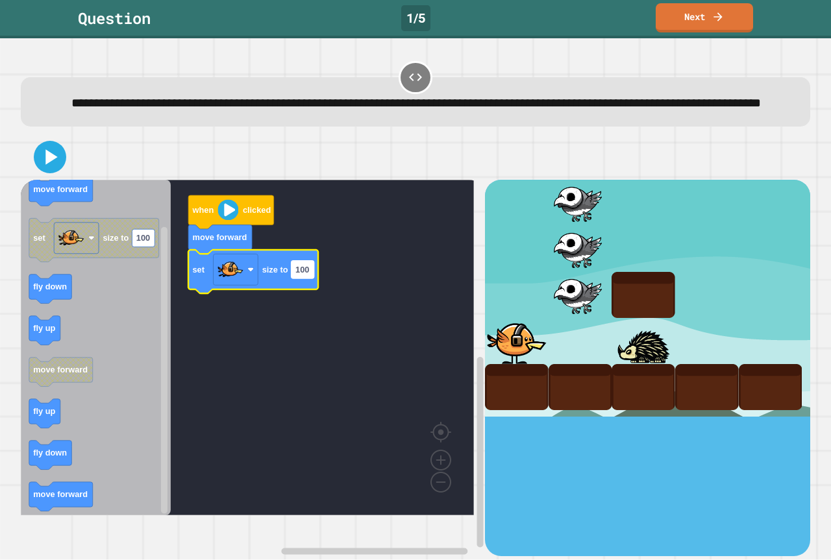
click at [308, 274] on text "100" at bounding box center [302, 270] width 14 height 10
type input "***"
click at [190, 477] on rect "Blockly Workspace" at bounding box center [247, 347] width 453 height 335
click at [45, 180] on div at bounding box center [415, 156] width 789 height 45
click at [45, 165] on icon at bounding box center [51, 157] width 13 height 17
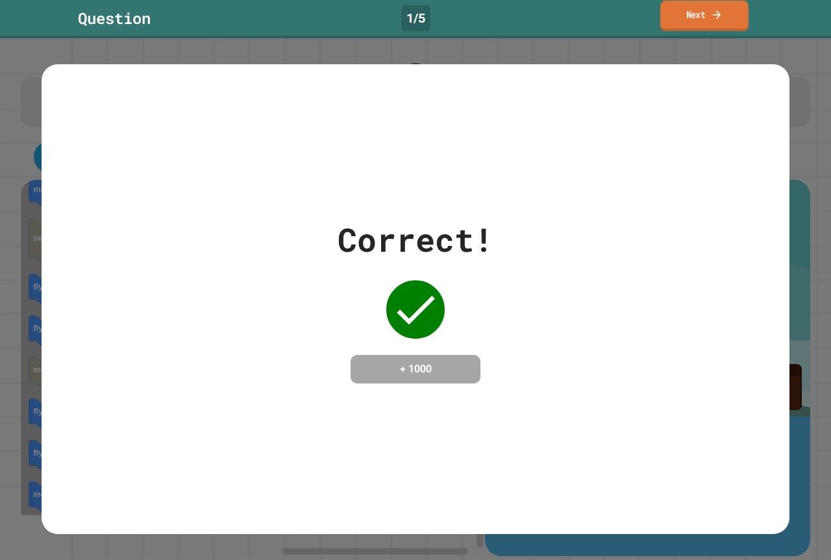
click at [704, 10] on link "Next" at bounding box center [704, 16] width 88 height 30
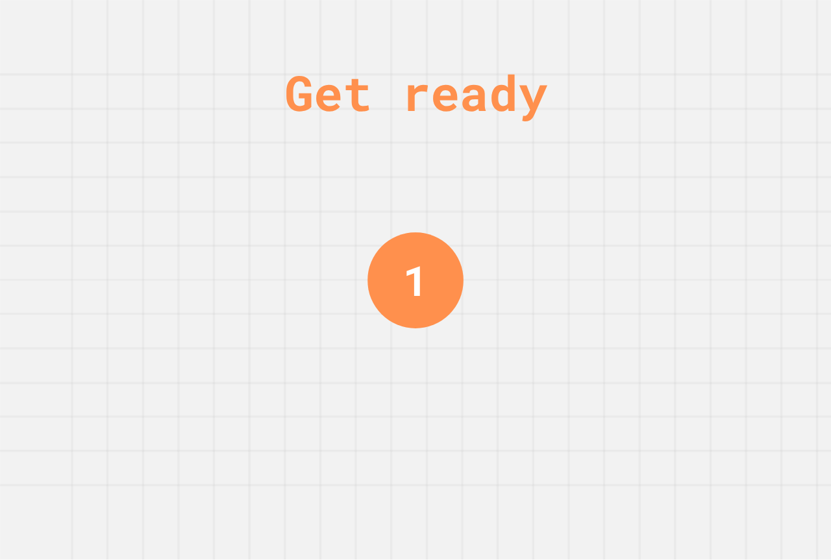
click at [396, 288] on div "1" at bounding box center [415, 280] width 96 height 96
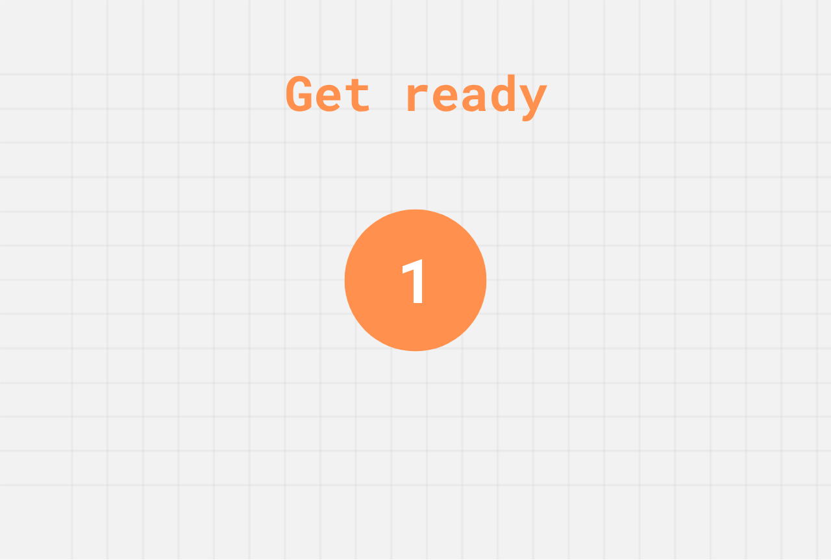
click at [405, 282] on div "1" at bounding box center [415, 280] width 37 height 92
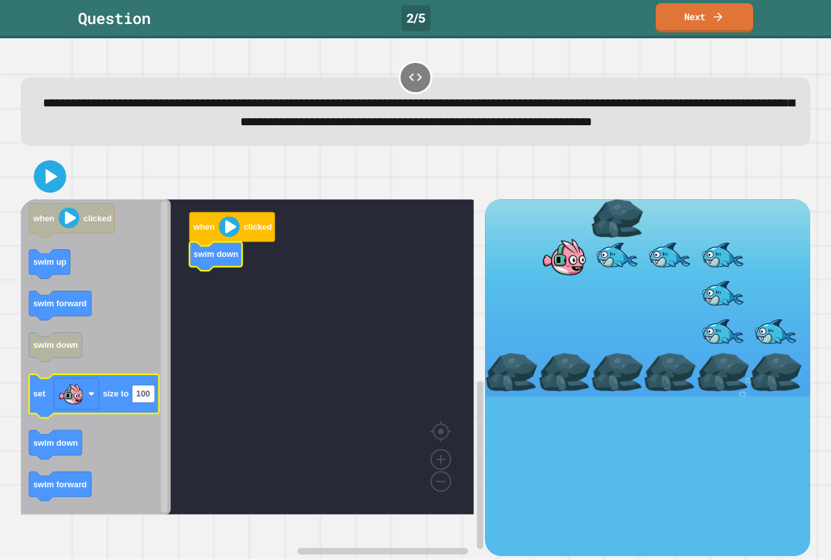
click at [82, 396] on icon "when clicked swim up swim forward swim down set size to 100 swim down swim forw…" at bounding box center [96, 356] width 150 height 315
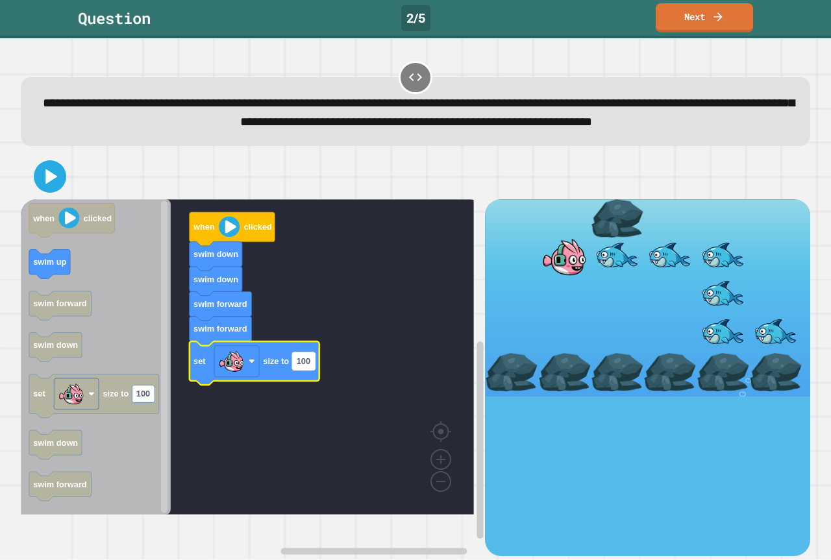
click at [305, 370] on rect "Blockly Workspace" at bounding box center [303, 361] width 23 height 18
type input "***"
click at [62, 192] on icon at bounding box center [49, 176] width 31 height 31
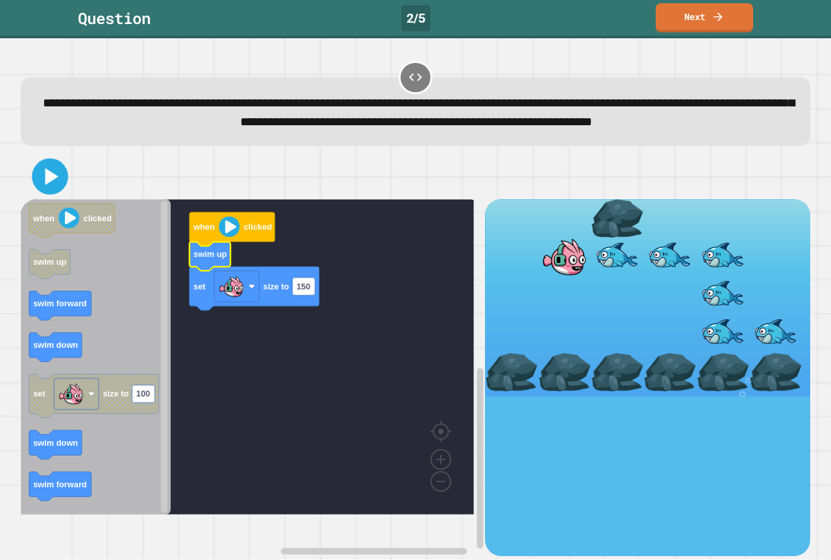
click at [49, 189] on icon at bounding box center [50, 176] width 29 height 29
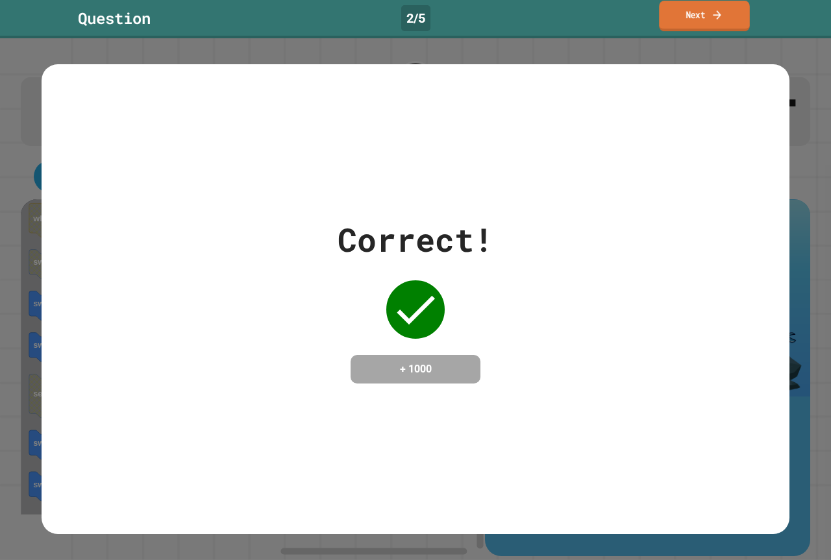
click at [732, 19] on link "Next" at bounding box center [704, 16] width 90 height 30
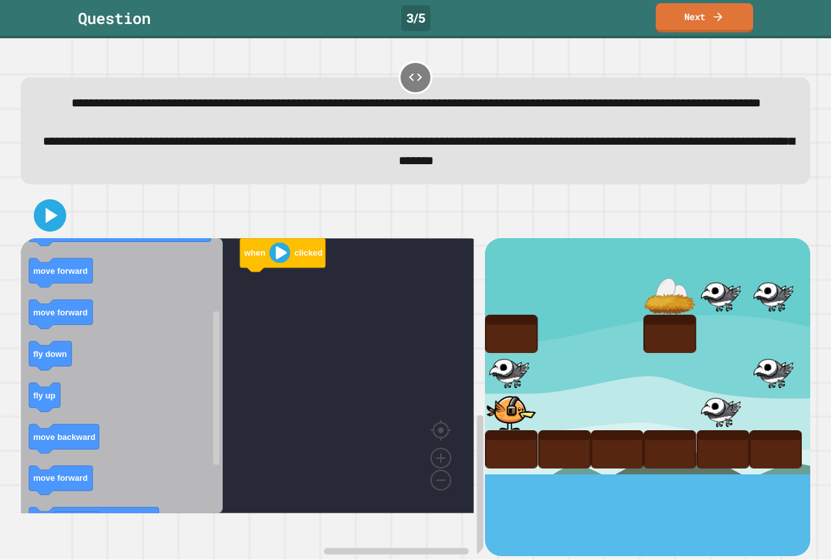
click at [203, 363] on icon "when clicked fly up change costume to move forward move forward fly down fly up…" at bounding box center [122, 375] width 202 height 275
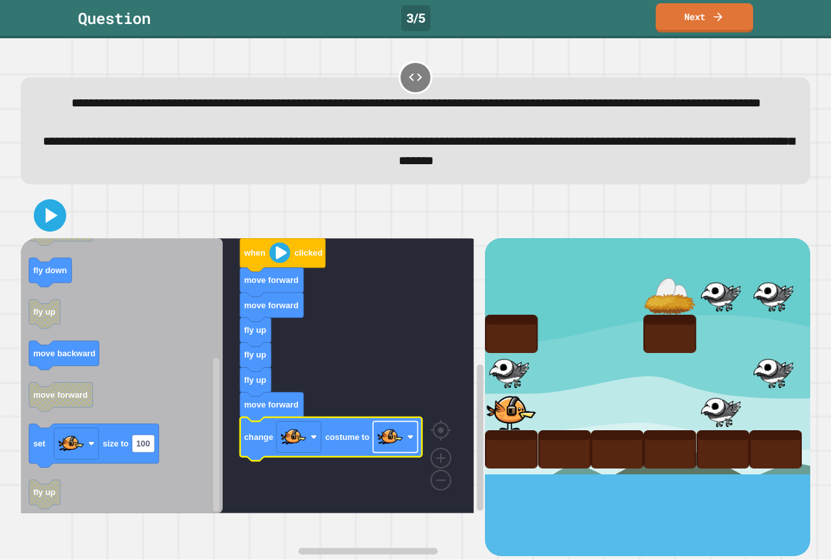
click at [409, 441] on image "Blockly Workspace" at bounding box center [410, 437] width 6 height 6
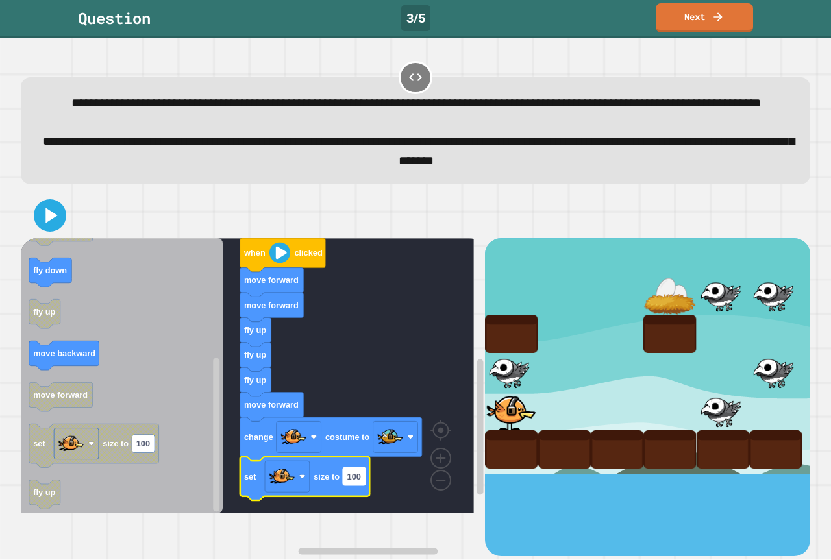
click at [355, 481] on text "100" at bounding box center [354, 477] width 14 height 10
type input "**"
drag, startPoint x: 54, startPoint y: 235, endPoint x: 47, endPoint y: 234, distance: 6.5
click at [53, 228] on icon at bounding box center [50, 215] width 26 height 26
drag, startPoint x: 548, startPoint y: 432, endPoint x: 668, endPoint y: 313, distance: 169.3
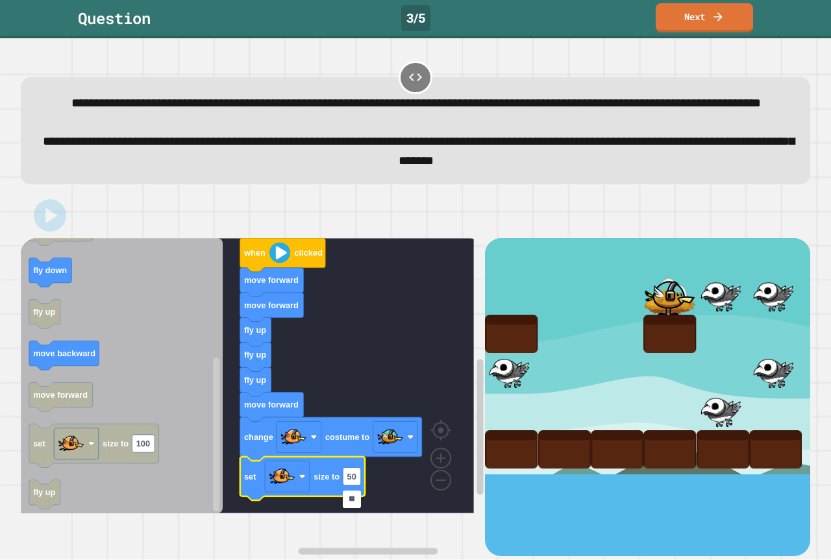
click at [672, 326] on div at bounding box center [647, 356] width 325 height 236
click at [667, 310] on div at bounding box center [669, 295] width 40 height 29
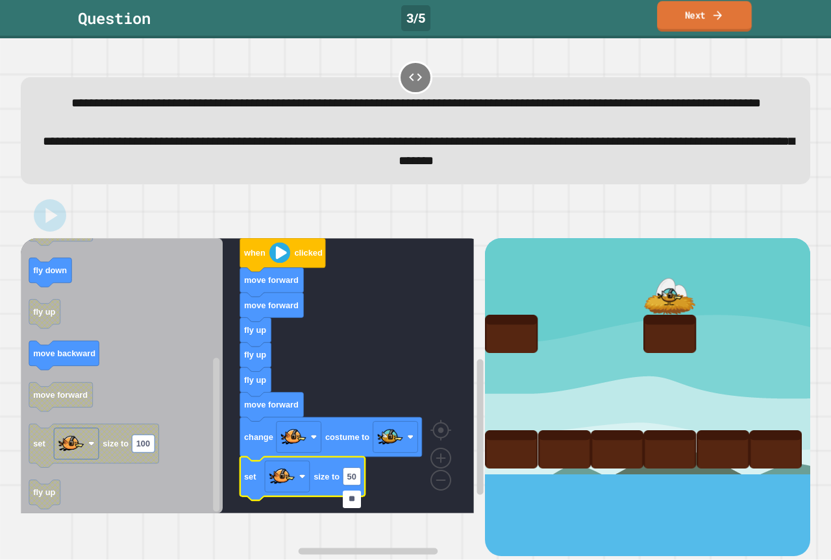
click at [677, 19] on link "Next" at bounding box center [704, 16] width 95 height 30
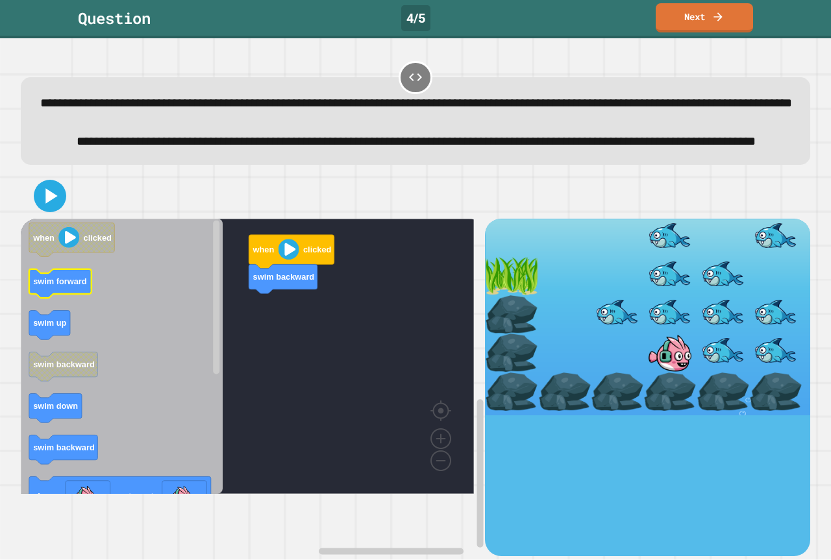
click at [49, 286] on text "swim forward" at bounding box center [60, 281] width 54 height 10
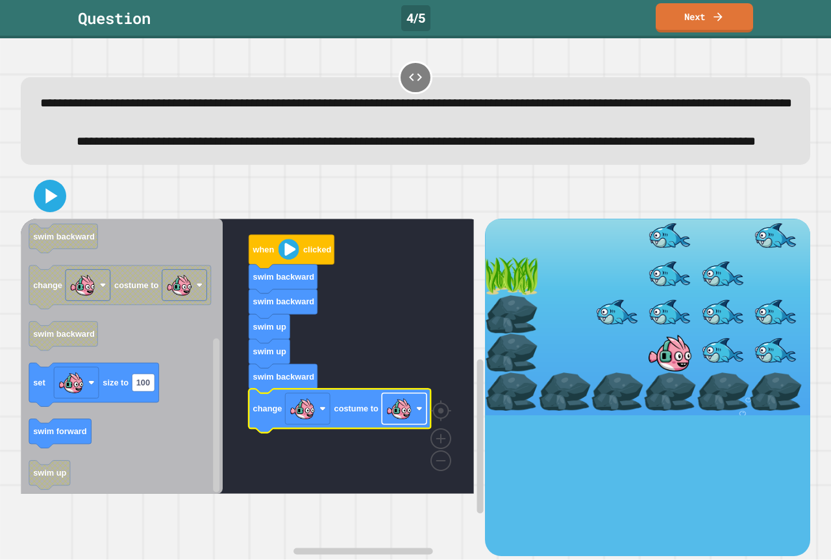
click at [395, 422] on image "Blockly Workspace" at bounding box center [399, 409] width 26 height 26
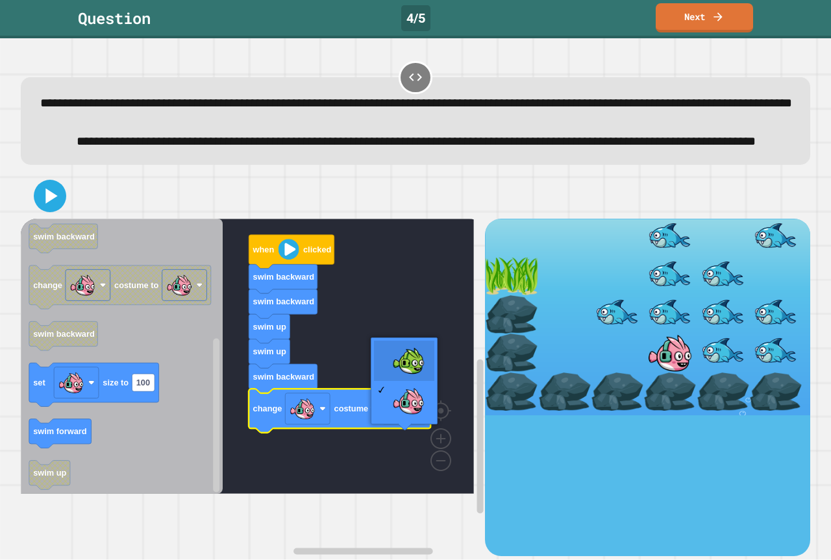
drag, startPoint x: 390, startPoint y: 361, endPoint x: 373, endPoint y: 370, distance: 18.9
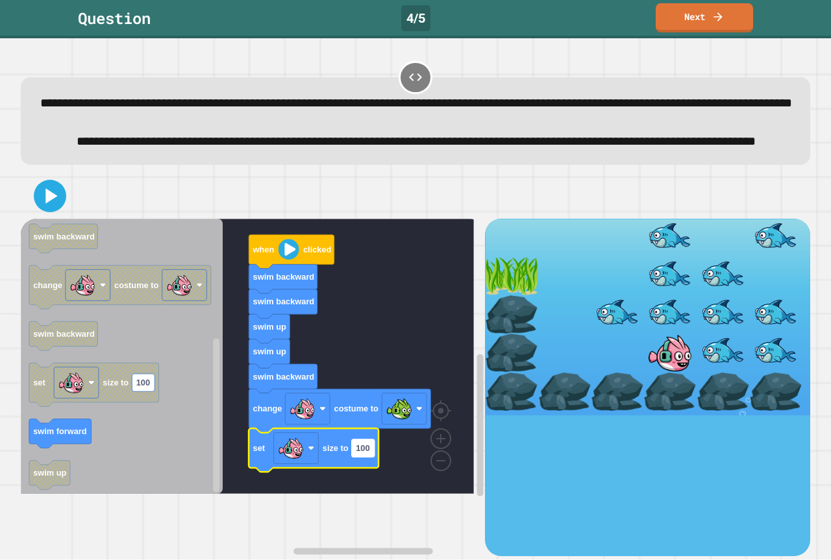
click at [370, 457] on g "100" at bounding box center [363, 448] width 23 height 18
type input "**"
click at [55, 212] on icon at bounding box center [49, 195] width 31 height 31
click at [236, 453] on rect "Blockly Workspace" at bounding box center [247, 356] width 453 height 275
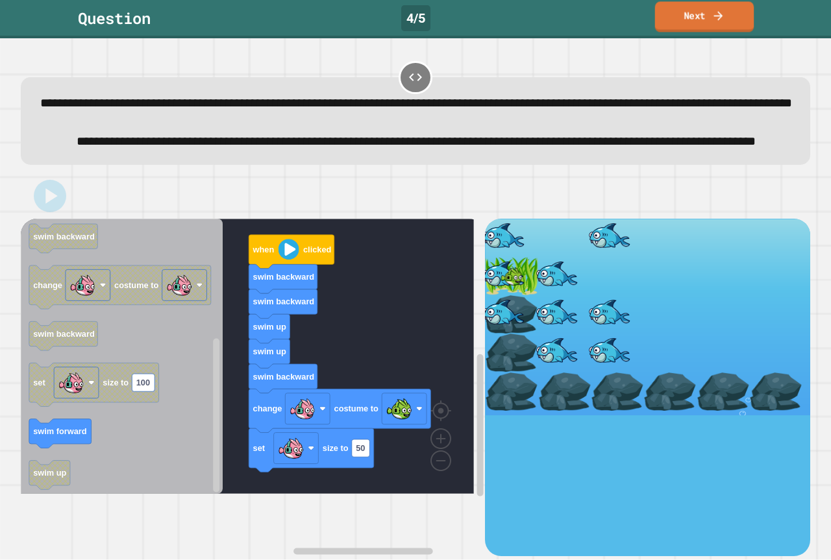
click at [686, 7] on link "Next" at bounding box center [704, 16] width 99 height 30
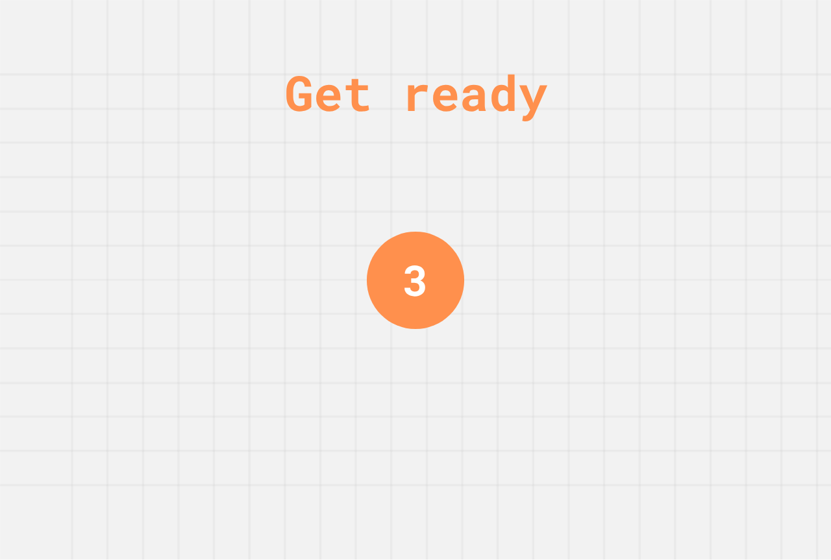
click at [453, 295] on div "3" at bounding box center [415, 279] width 97 height 97
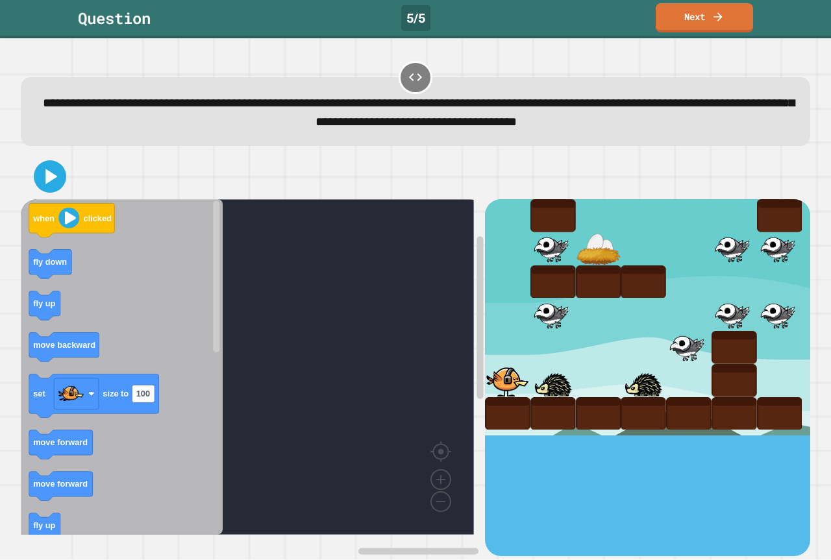
click at [437, 267] on rect "Blockly Workspace" at bounding box center [247, 366] width 453 height 335
click at [435, 265] on rect "Blockly Workspace" at bounding box center [247, 366] width 453 height 335
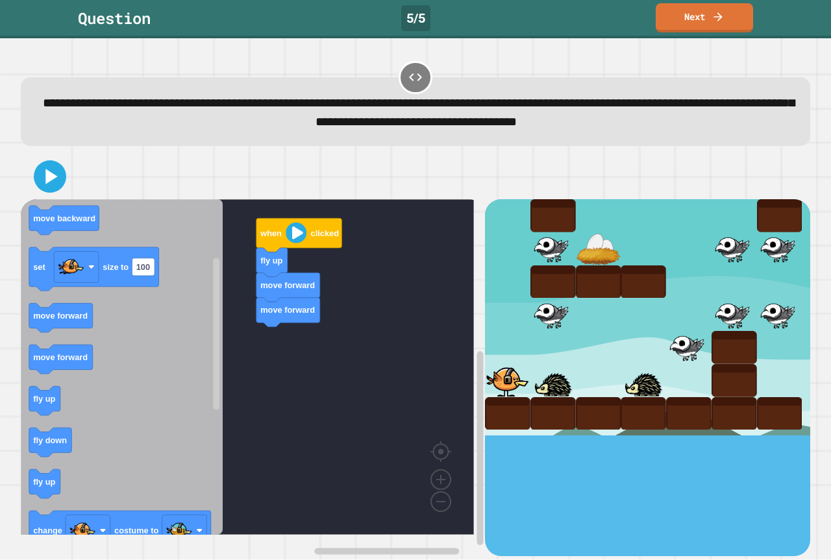
click at [213, 336] on div "when clicked fly up move forward move forward when clicked fly down fly up move…" at bounding box center [253, 377] width 464 height 356
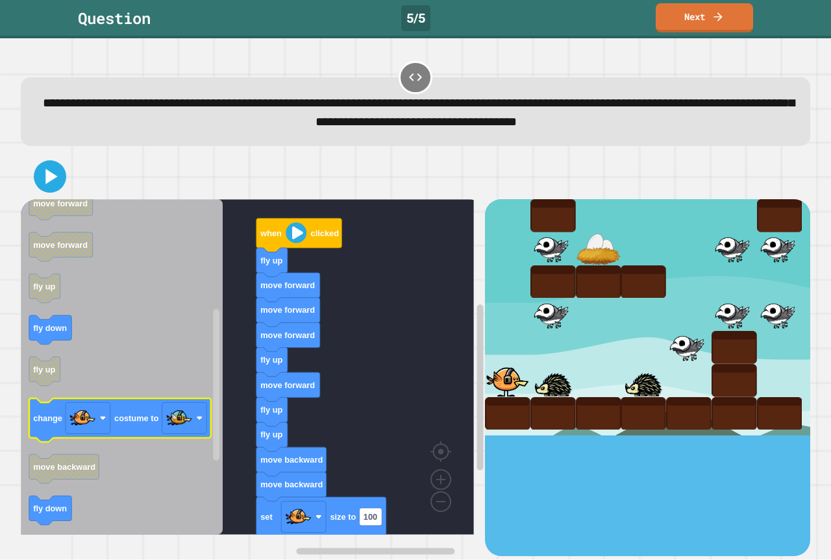
click at [92, 415] on icon "when clicked fly down fly up move backward set size to 100 move forward move fo…" at bounding box center [122, 366] width 202 height 335
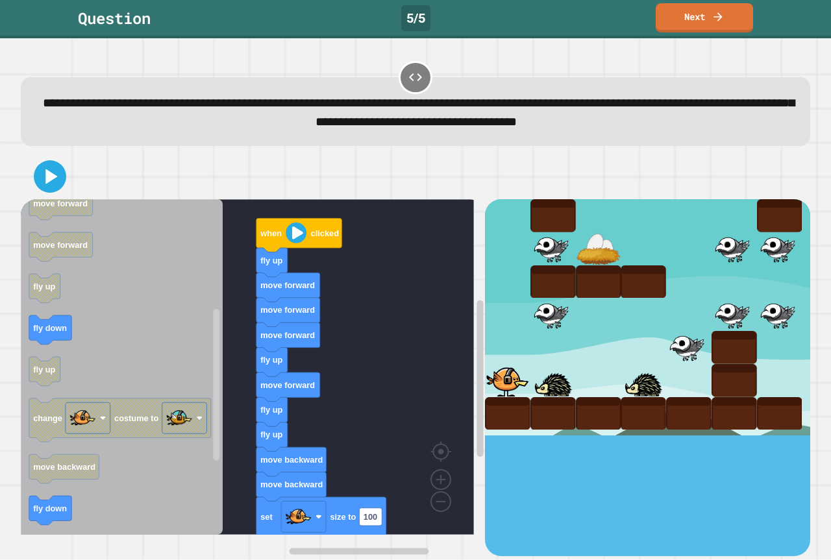
click at [465, 360] on div "when clicked fly up move forward move forward move forward fly up move forward …" at bounding box center [253, 377] width 464 height 356
click at [475, 396] on rect "Blockly Workspace" at bounding box center [480, 393] width 10 height 325
click at [477, 393] on rect "Blockly Workspace" at bounding box center [480, 378] width 6 height 156
click at [475, 409] on rect "Blockly Workspace" at bounding box center [480, 393] width 10 height 325
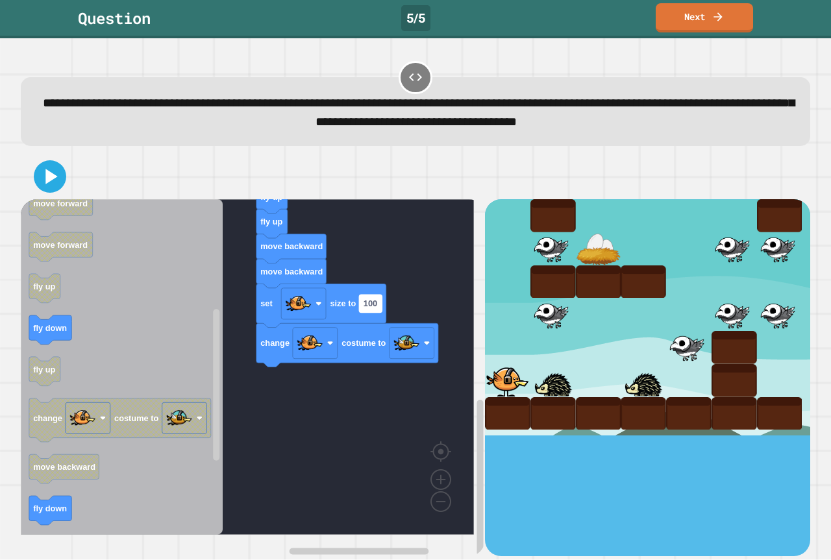
click at [367, 309] on text "100" at bounding box center [370, 304] width 14 height 10
type input "**"
click at [47, 158] on div at bounding box center [415, 176] width 789 height 45
click at [60, 181] on div at bounding box center [415, 176] width 789 height 45
click at [53, 167] on icon at bounding box center [49, 176] width 31 height 31
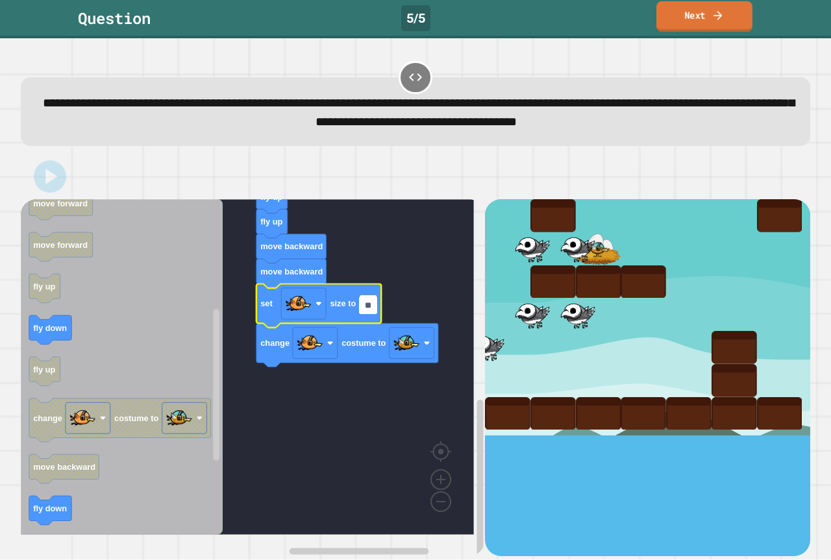
click at [692, 21] on link "Next" at bounding box center [704, 16] width 96 height 30
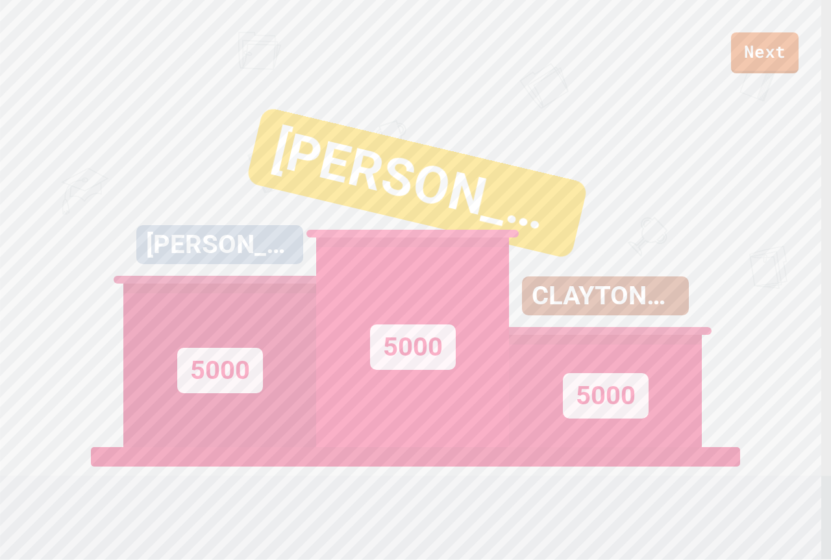
click at [751, 79] on div "Next RAELYN BRADY\ 5000 LEONEL 5000 CLAYTONNNNNNNNN 5000 View leaderboard" at bounding box center [415, 280] width 831 height 560
click at [749, 61] on link "Next" at bounding box center [764, 50] width 61 height 43
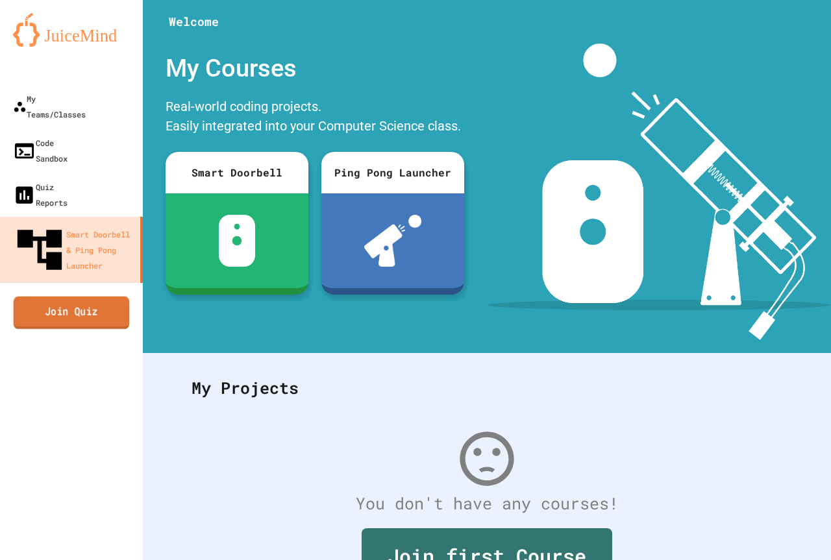
click at [21, 296] on link "Join Quiz" at bounding box center [72, 312] width 116 height 32
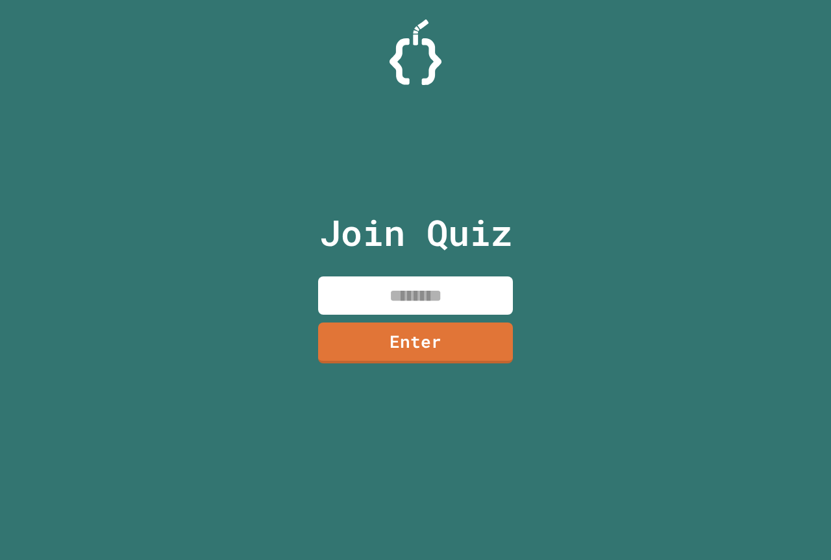
click at [435, 304] on input at bounding box center [415, 295] width 195 height 38
paste input
type input "********"
click at [487, 332] on link "Enter" at bounding box center [415, 341] width 192 height 43
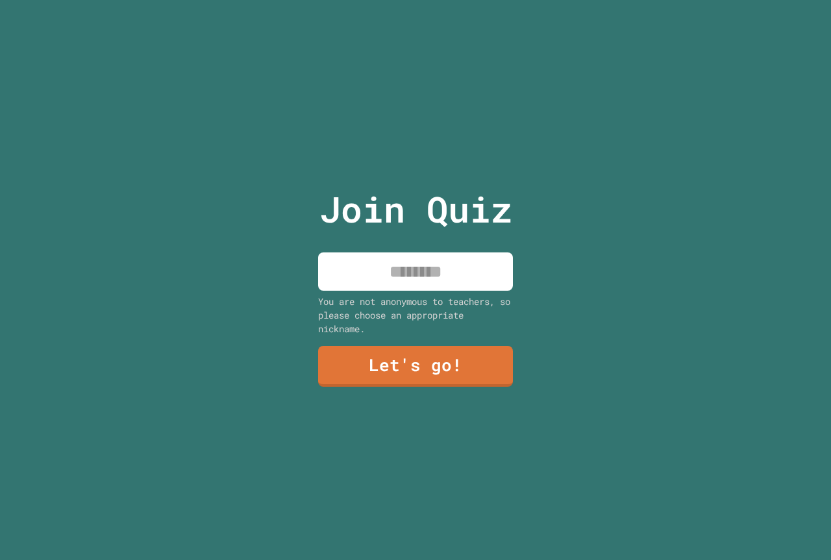
click at [392, 252] on input at bounding box center [415, 271] width 195 height 38
type input "**********"
click at [467, 376] on link "Let's go!" at bounding box center [415, 366] width 197 height 42
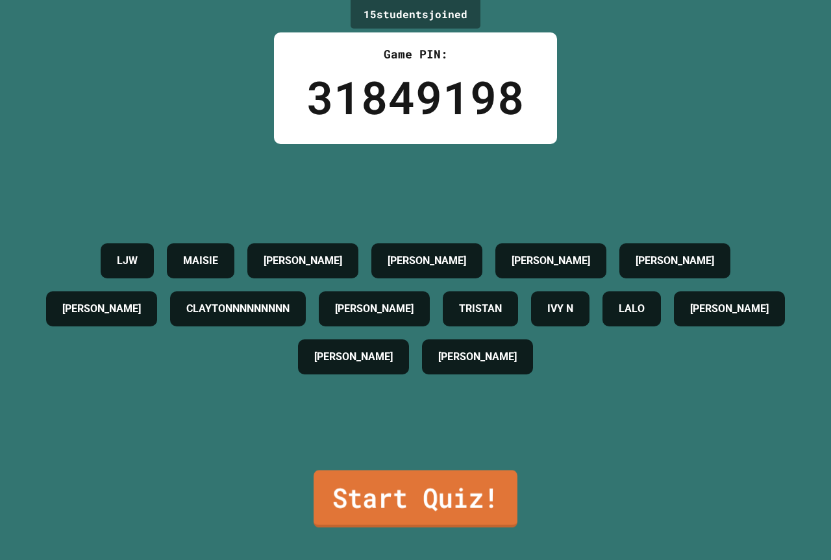
click at [424, 507] on link "Start Quiz!" at bounding box center [415, 498] width 204 height 57
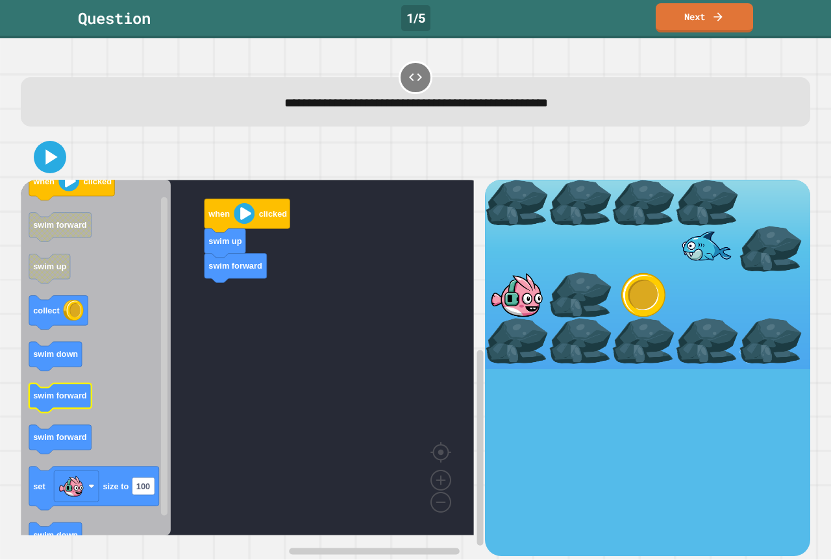
click at [69, 415] on icon "Blockly Workspace" at bounding box center [96, 358] width 150 height 356
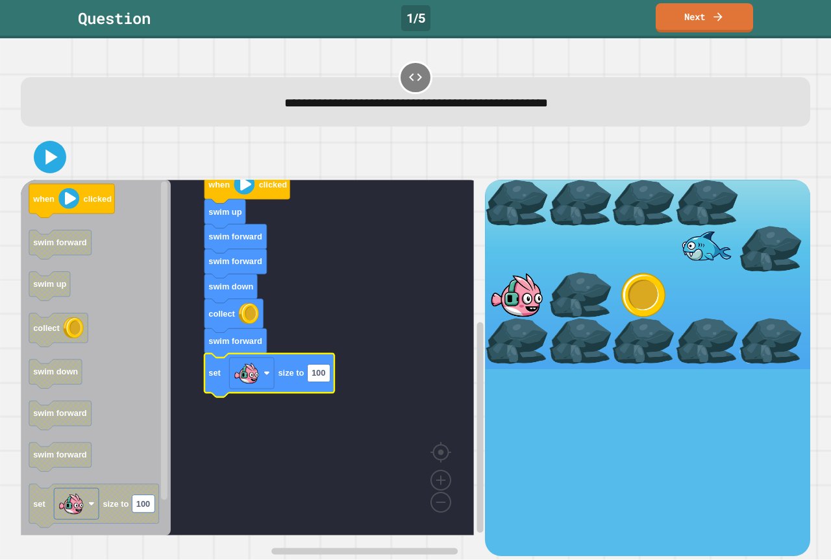
click at [330, 367] on g "set size to 100" at bounding box center [269, 375] width 130 height 43
click at [326, 369] on rect "Blockly Workspace" at bounding box center [318, 374] width 23 height 18
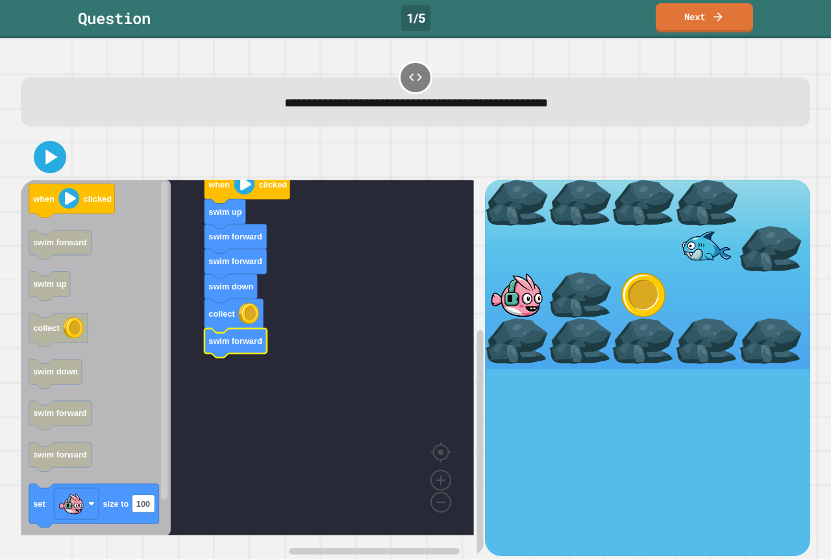
click at [230, 348] on icon "Blockly Workspace" at bounding box center [235, 343] width 62 height 29
click at [39, 165] on icon at bounding box center [49, 156] width 31 height 31
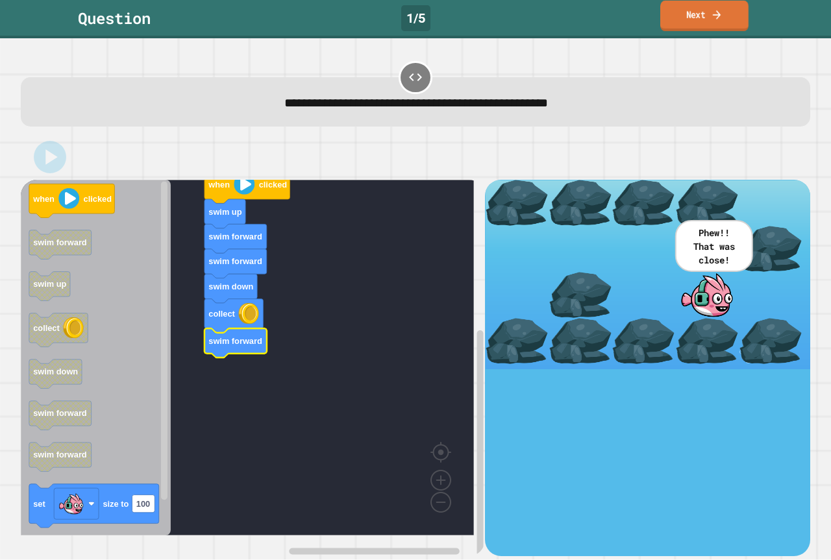
click at [686, 25] on link "Next" at bounding box center [704, 16] width 88 height 30
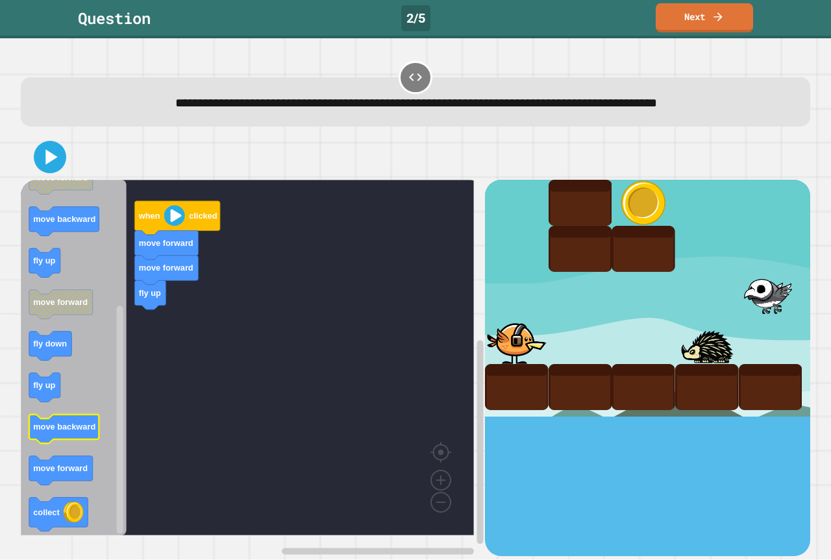
click at [64, 444] on rect "Blockly Workspace" at bounding box center [64, 429] width 70 height 29
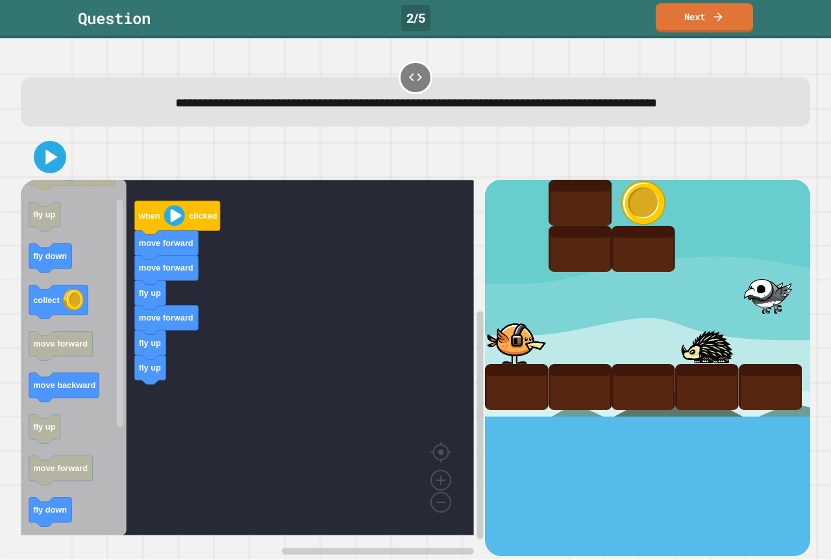
click at [151, 371] on div "when clicked move forward move forward fly up move forward fly up fly up when c…" at bounding box center [253, 368] width 464 height 376
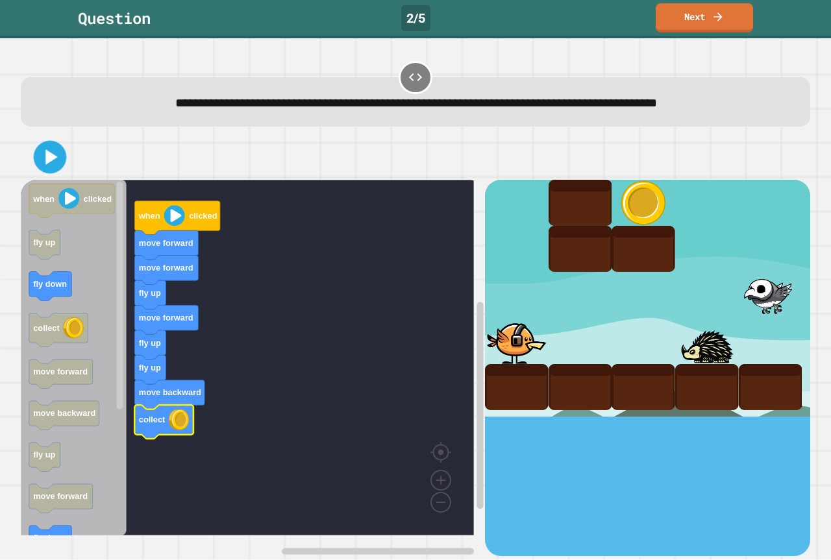
click at [63, 160] on icon at bounding box center [50, 157] width 27 height 27
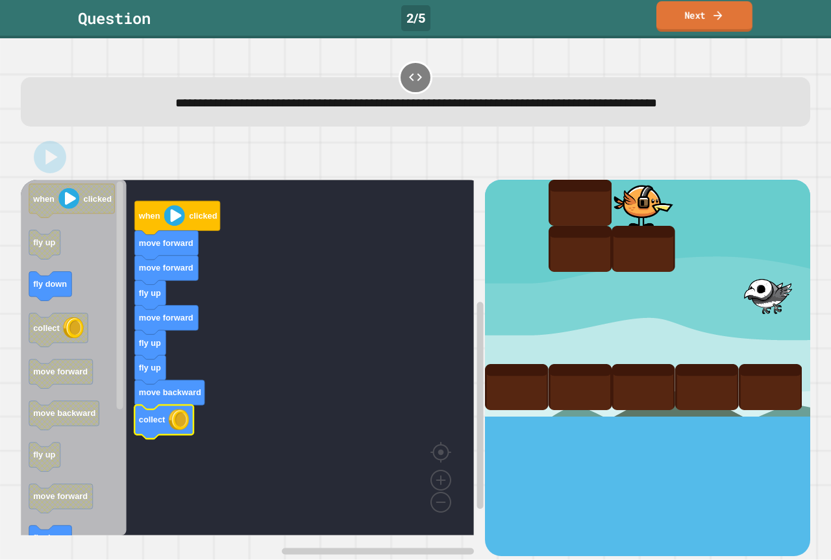
click at [692, 27] on link "Next" at bounding box center [704, 16] width 96 height 30
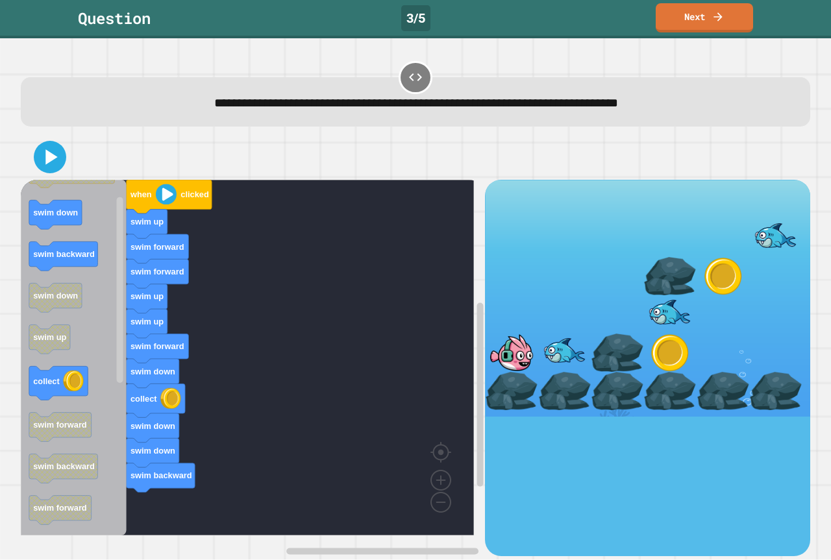
click at [85, 387] on icon "Blockly Workspace" at bounding box center [74, 358] width 106 height 356
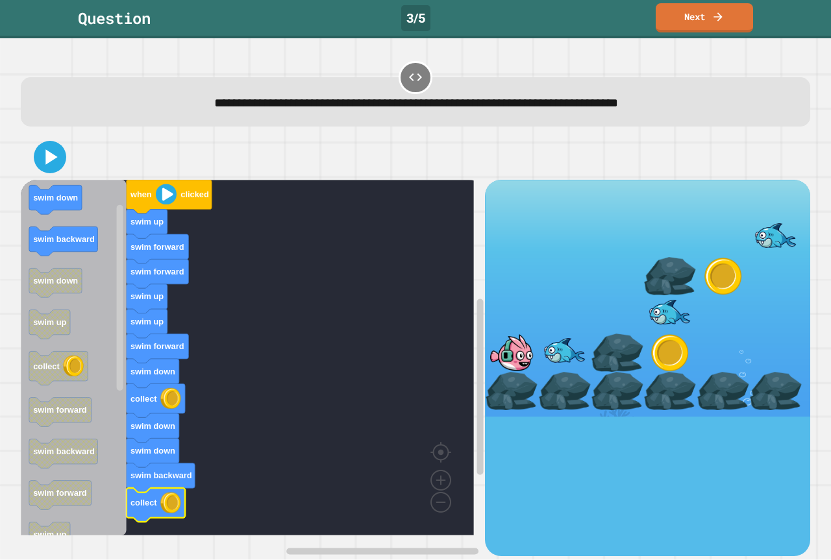
click at [3, 113] on div "**********" at bounding box center [415, 299] width 831 height 522
click at [41, 156] on icon at bounding box center [49, 156] width 31 height 31
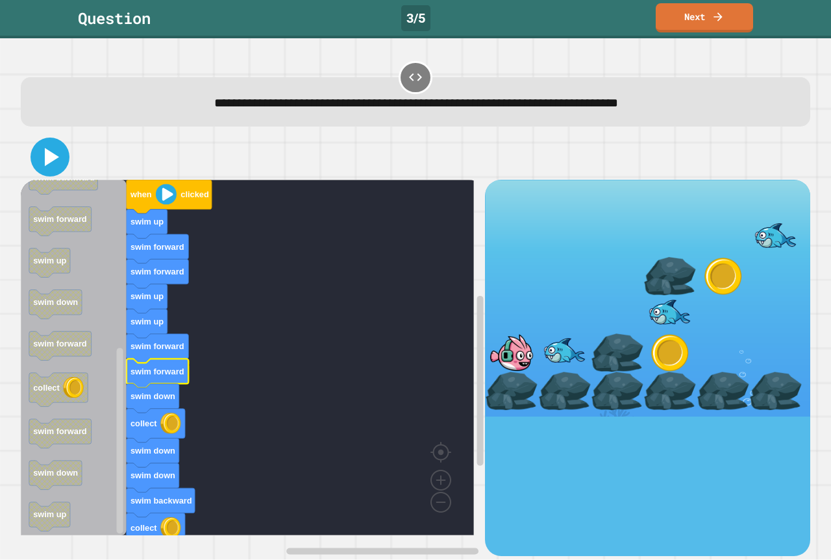
click at [43, 170] on icon at bounding box center [49, 156] width 31 height 31
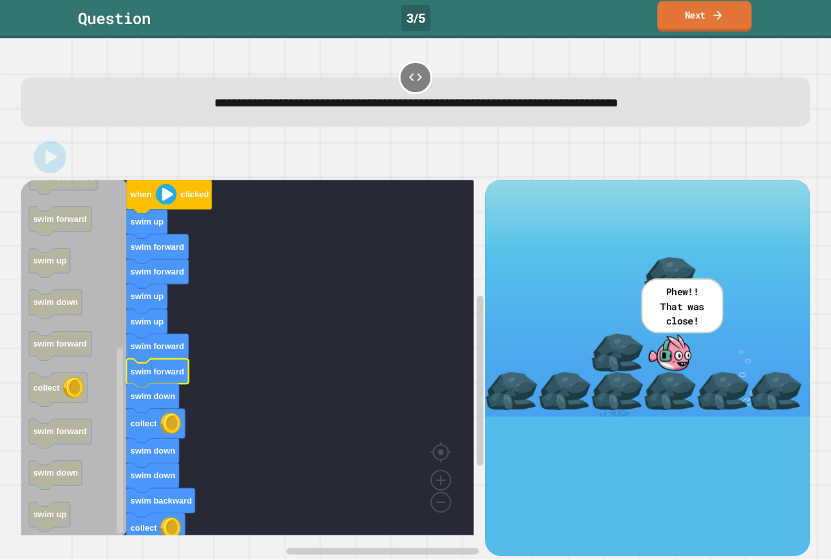
click at [663, 6] on link "Next" at bounding box center [704, 16] width 94 height 30
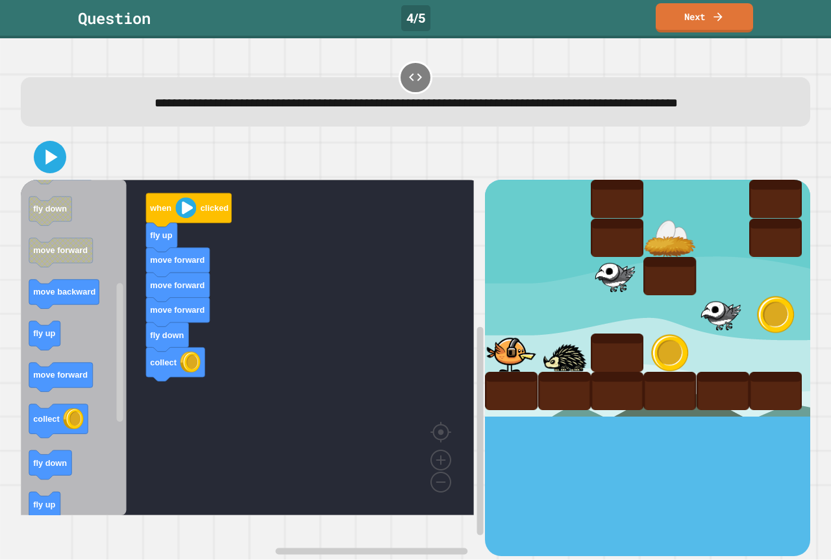
click at [166, 378] on div "when clicked fly up move forward move forward move forward fly down collect whe…" at bounding box center [253, 368] width 464 height 376
